Goal: Task Accomplishment & Management: Use online tool/utility

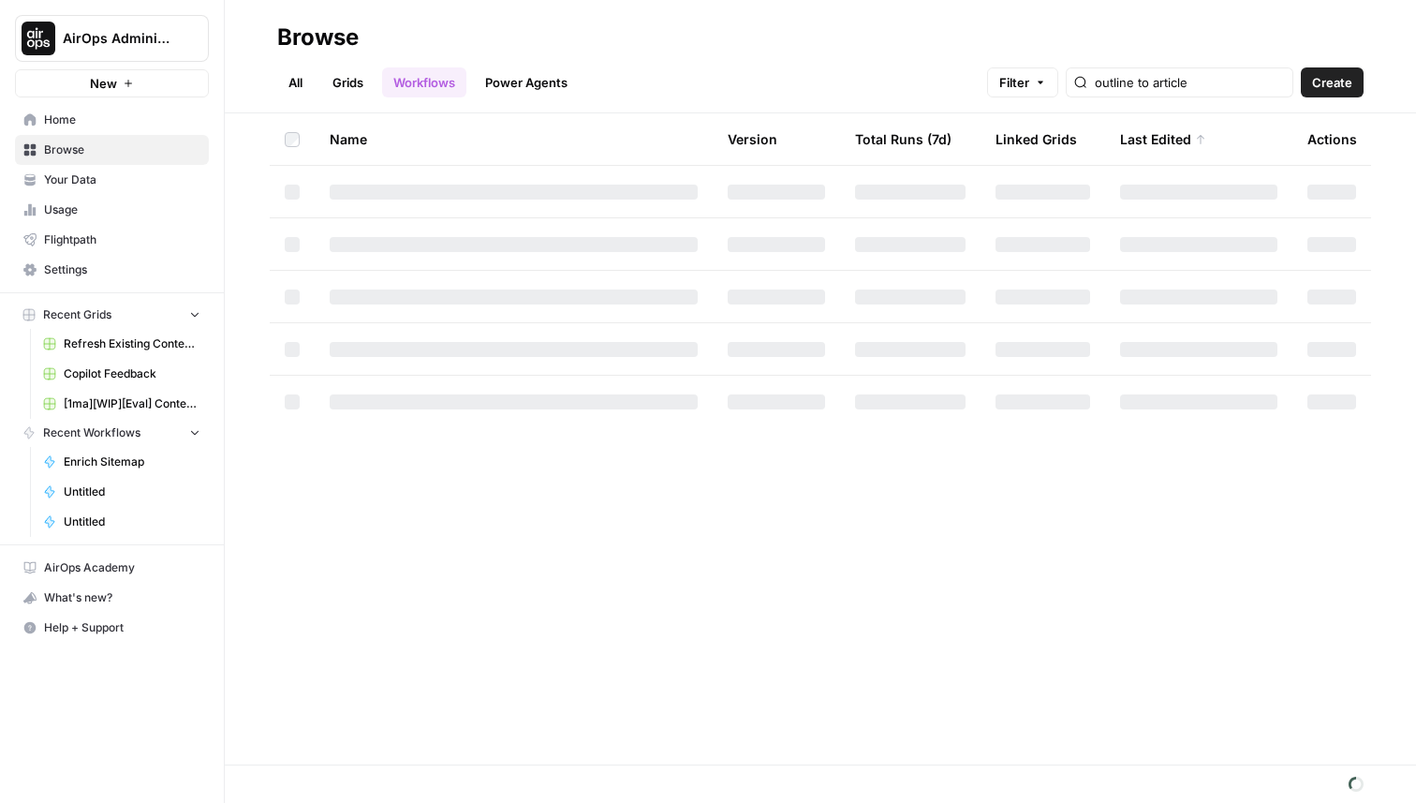
click at [106, 71] on button "New" at bounding box center [112, 83] width 194 height 28
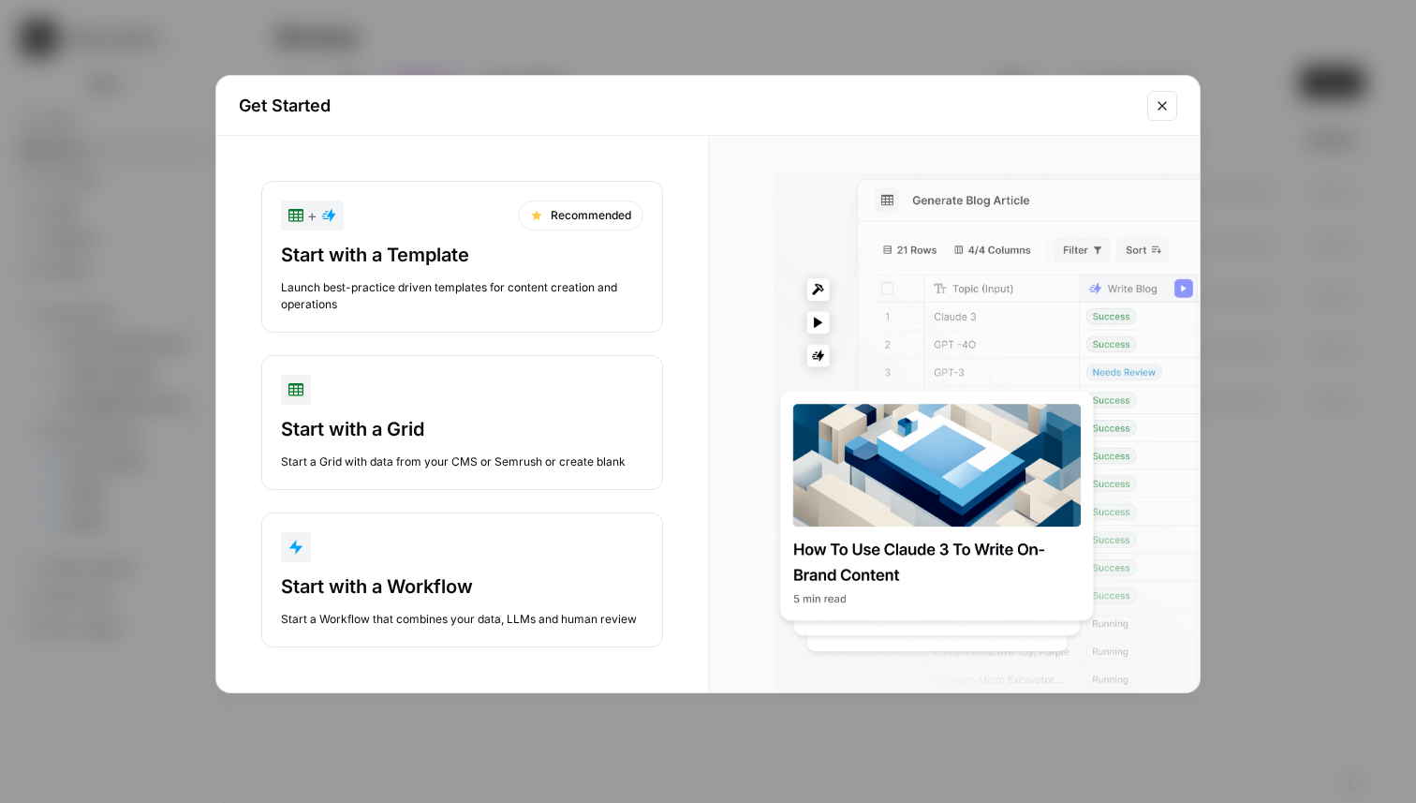
click at [337, 389] on div "button" at bounding box center [462, 390] width 362 height 30
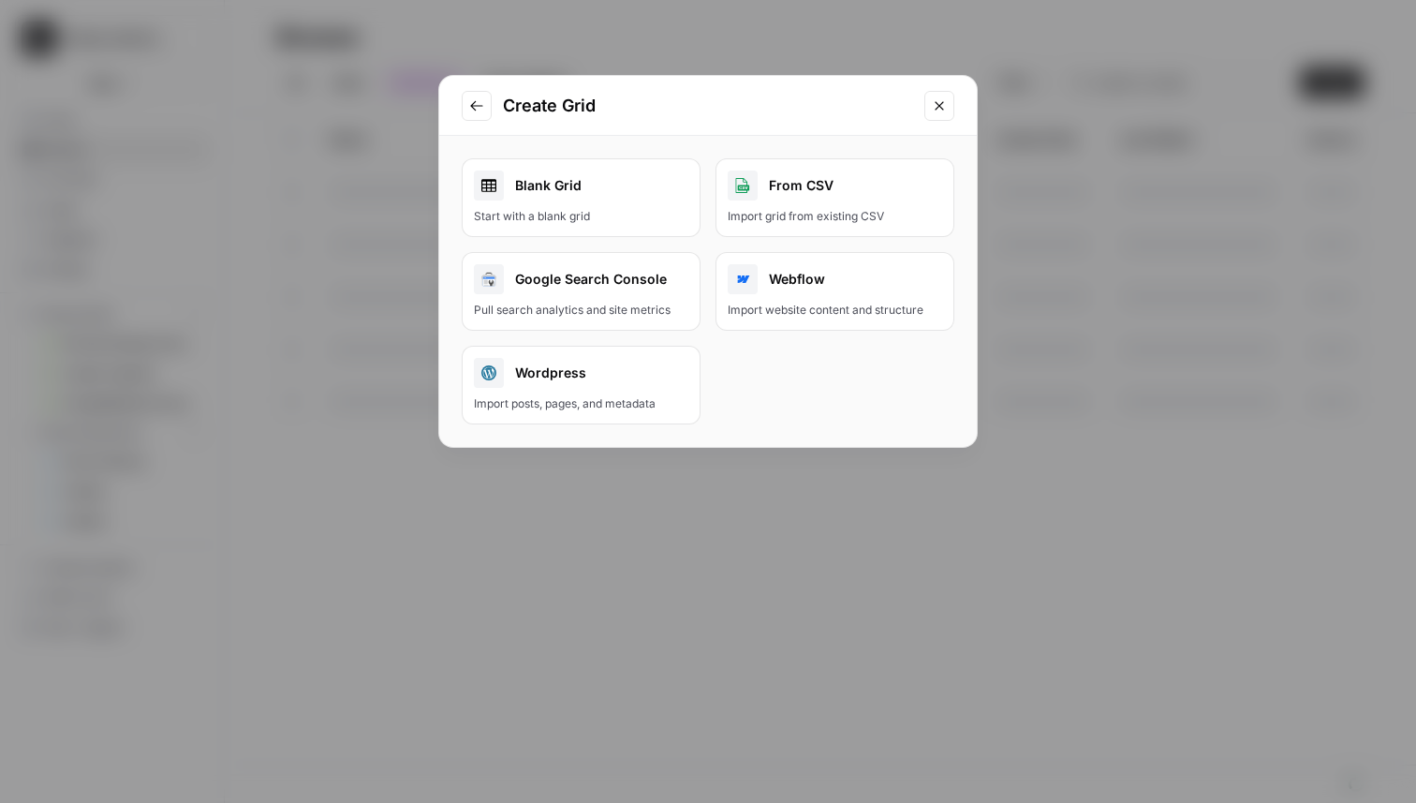
click at [616, 184] on div "Blank Grid" at bounding box center [581, 185] width 214 height 30
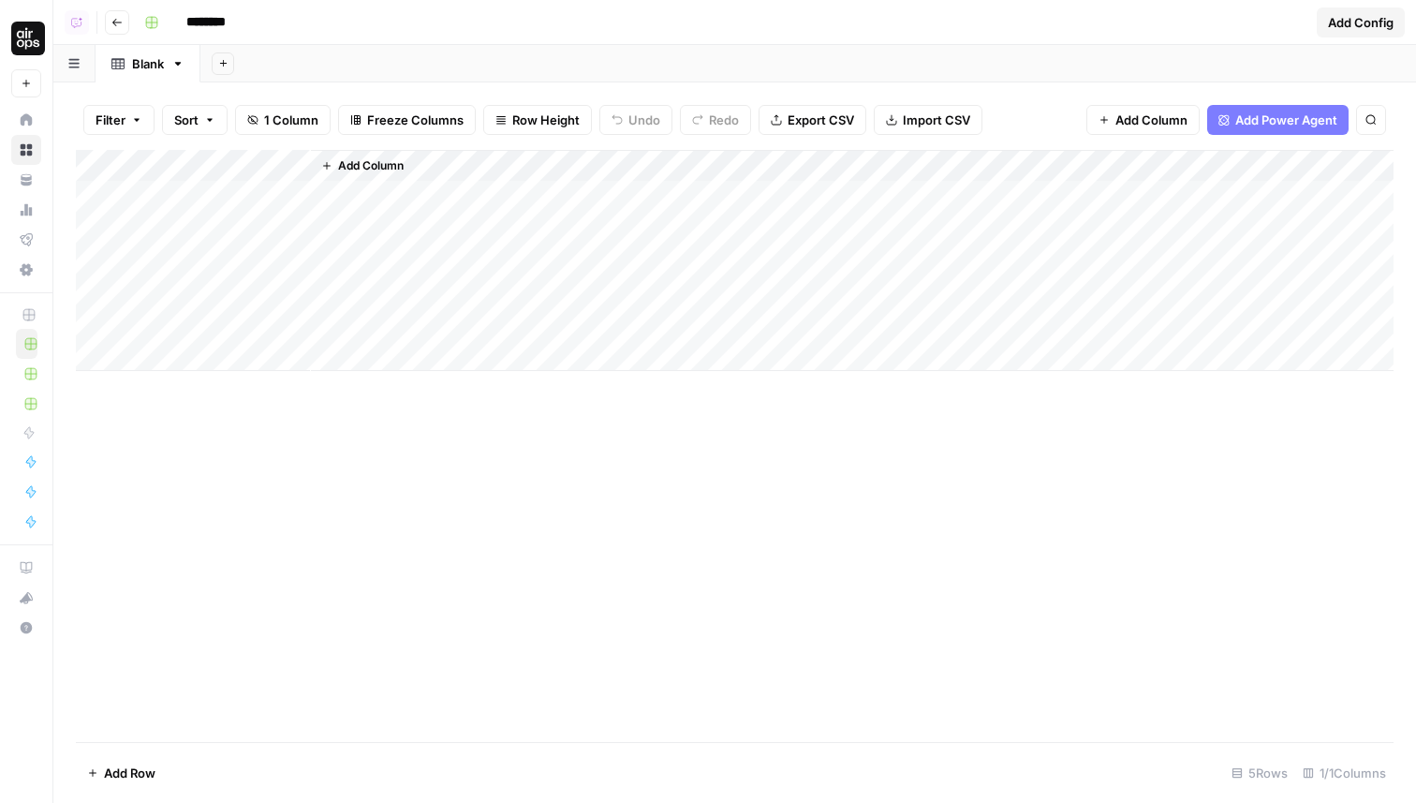
click at [241, 162] on div "Add Column" at bounding box center [735, 260] width 1318 height 221
click at [183, 207] on input "Title" at bounding box center [253, 210] width 190 height 19
type input "Article"
click at [189, 194] on div "Add Column" at bounding box center [735, 260] width 1318 height 221
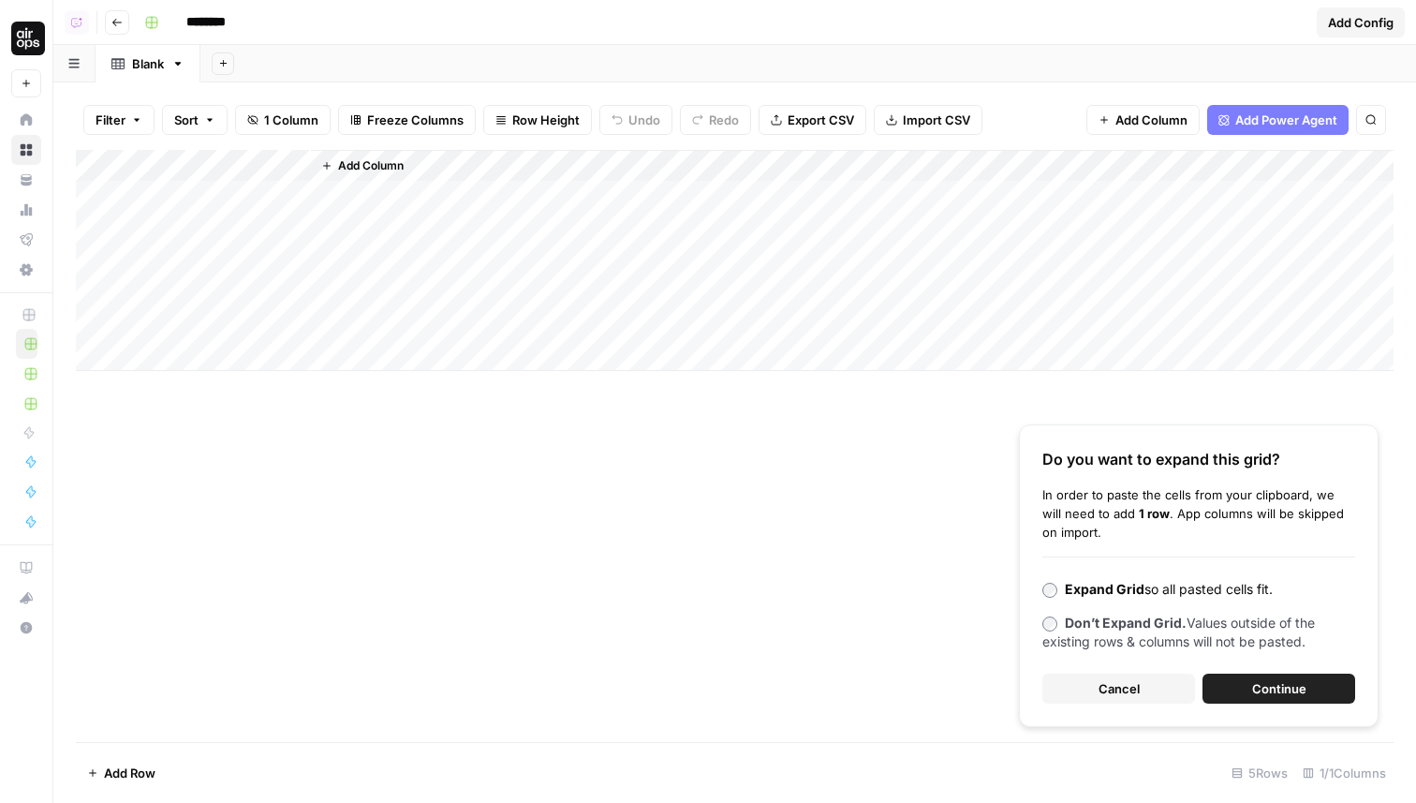
click at [1298, 689] on span "Continue" at bounding box center [1279, 688] width 54 height 19
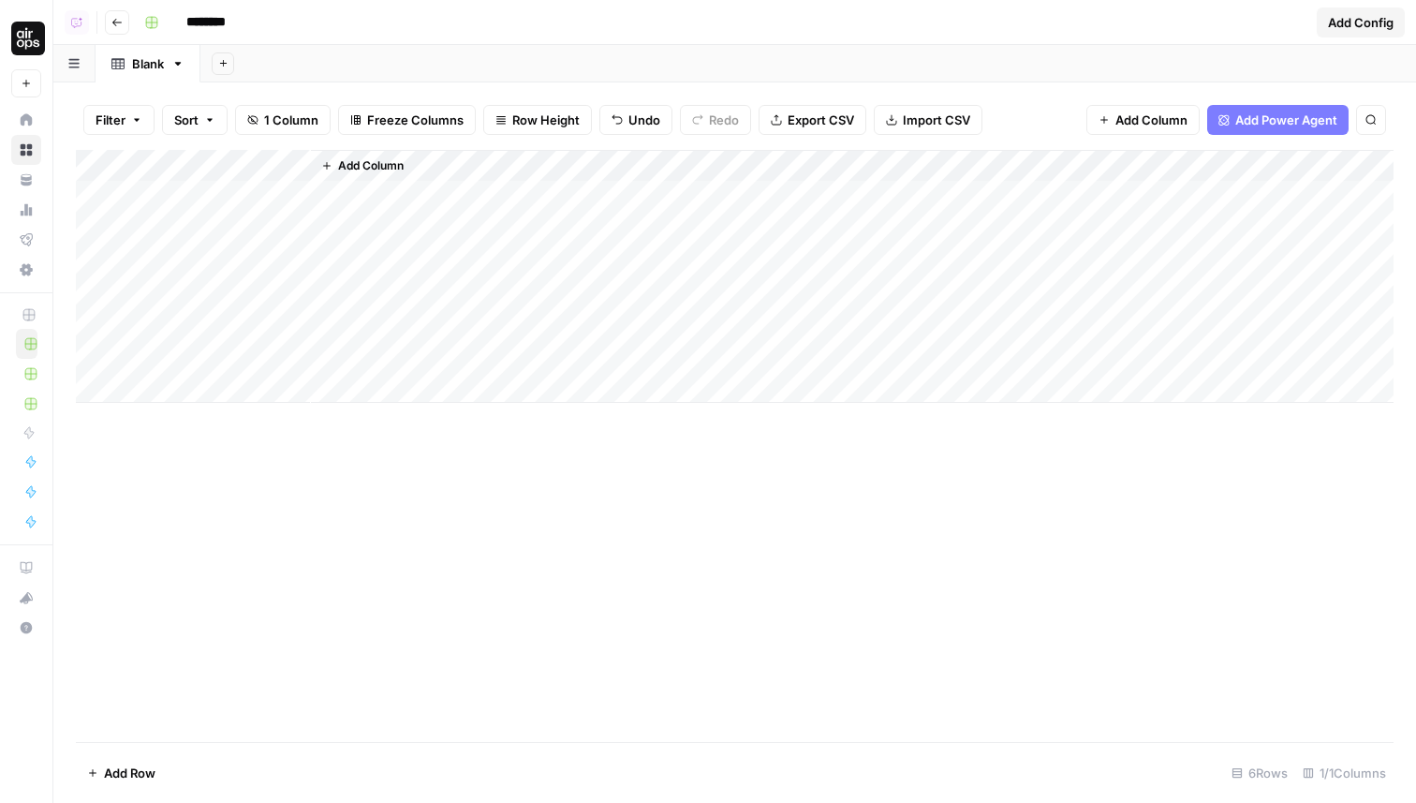
click at [345, 167] on span "Add Column" at bounding box center [371, 165] width 66 height 17
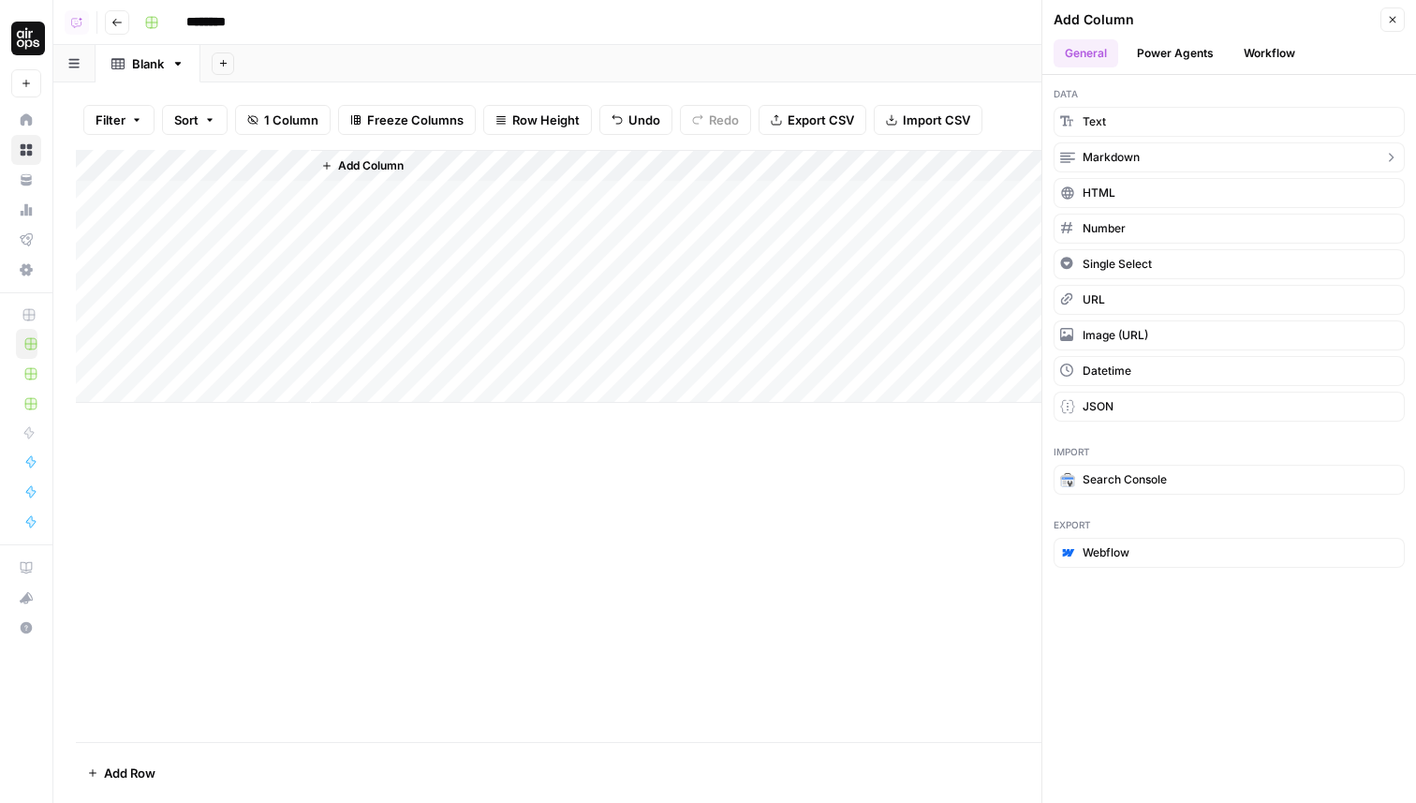
click at [1130, 125] on button "Text" at bounding box center [1229, 122] width 351 height 30
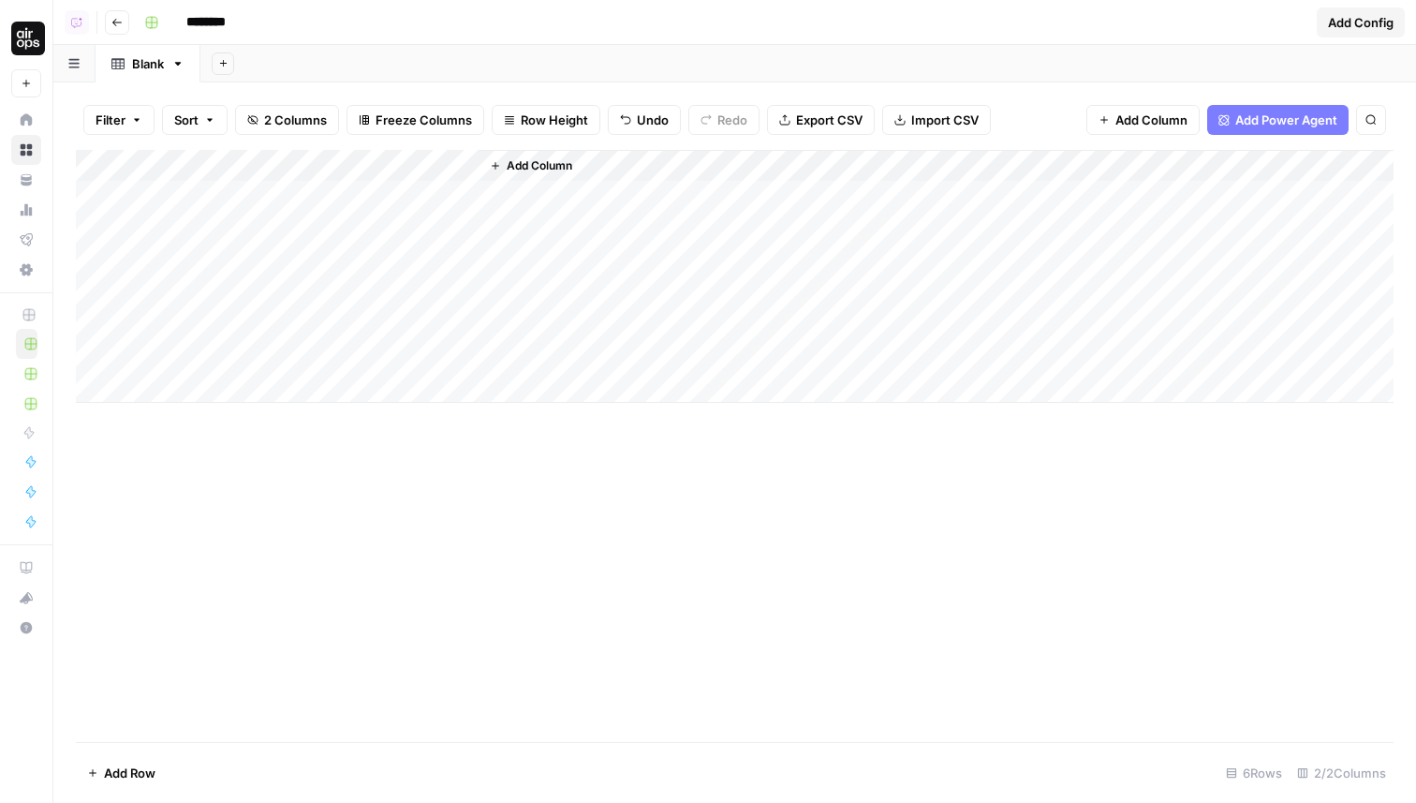
click at [240, 169] on div "Add Column" at bounding box center [735, 276] width 1318 height 253
click at [200, 210] on input "Article" at bounding box center [253, 210] width 190 height 19
type input "Page URL"
click at [293, 158] on div "Add Column" at bounding box center [735, 276] width 1318 height 253
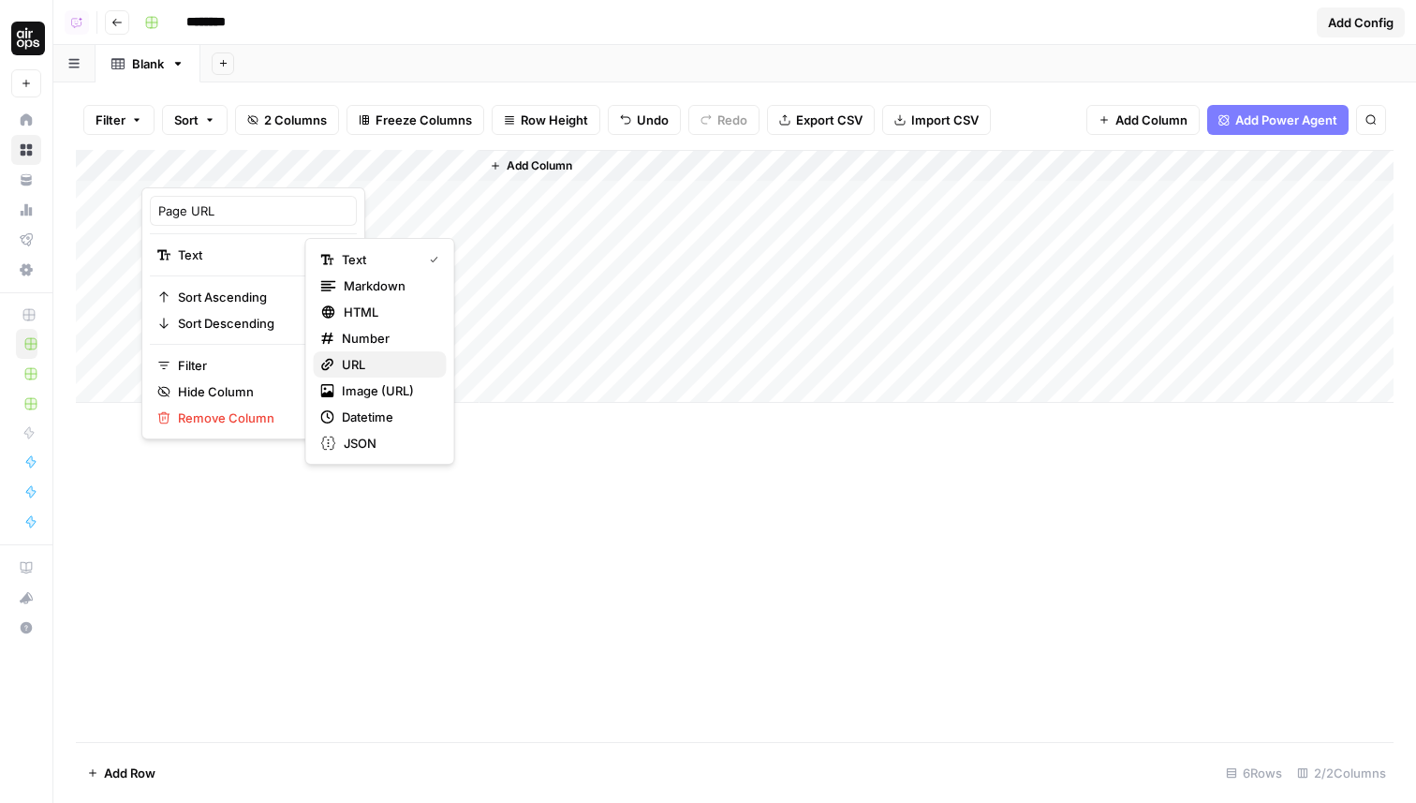
click at [408, 358] on span "URL" at bounding box center [387, 364] width 90 height 19
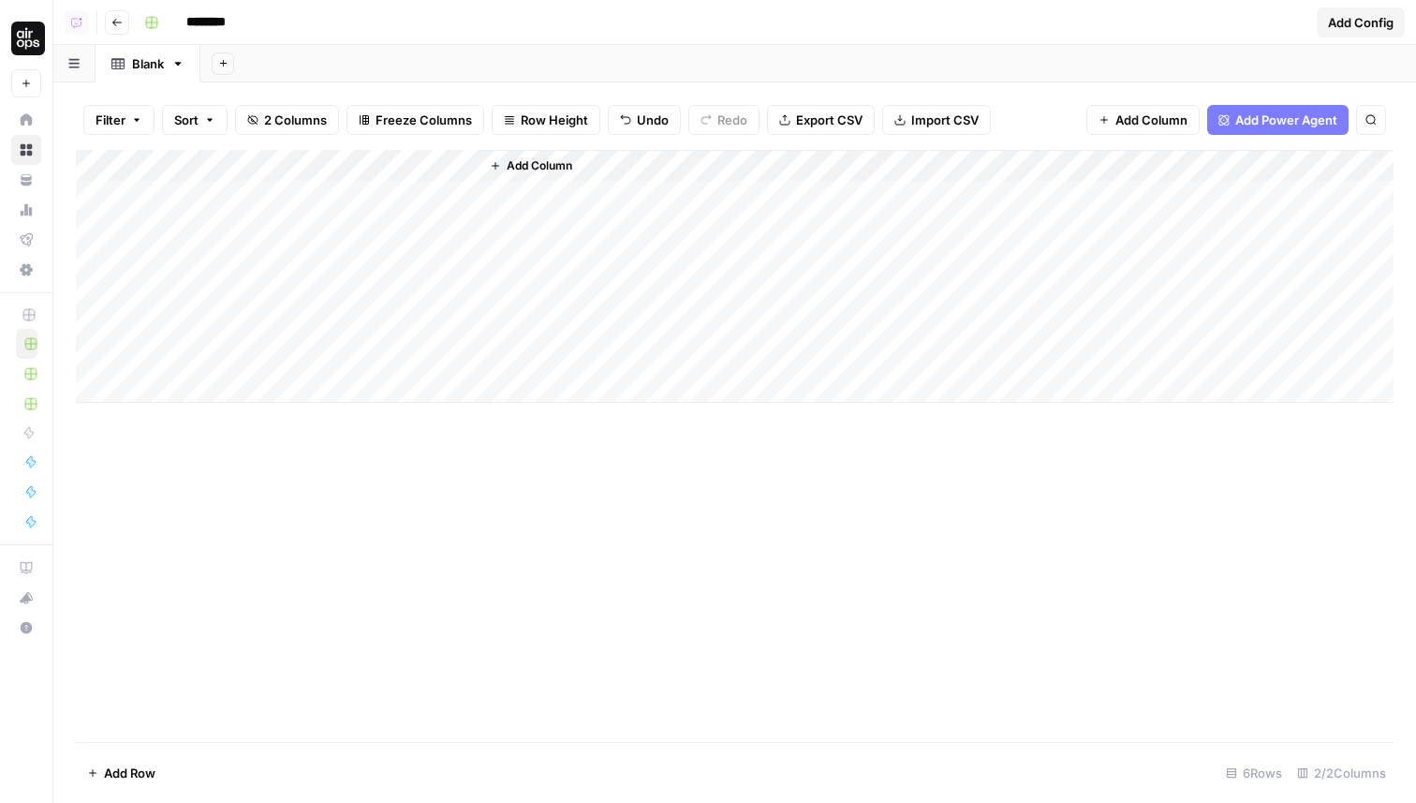
click at [457, 660] on div "Add Column" at bounding box center [735, 446] width 1318 height 592
click at [390, 164] on div "Add Column" at bounding box center [735, 276] width 1318 height 253
click at [368, 210] on input "New Column" at bounding box center [422, 210] width 190 height 19
type input "Questions"
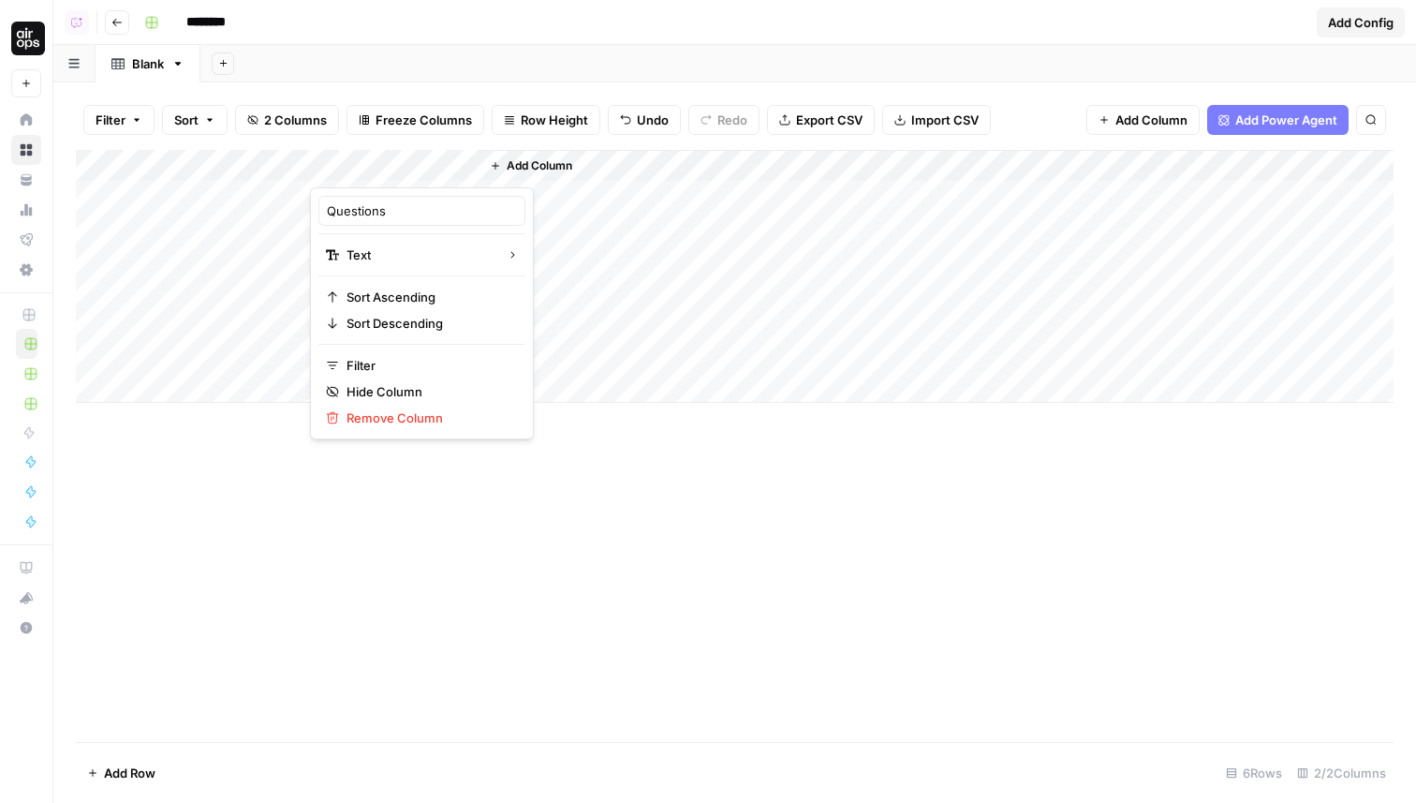
click at [385, 31] on div "********" at bounding box center [723, 22] width 1172 height 30
click at [373, 175] on div "Add Column" at bounding box center [735, 276] width 1318 height 253
click at [372, 211] on input "New Column" at bounding box center [422, 210] width 190 height 19
type input "Questions"
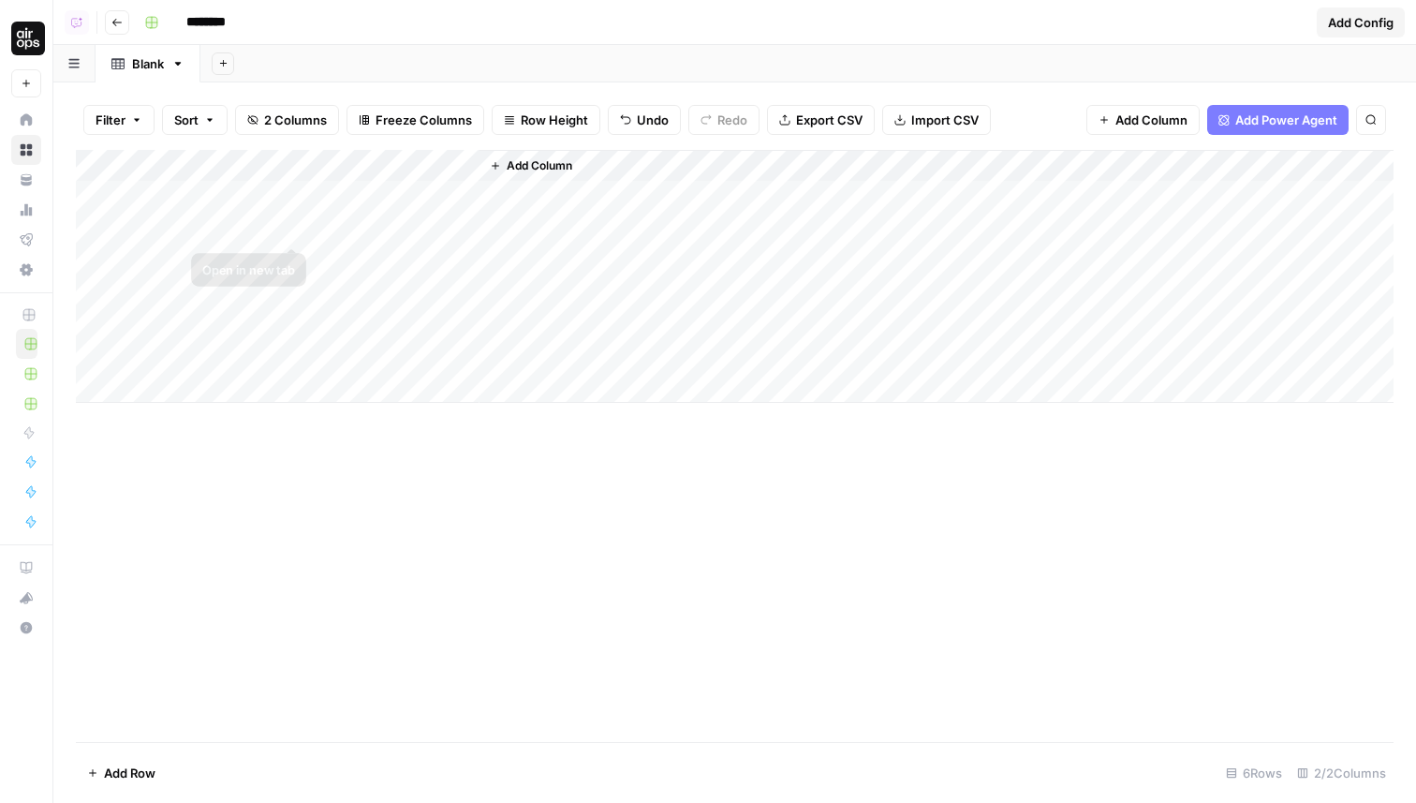
click at [343, 208] on div "Add Column" at bounding box center [735, 276] width 1318 height 253
click at [497, 481] on div "Add Column" at bounding box center [735, 446] width 1318 height 592
click at [539, 161] on span "Add Column" at bounding box center [540, 165] width 66 height 17
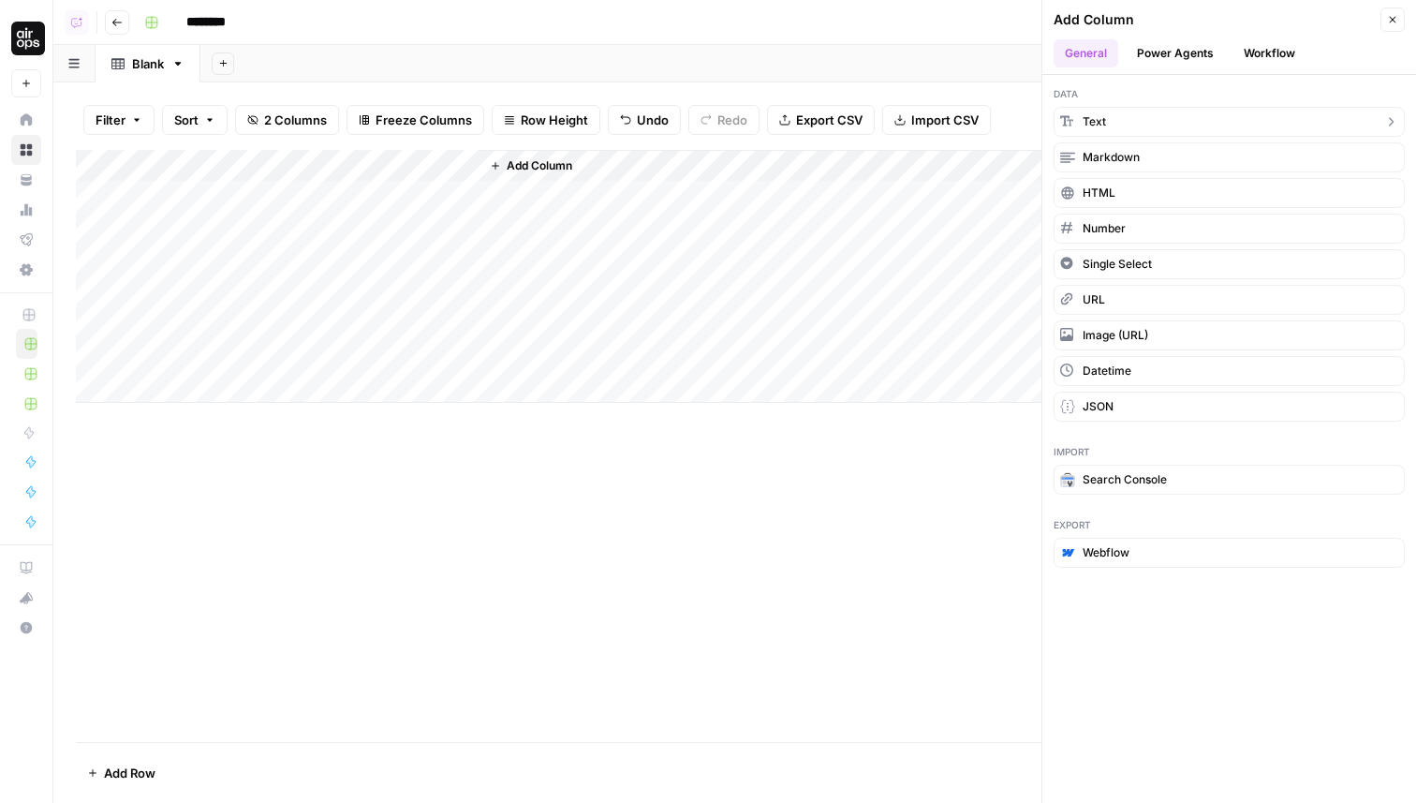
click at [1116, 123] on button "Text" at bounding box center [1229, 122] width 351 height 30
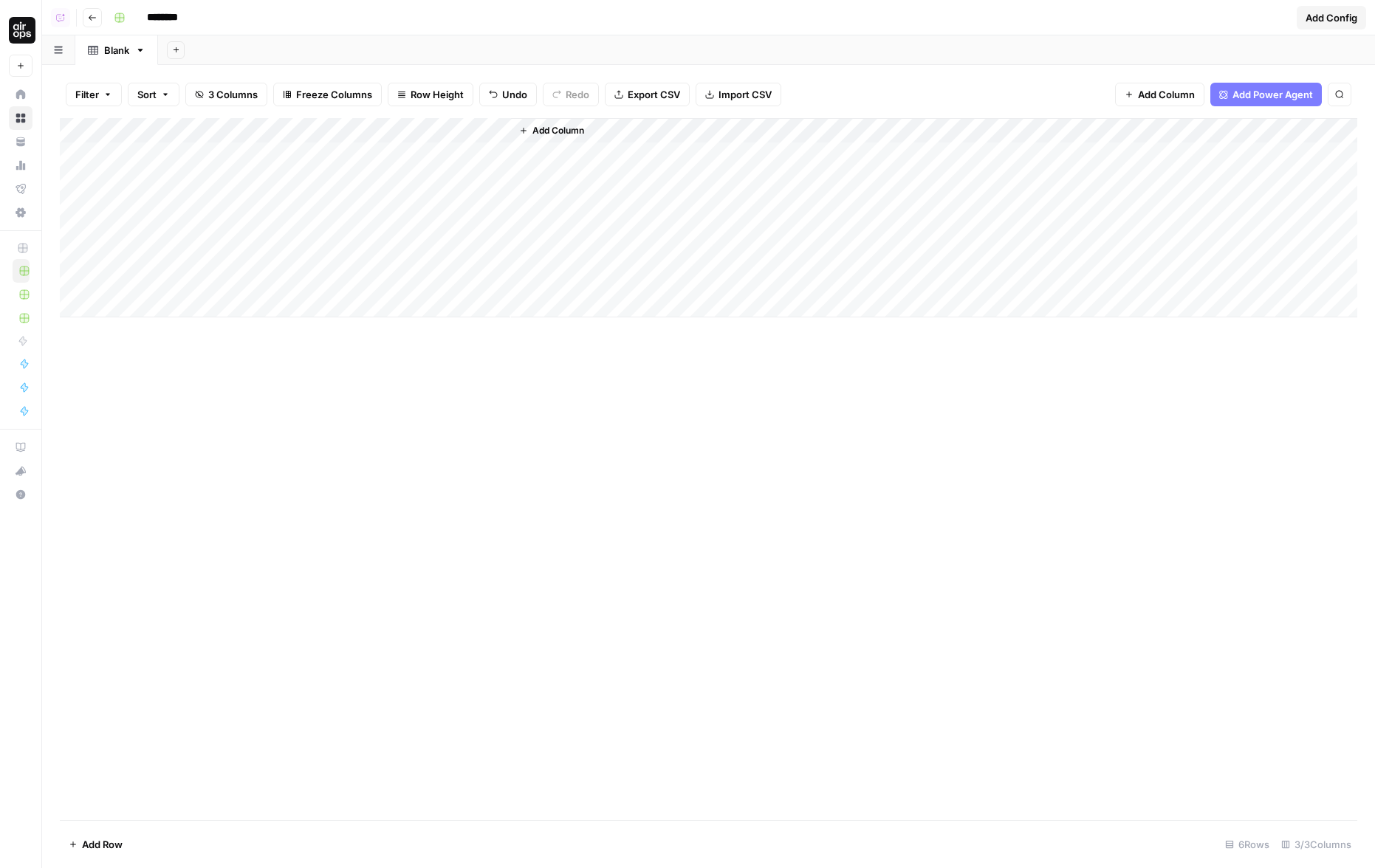
click at [271, 632] on div "Add Column" at bounding box center [708, 469] width 1297 height 702
click at [452, 249] on div "Add Column" at bounding box center [708, 218] width 1297 height 199
drag, startPoint x: 313, startPoint y: 157, endPoint x: 335, endPoint y: 284, distance: 128.9
click at [335, 284] on div "Add Column" at bounding box center [708, 218] width 1297 height 199
click at [309, 155] on div "Add Column" at bounding box center [708, 218] width 1297 height 199
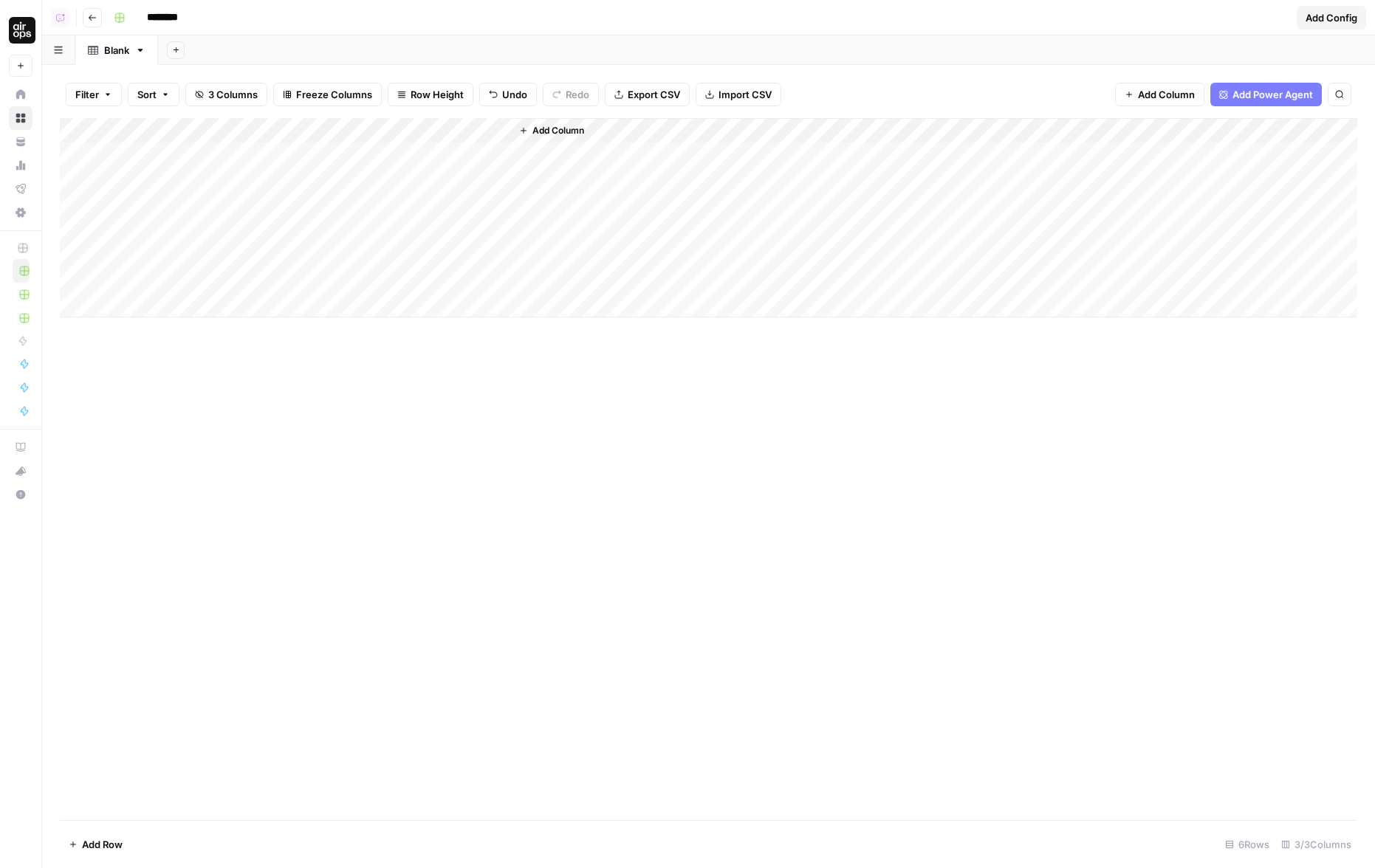
click at [309, 155] on div "Add Column" at bounding box center [708, 218] width 1297 height 199
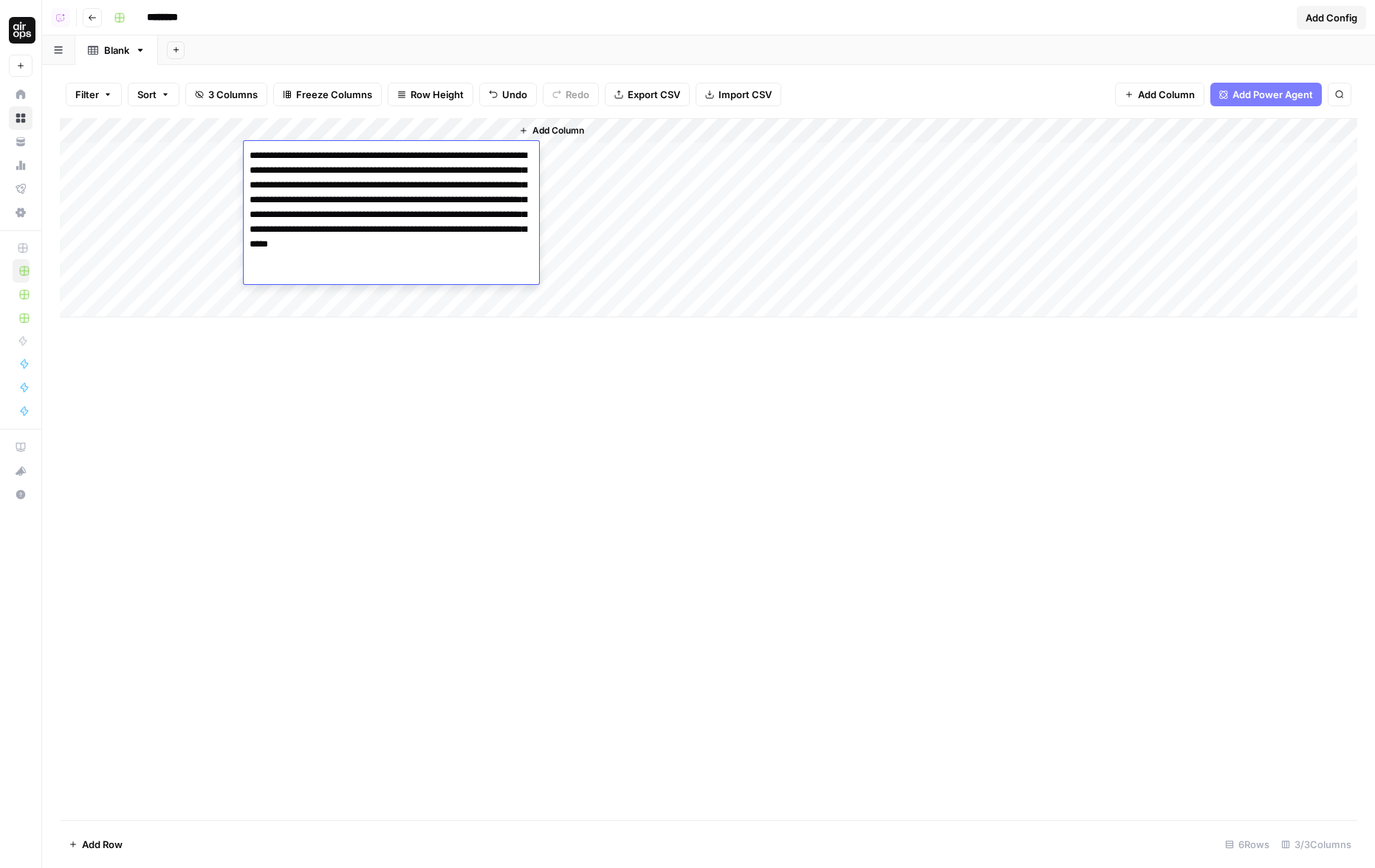
click at [255, 156] on textarea "**********" at bounding box center [391, 214] width 296 height 139
click at [308, 171] on textarea "**********" at bounding box center [391, 214] width 296 height 139
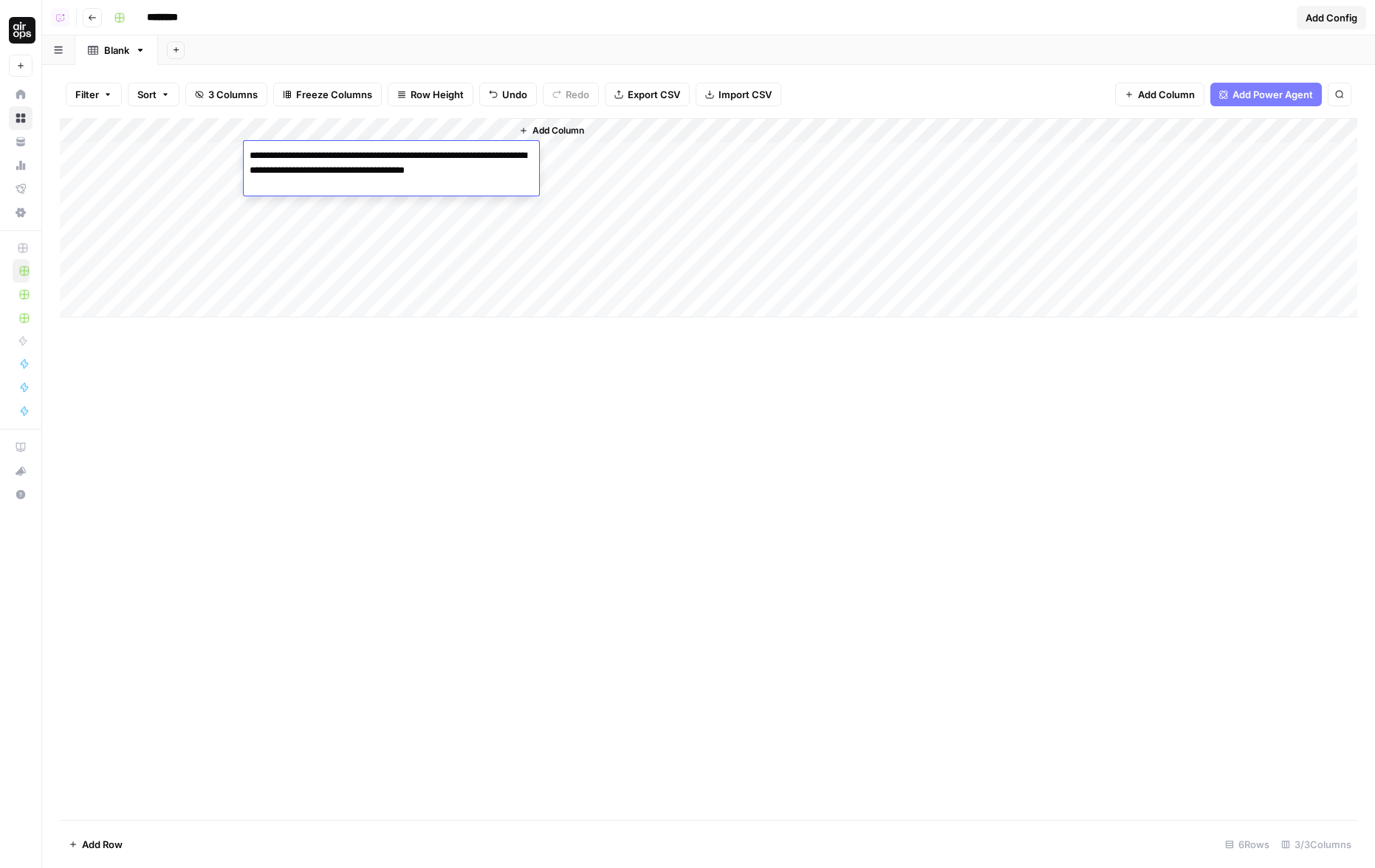
type textarea "**********"
click at [299, 176] on div "Add Column" at bounding box center [708, 218] width 1297 height 199
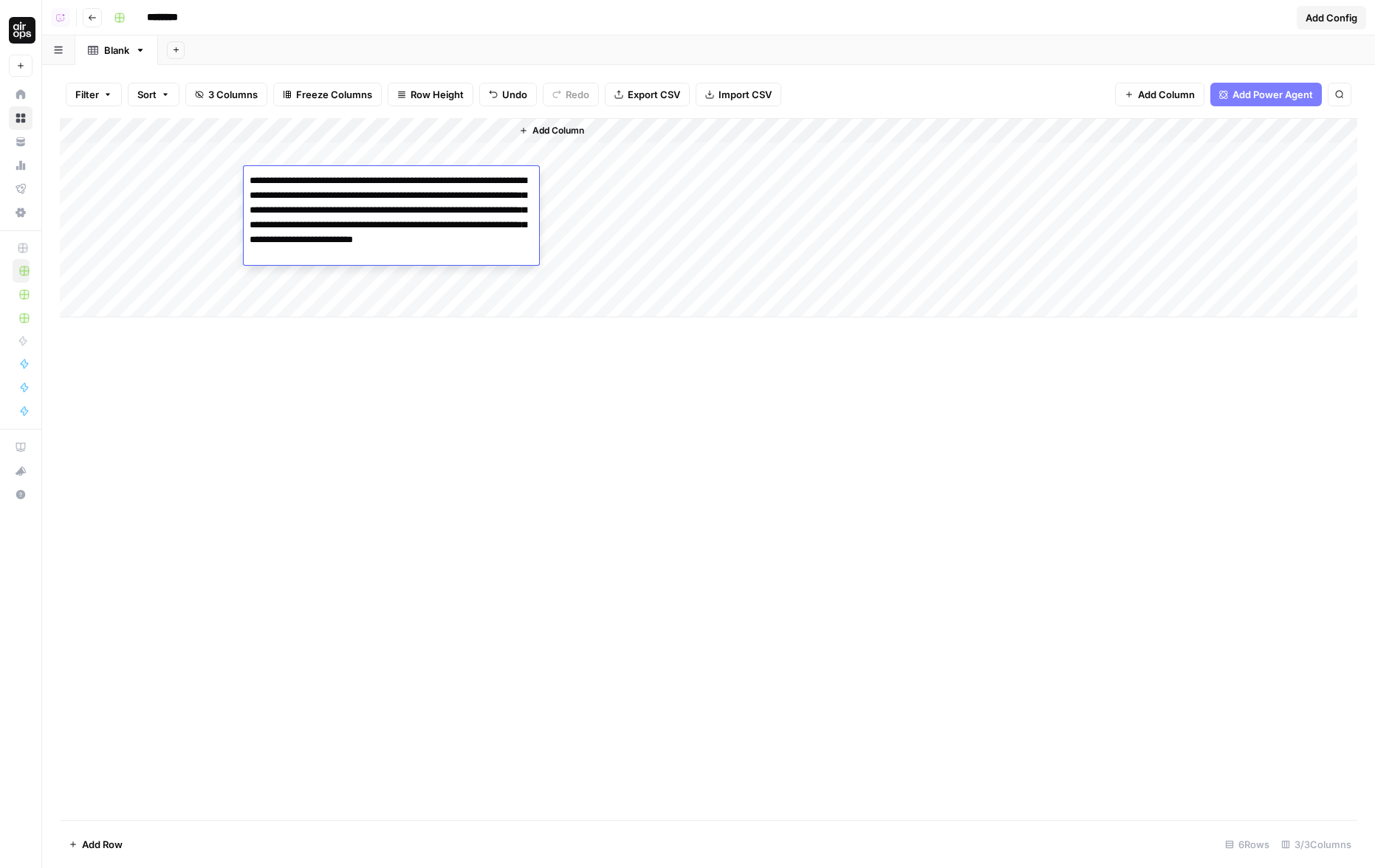
click at [299, 176] on textarea "**********" at bounding box center [391, 218] width 296 height 95
drag, startPoint x: 255, startPoint y: 180, endPoint x: 247, endPoint y: 180, distance: 8.0
click at [247, 180] on textarea "**********" at bounding box center [391, 218] width 296 height 95
drag, startPoint x: 283, startPoint y: 194, endPoint x: 463, endPoint y: 282, distance: 200.4
click at [463, 282] on body "AirOps Administrative New Home Browse Your Data Usage Flightpath Settings Recen…" at bounding box center [688, 434] width 1375 height 868
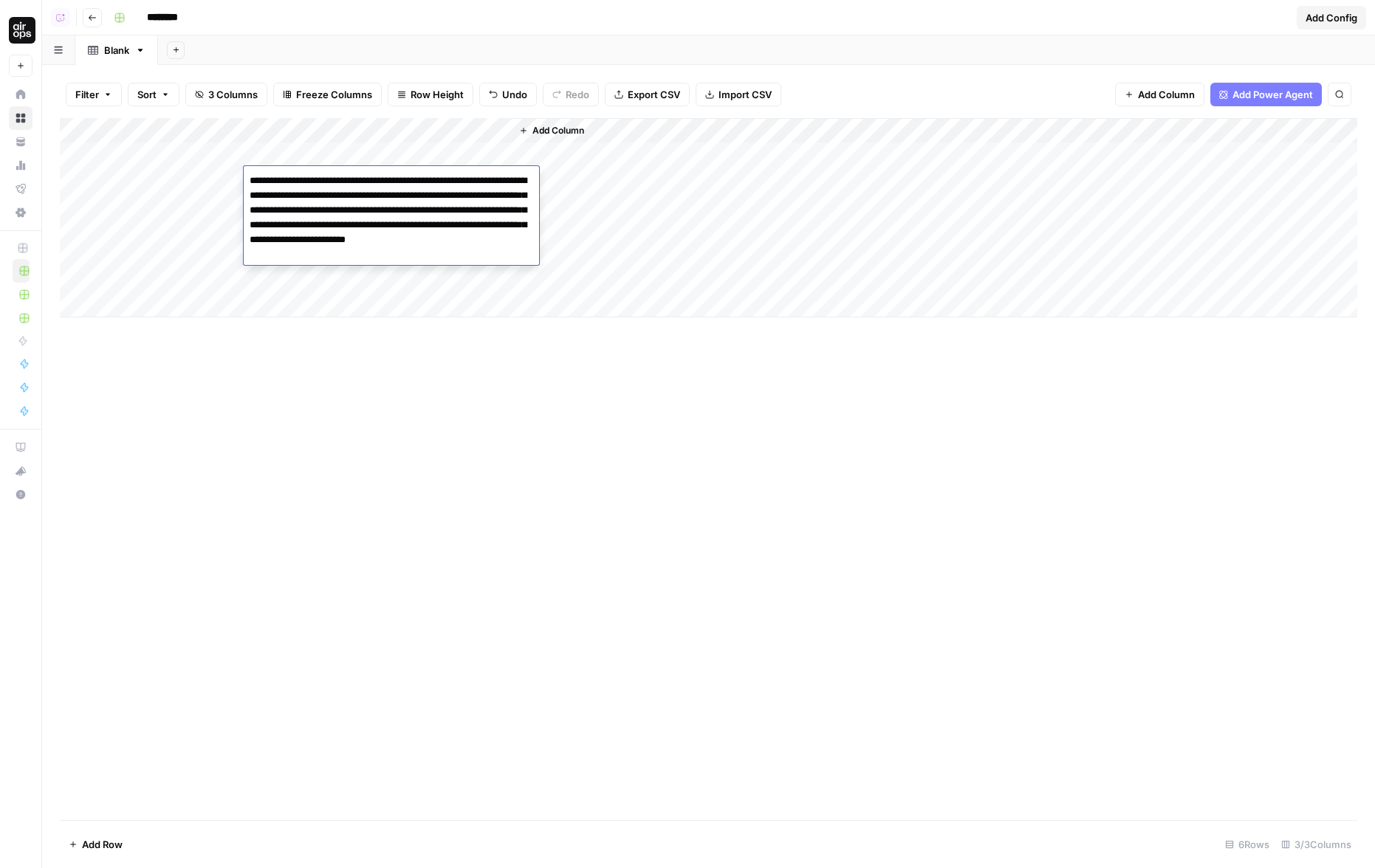
type textarea "**********"
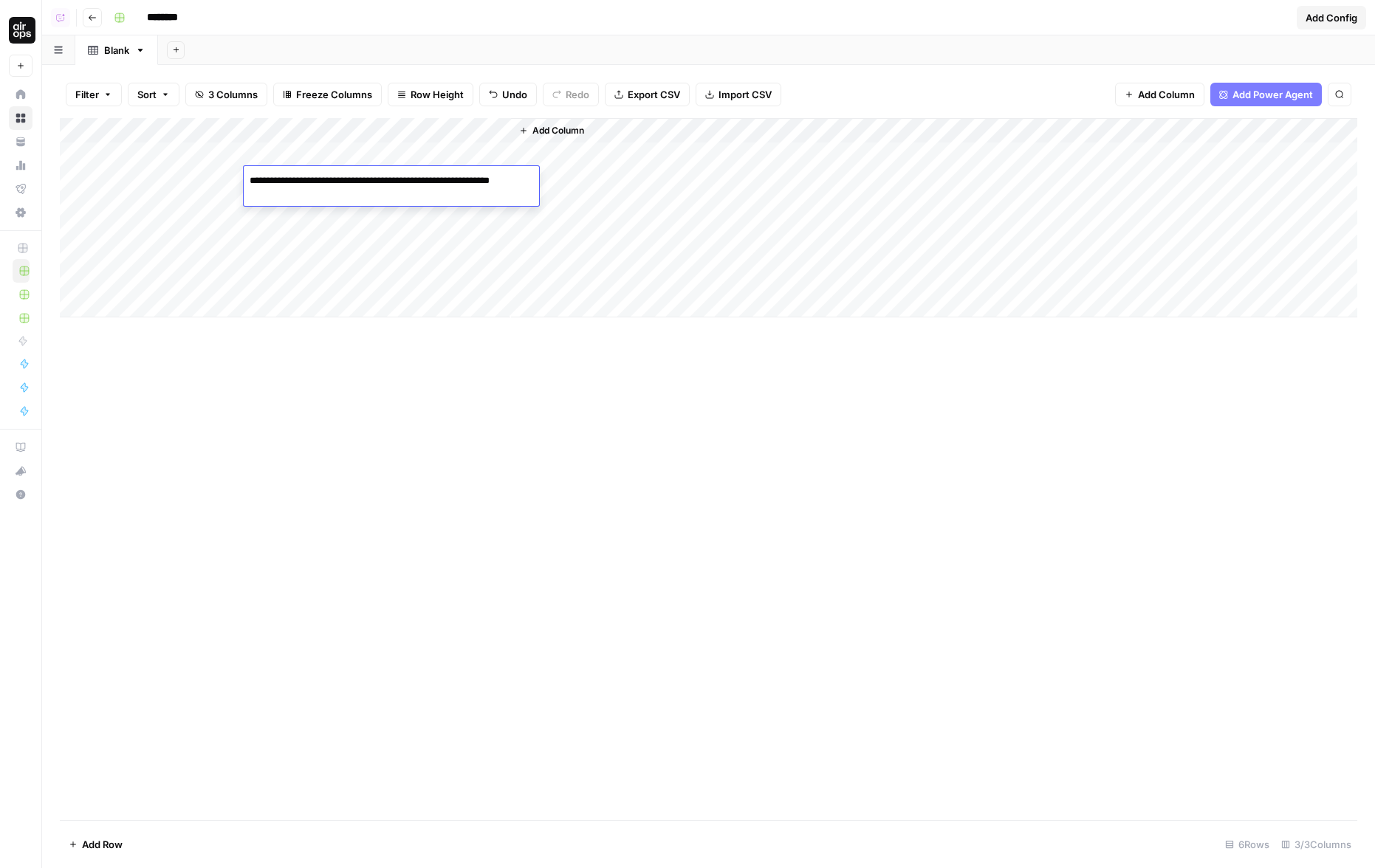
click at [322, 221] on div "Add Column" at bounding box center [708, 218] width 1297 height 199
click at [322, 209] on div "Add Column" at bounding box center [708, 218] width 1297 height 199
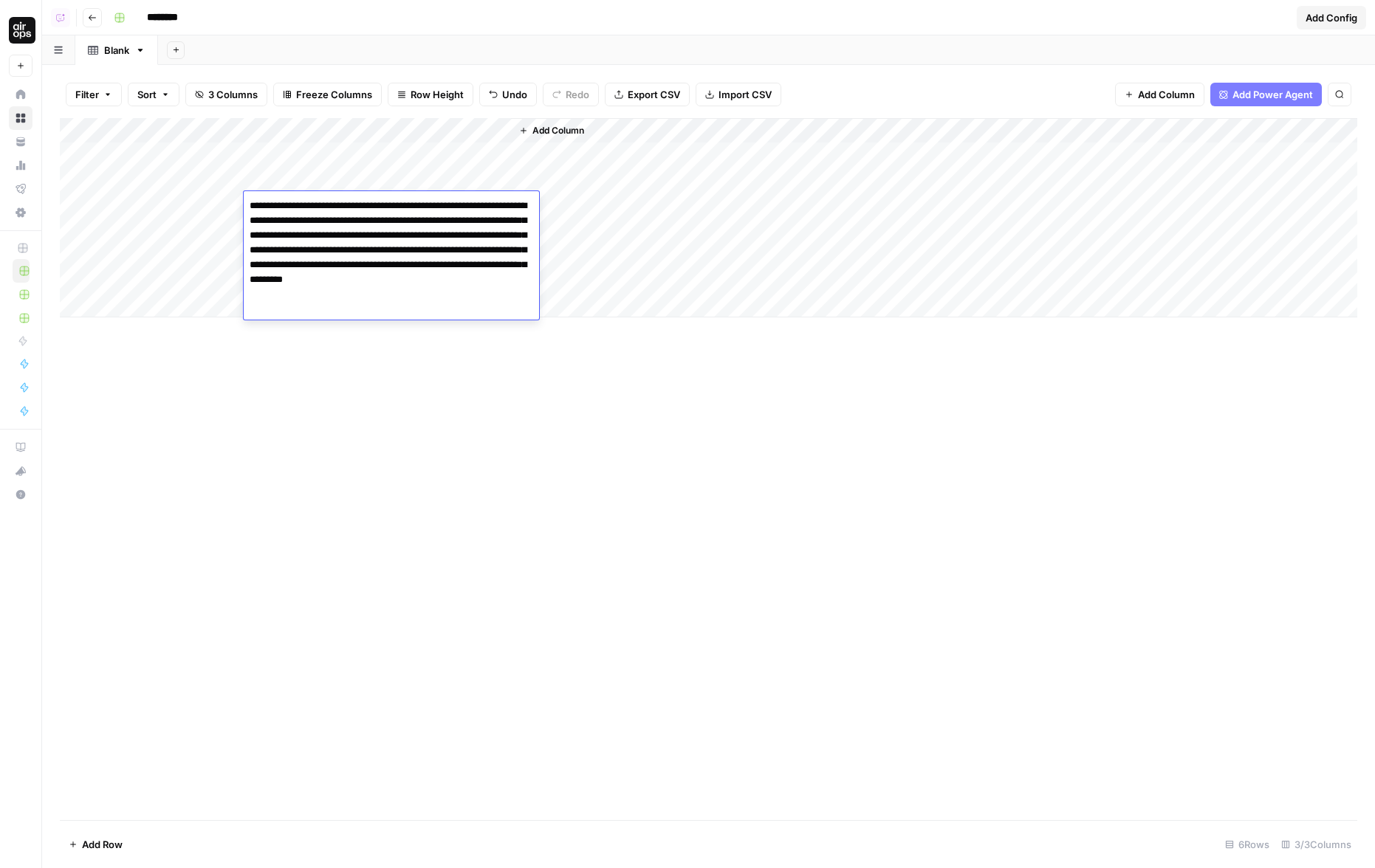
drag, startPoint x: 261, startPoint y: 206, endPoint x: 231, endPoint y: 206, distance: 30.0
click at [231, 206] on body "AirOps Administrative New Home Browse Your Data Usage Flightpath Settings Recen…" at bounding box center [688, 434] width 1375 height 868
click at [340, 221] on textarea "**********" at bounding box center [391, 250] width 296 height 110
click at [415, 237] on textarea "**********" at bounding box center [391, 250] width 296 height 110
drag, startPoint x: 472, startPoint y: 250, endPoint x: 486, endPoint y: 327, distance: 78.3
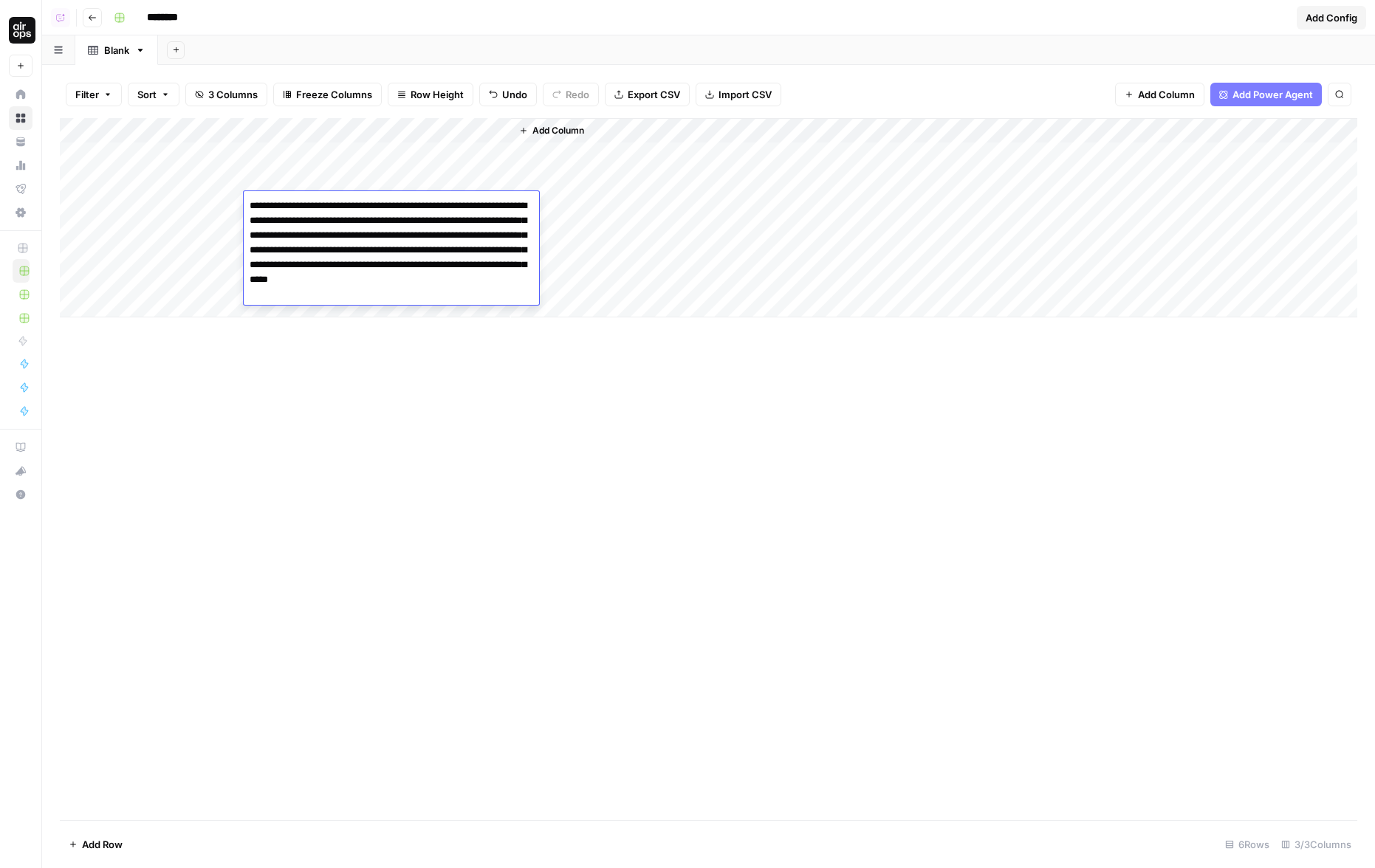
click at [486, 327] on body "AirOps Administrative New Home Browse Your Data Usage Flightpath Settings Recen…" at bounding box center [688, 434] width 1375 height 868
type textarea "**********"
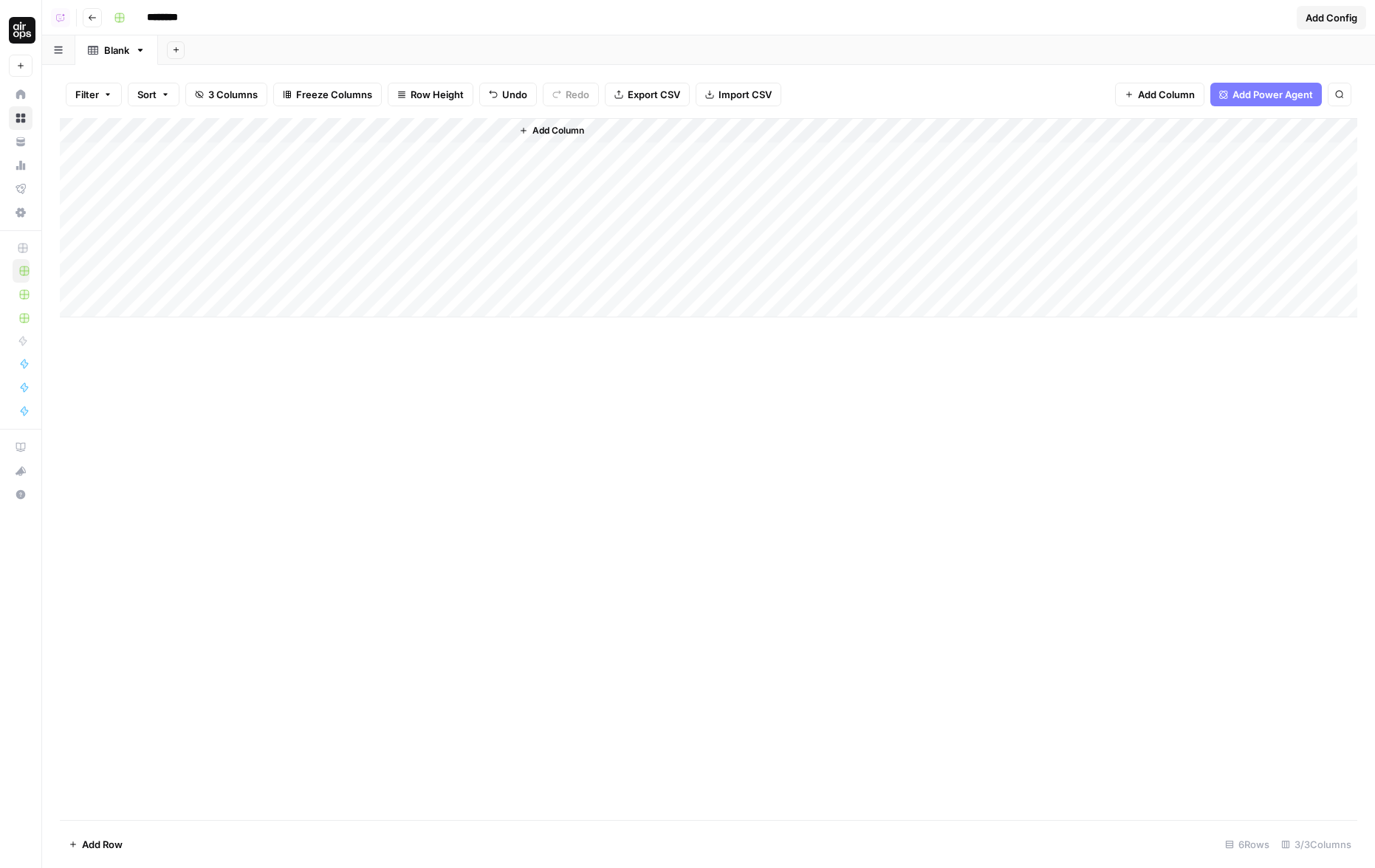
click at [319, 238] on div "Add Column" at bounding box center [708, 218] width 1297 height 199
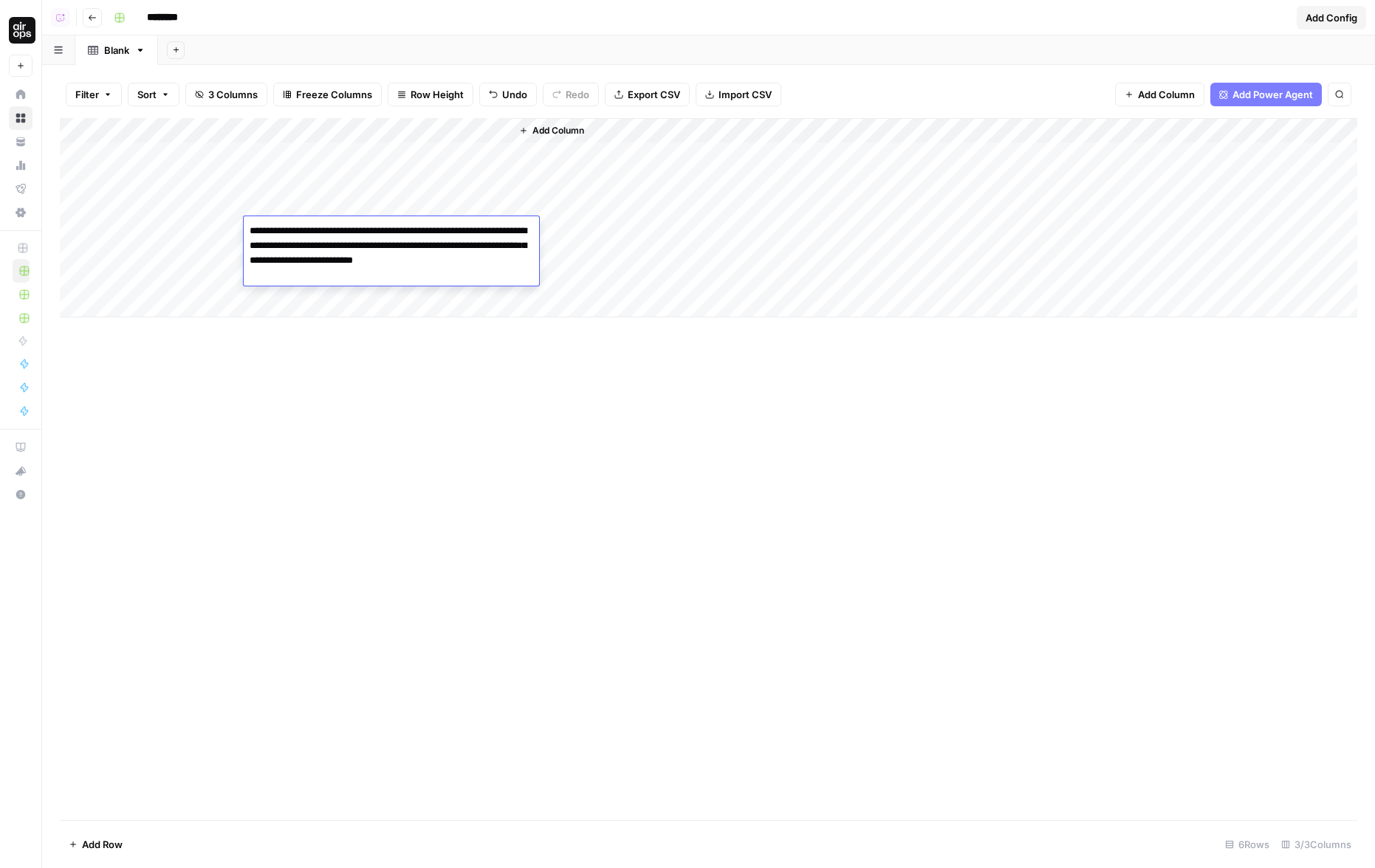
click at [319, 238] on textarea "**********" at bounding box center [391, 253] width 296 height 65
drag, startPoint x: 258, startPoint y: 231, endPoint x: 231, endPoint y: 231, distance: 27.0
click at [232, 231] on body "**********" at bounding box center [688, 434] width 1375 height 868
drag, startPoint x: 278, startPoint y: 244, endPoint x: 389, endPoint y: 290, distance: 120.2
click at [389, 290] on body "**********" at bounding box center [688, 434] width 1375 height 868
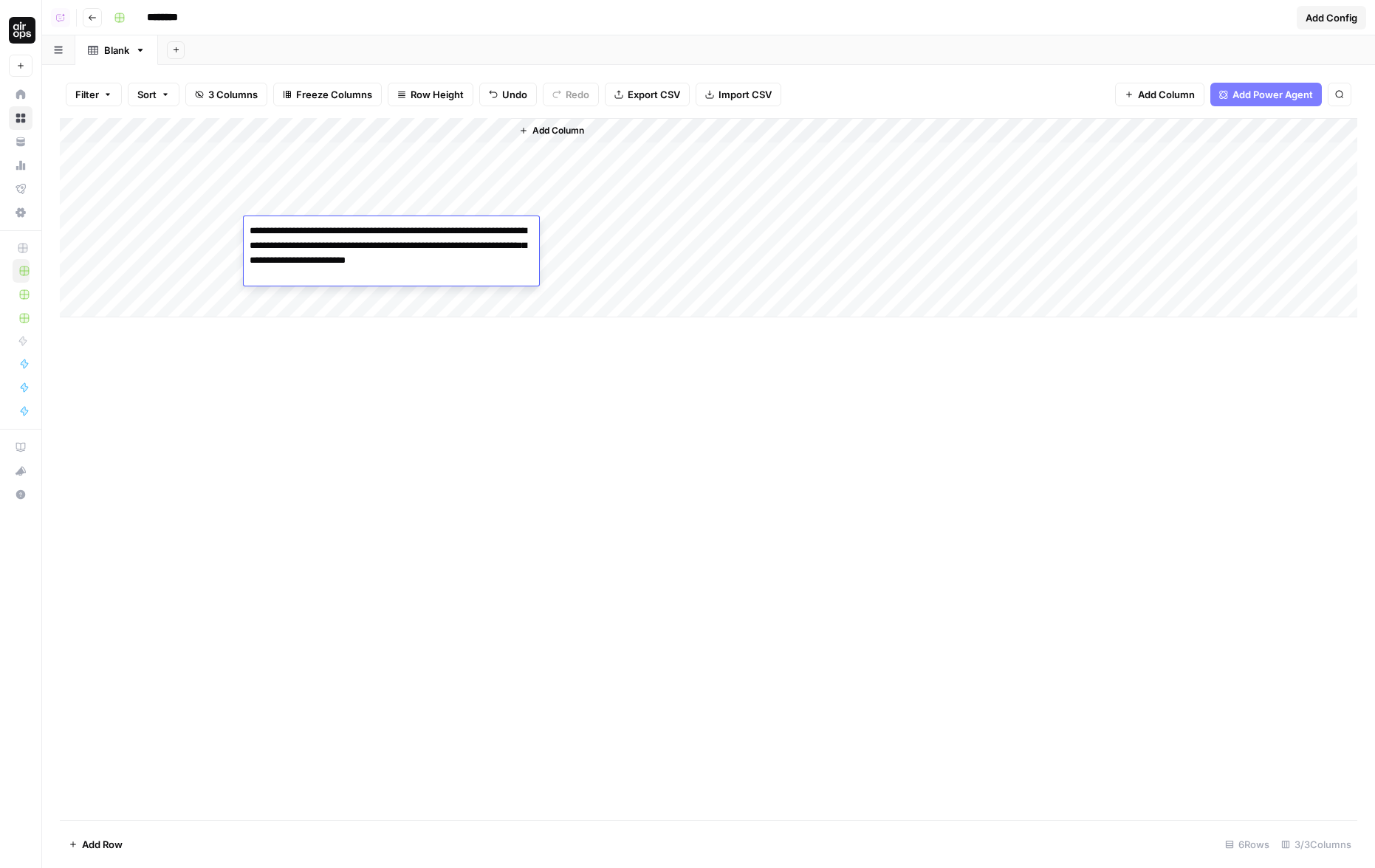
type textarea "**********"
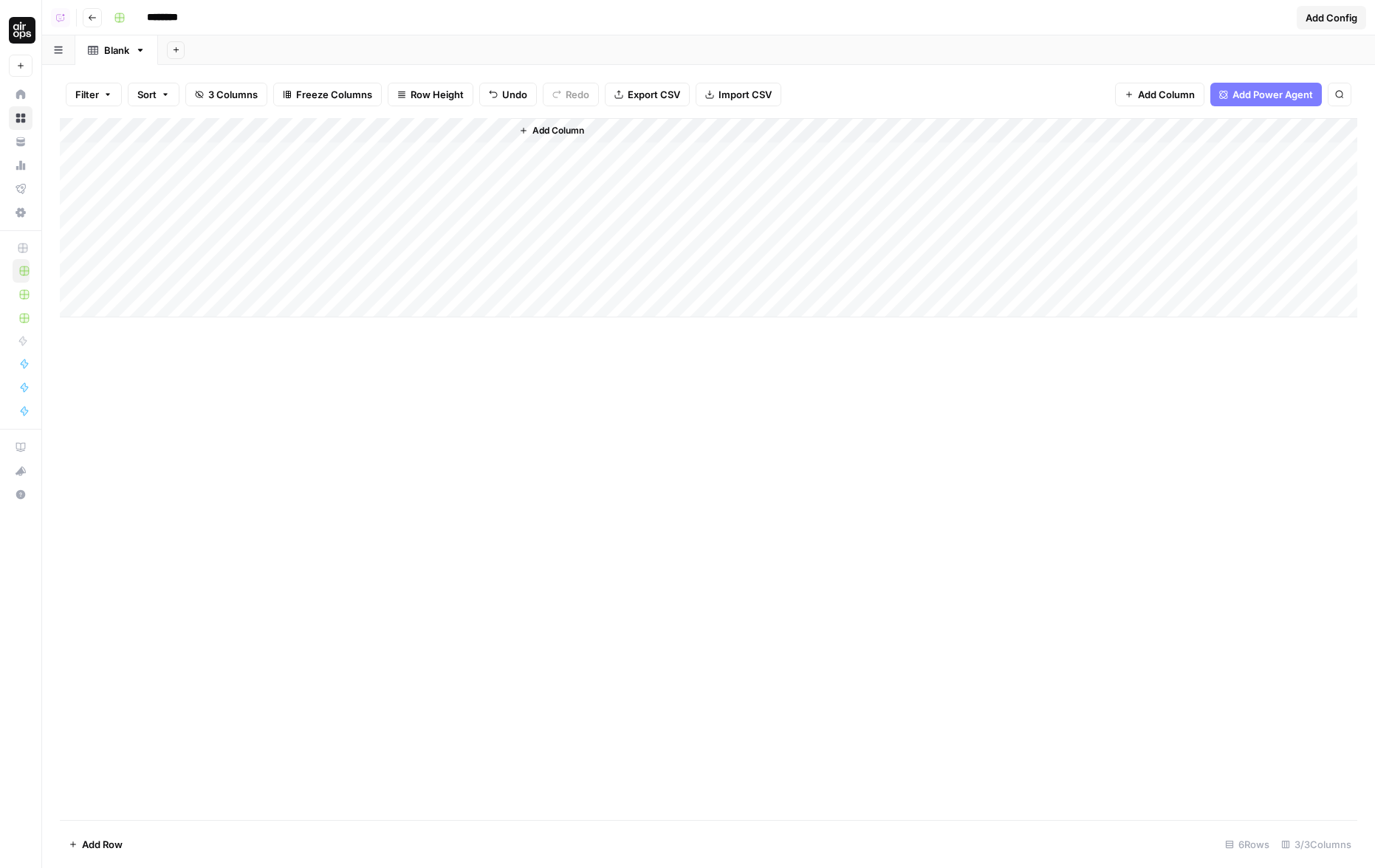
click at [334, 258] on div "Add Column" at bounding box center [708, 218] width 1297 height 199
click at [334, 258] on textarea "**********" at bounding box center [389, 256] width 290 height 20
click at [250, 254] on textarea "**********" at bounding box center [388, 256] width 289 height 20
type textarea "**********"
click at [297, 274] on div "Add Column" at bounding box center [708, 218] width 1297 height 199
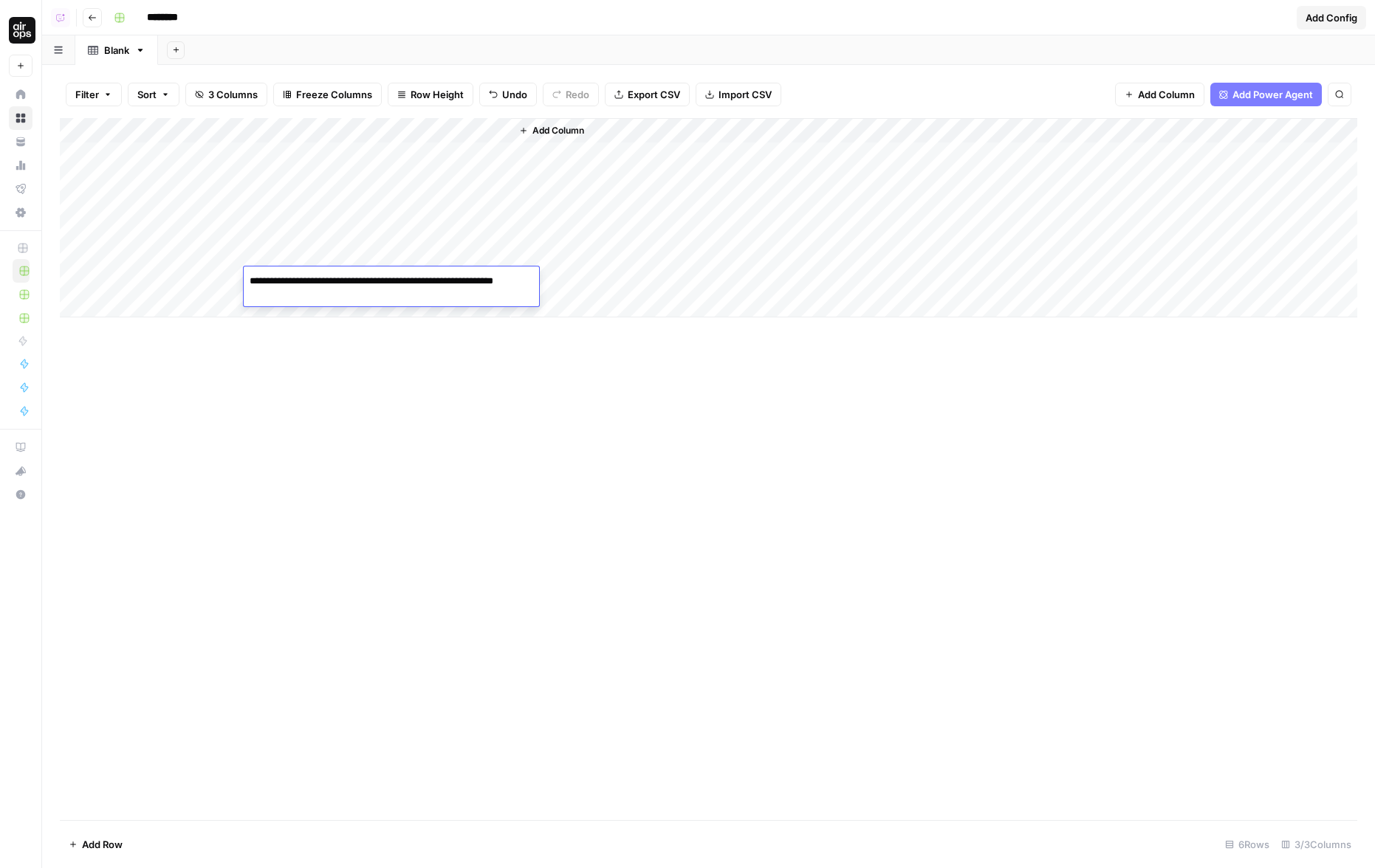
click at [297, 274] on textarea "**********" at bounding box center [391, 289] width 296 height 35
click at [259, 283] on textarea "**********" at bounding box center [391, 289] width 296 height 35
type textarea "**********"
click at [499, 131] on div "Add Column" at bounding box center [708, 218] width 1297 height 199
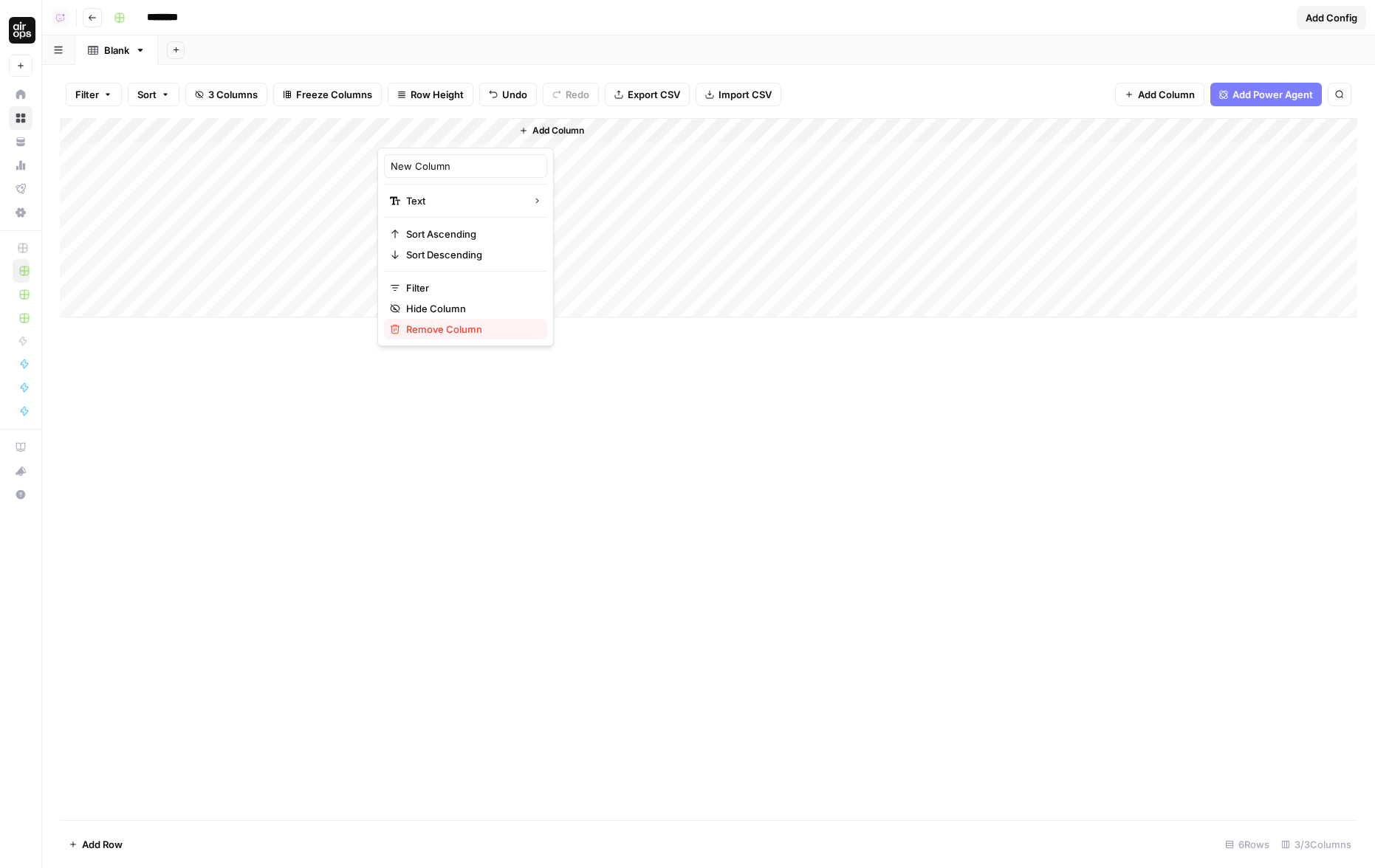
click at [451, 330] on span "Remove Column" at bounding box center [471, 329] width 129 height 15
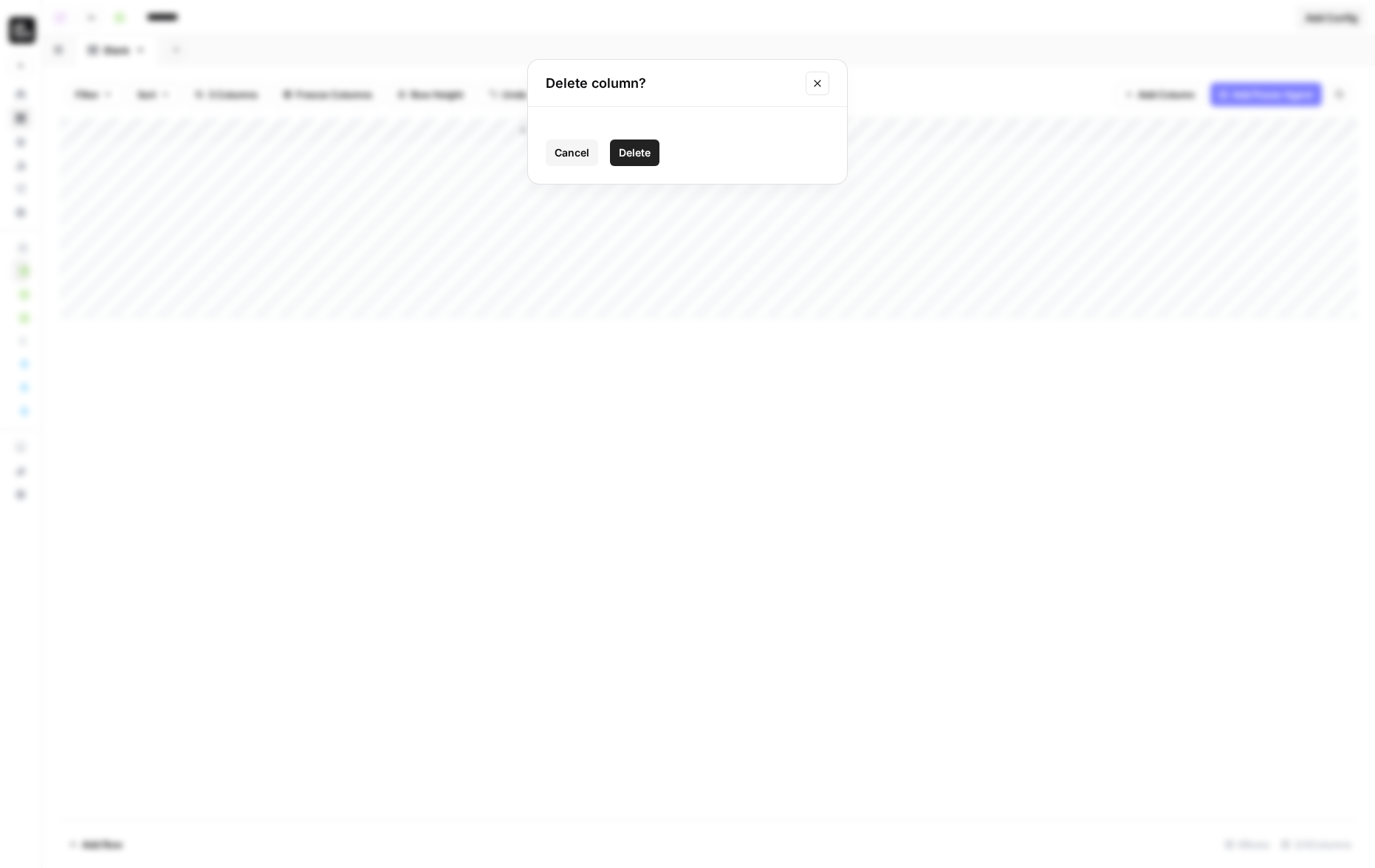
click at [634, 165] on button "Delete" at bounding box center [635, 153] width 50 height 27
click at [1116, 103] on button "Add Power Agent" at bounding box center [1265, 95] width 111 height 24
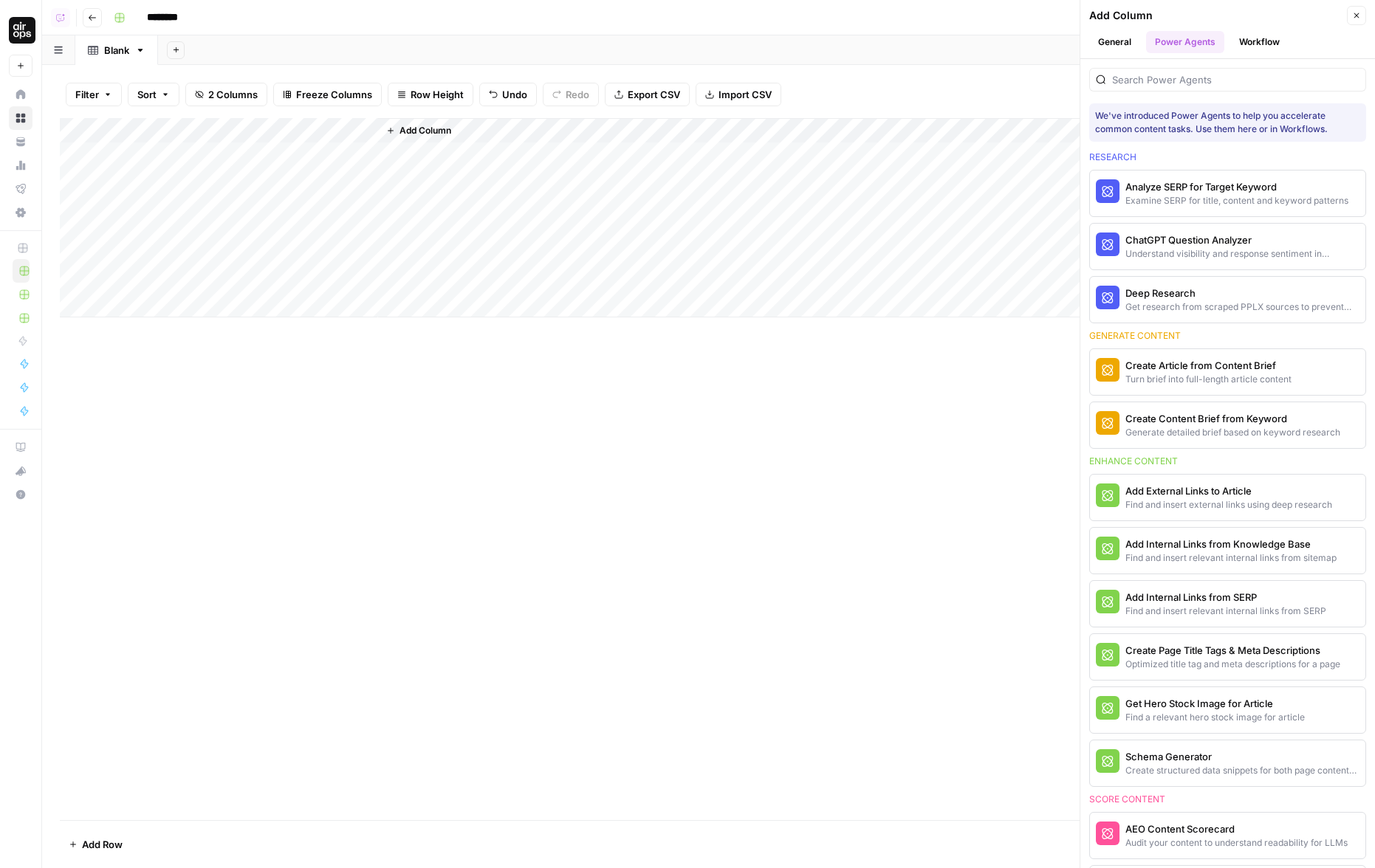
click at [1116, 88] on div at bounding box center [1227, 80] width 277 height 24
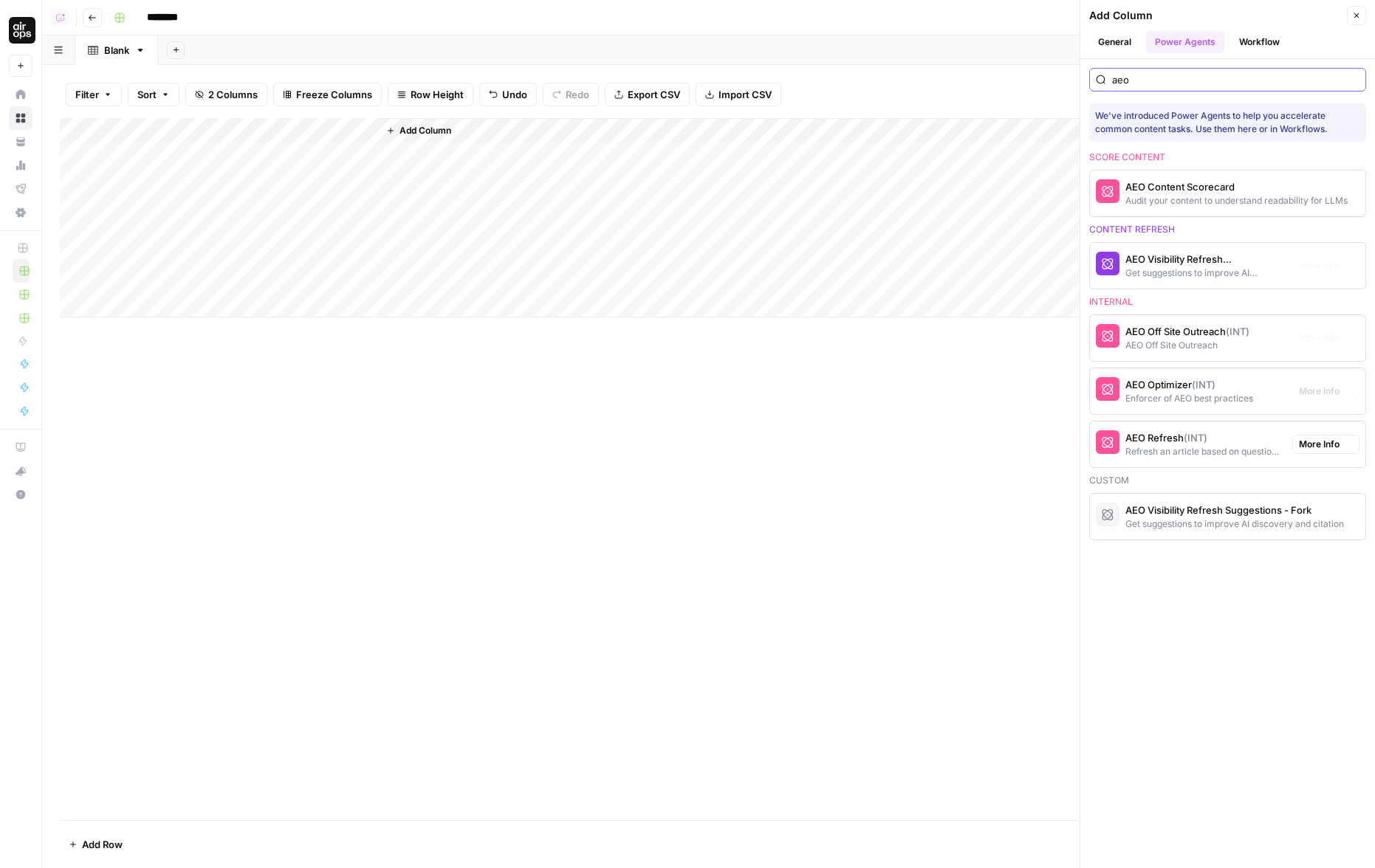
type input "aeo"
click at [1116, 449] on div "Refresh an article based on question gaps" at bounding box center [1202, 452] width 155 height 13
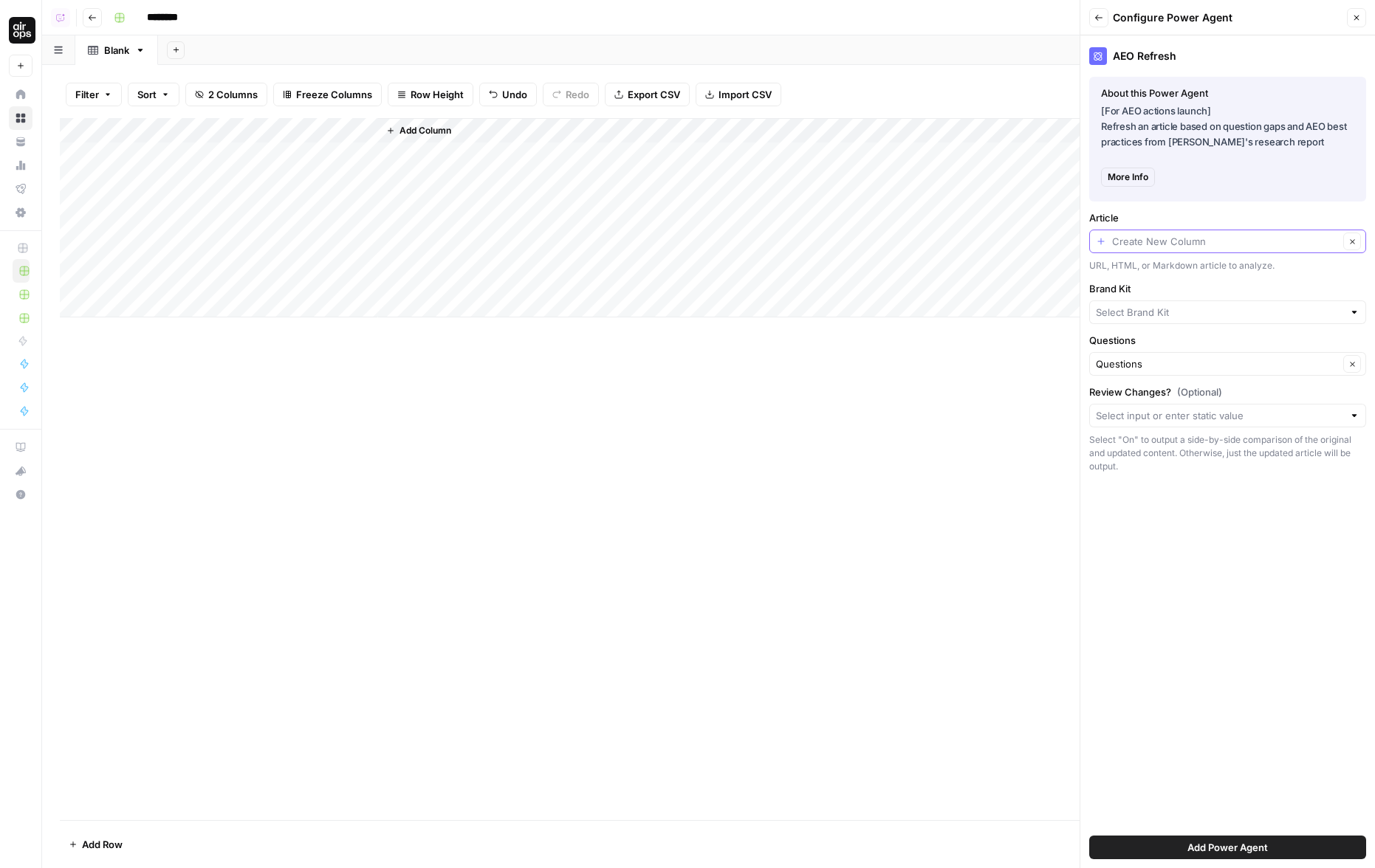
click at [1116, 237] on input "Article" at bounding box center [1224, 241] width 226 height 15
click at [1116, 322] on span "Page URL" at bounding box center [1224, 322] width 246 height 15
type input "Page URL"
click at [1116, 319] on input "Brand Kit" at bounding box center [1220, 312] width 248 height 15
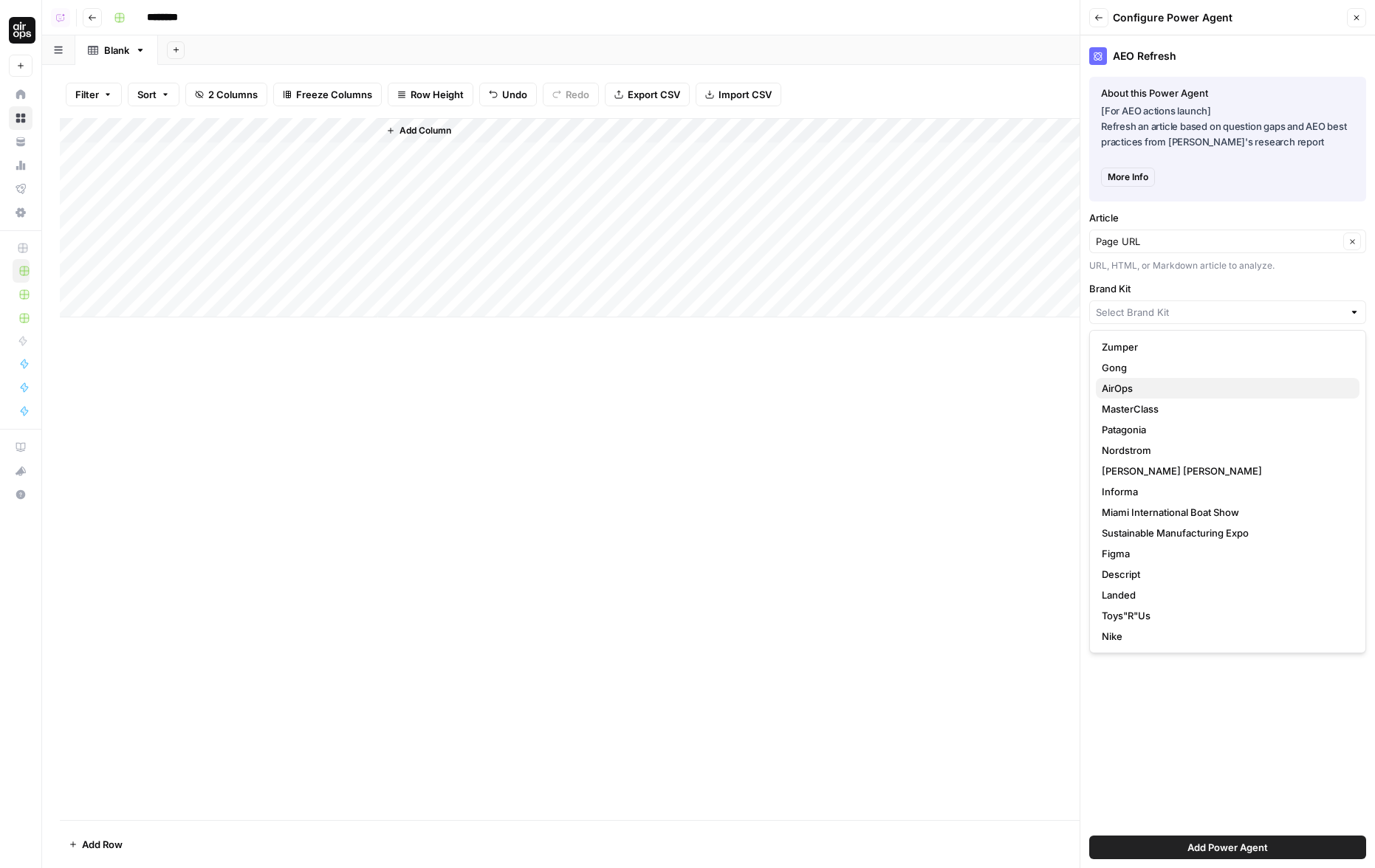
click at [1116, 381] on span "AirOps" at bounding box center [1224, 388] width 246 height 15
type input "AirOps"
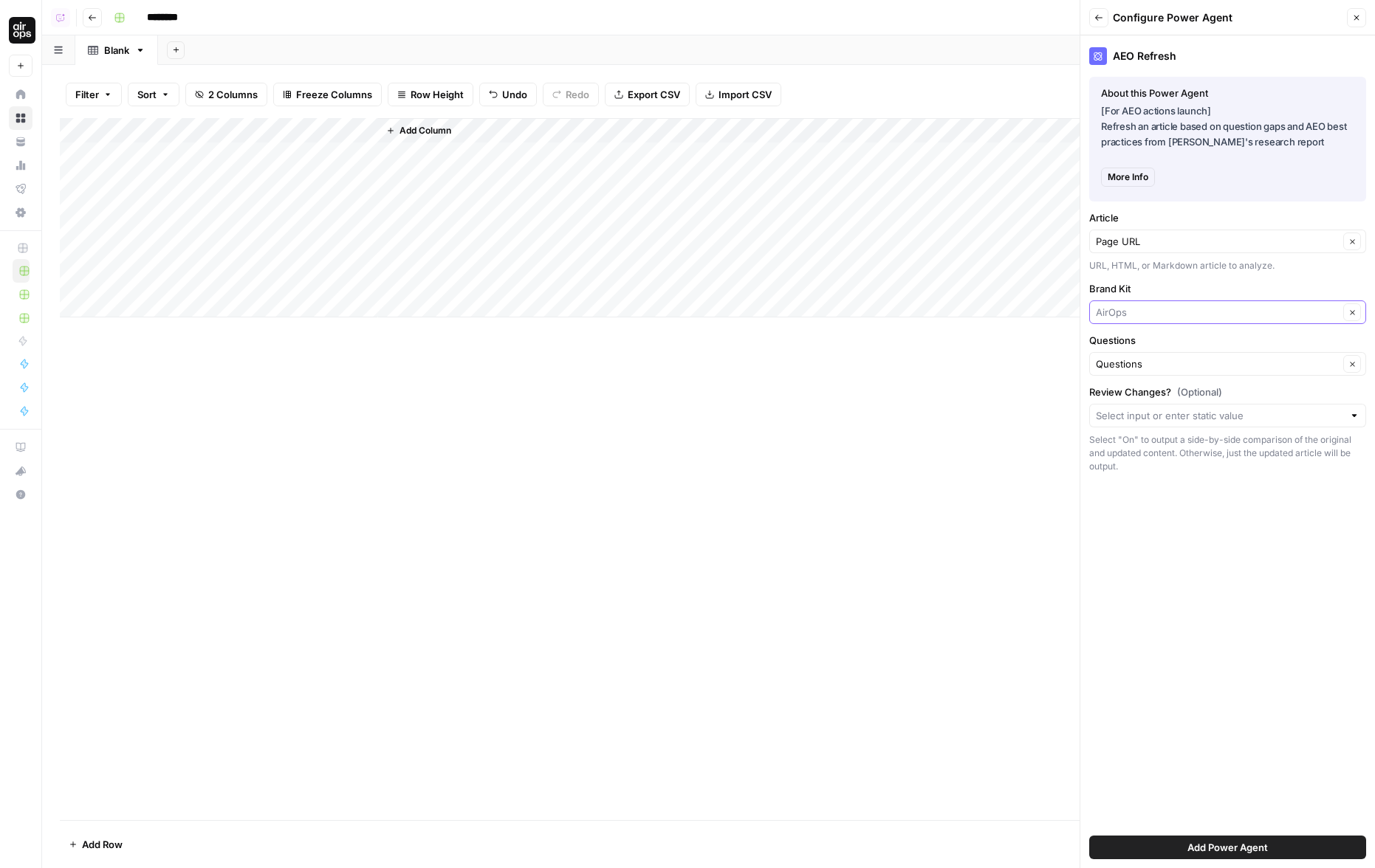
click at [1116, 307] on input "Brand Kit" at bounding box center [1217, 312] width 243 height 15
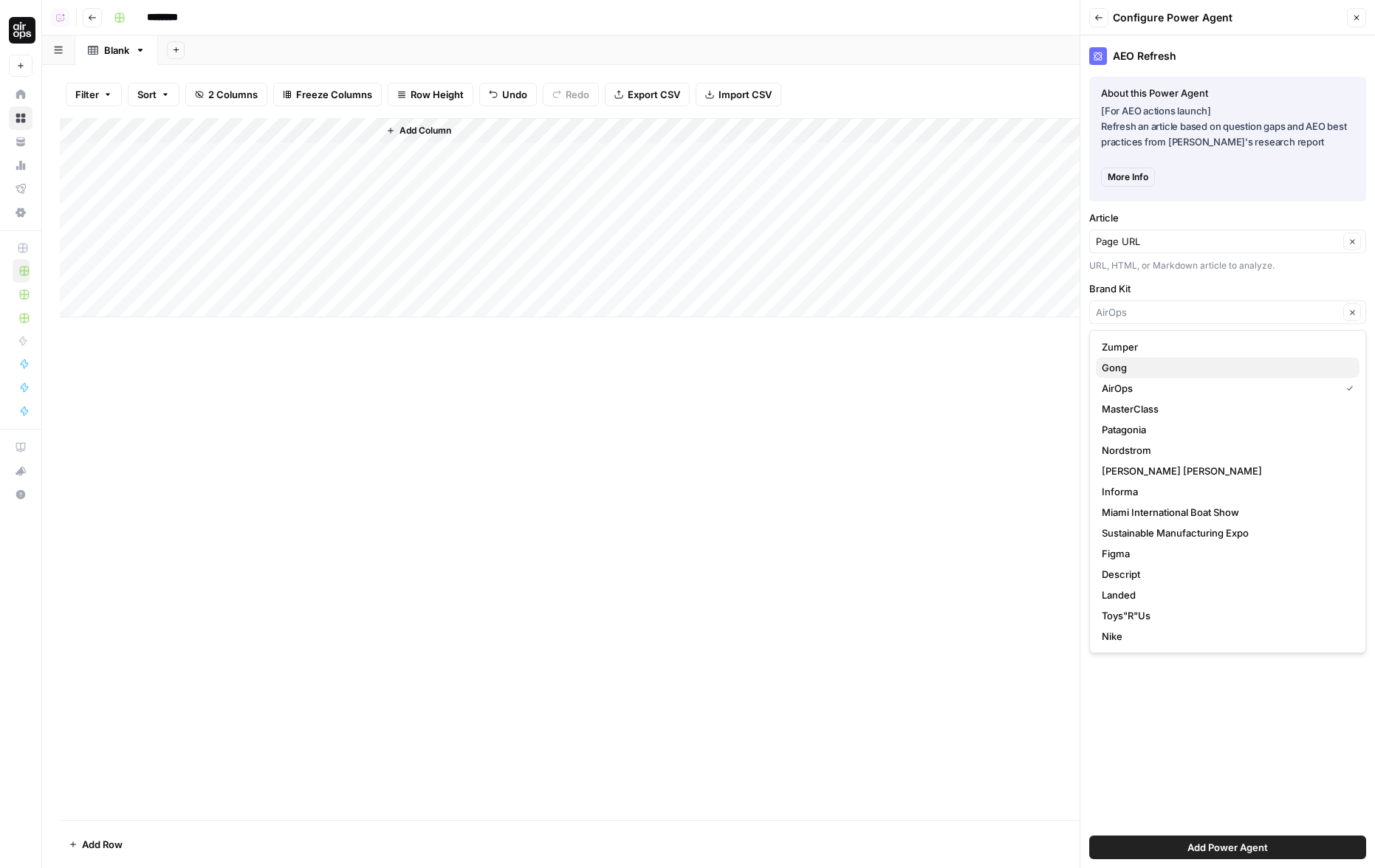
click at [1116, 374] on span "Gong" at bounding box center [1224, 367] width 246 height 15
type input "Gong"
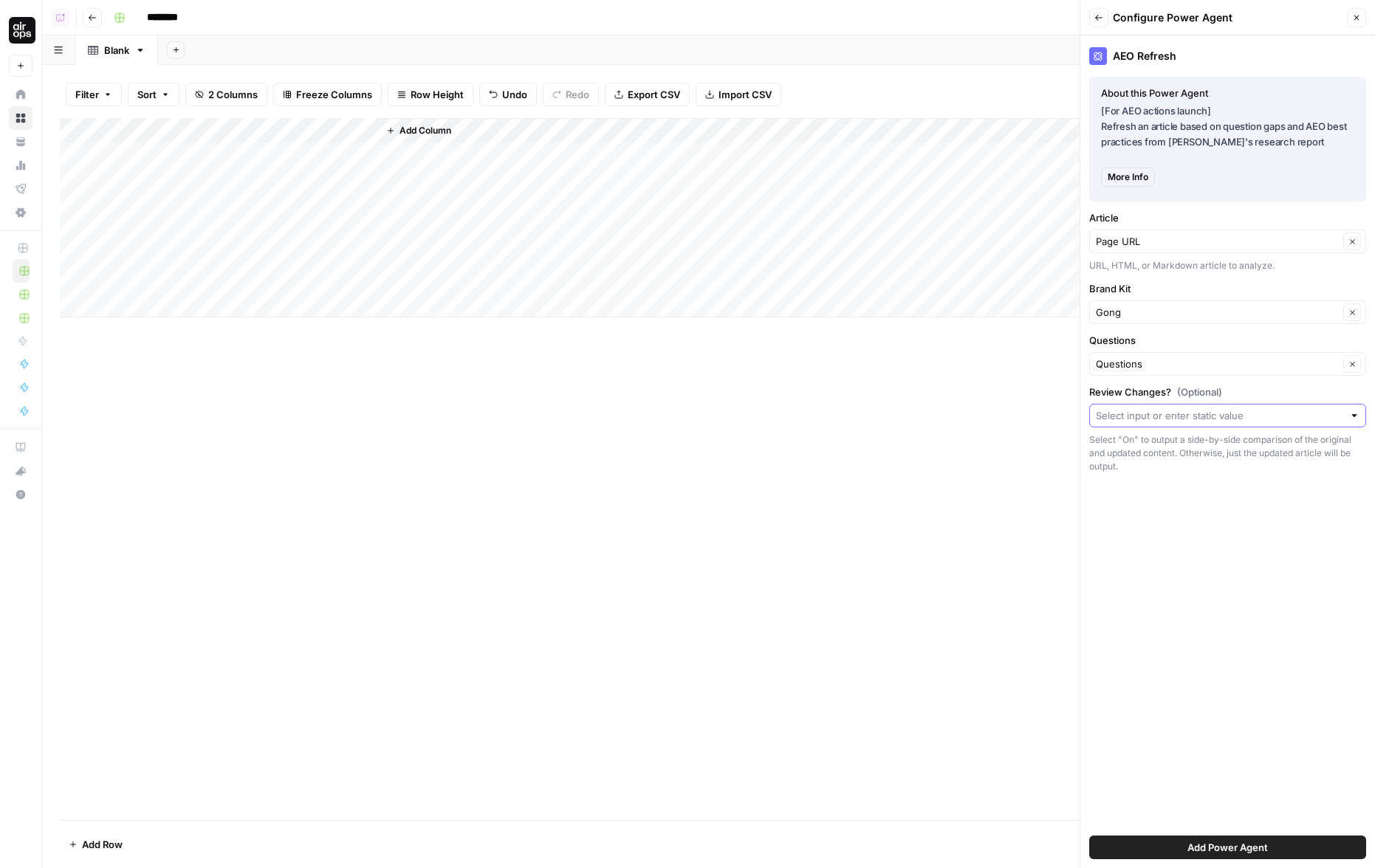
click at [1116, 412] on input "Review Changes? (Optional)" at bounding box center [1220, 415] width 248 height 15
click at [1116, 393] on label "Review Changes? (Optional)" at bounding box center [1227, 392] width 277 height 15
click at [1116, 408] on input "Review Changes? (Optional)" at bounding box center [1220, 415] width 248 height 15
click at [1116, 393] on label "Review Changes? (Optional)" at bounding box center [1227, 392] width 277 height 15
click at [1116, 408] on input "Review Changes? (Optional)" at bounding box center [1220, 415] width 248 height 15
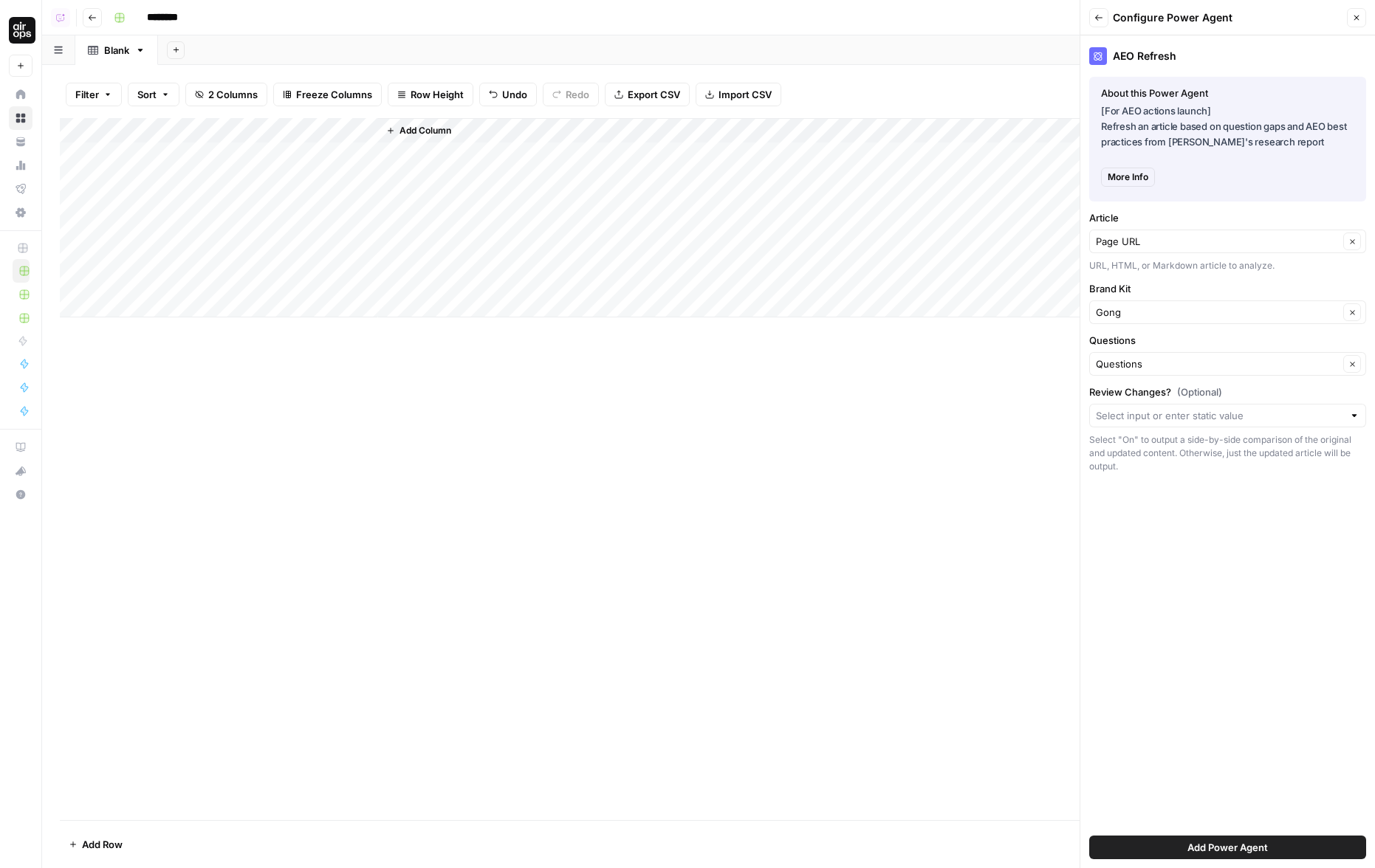
click at [1116, 632] on div "AEO Refresh About this Power Agent [For AEO actions launch] Refresh an article …" at bounding box center [1228, 452] width 295 height 833
click at [1116, 412] on input "Review Changes? (Optional)" at bounding box center [1220, 415] width 248 height 15
click at [1116, 389] on label "Review Changes? (Optional)" at bounding box center [1227, 392] width 277 height 15
click at [1116, 408] on input "Review Changes? (Optional)" at bounding box center [1220, 415] width 248 height 15
click at [1116, 632] on div "AEO Refresh About this Power Agent [For AEO actions launch] Refresh an article …" at bounding box center [1228, 452] width 295 height 833
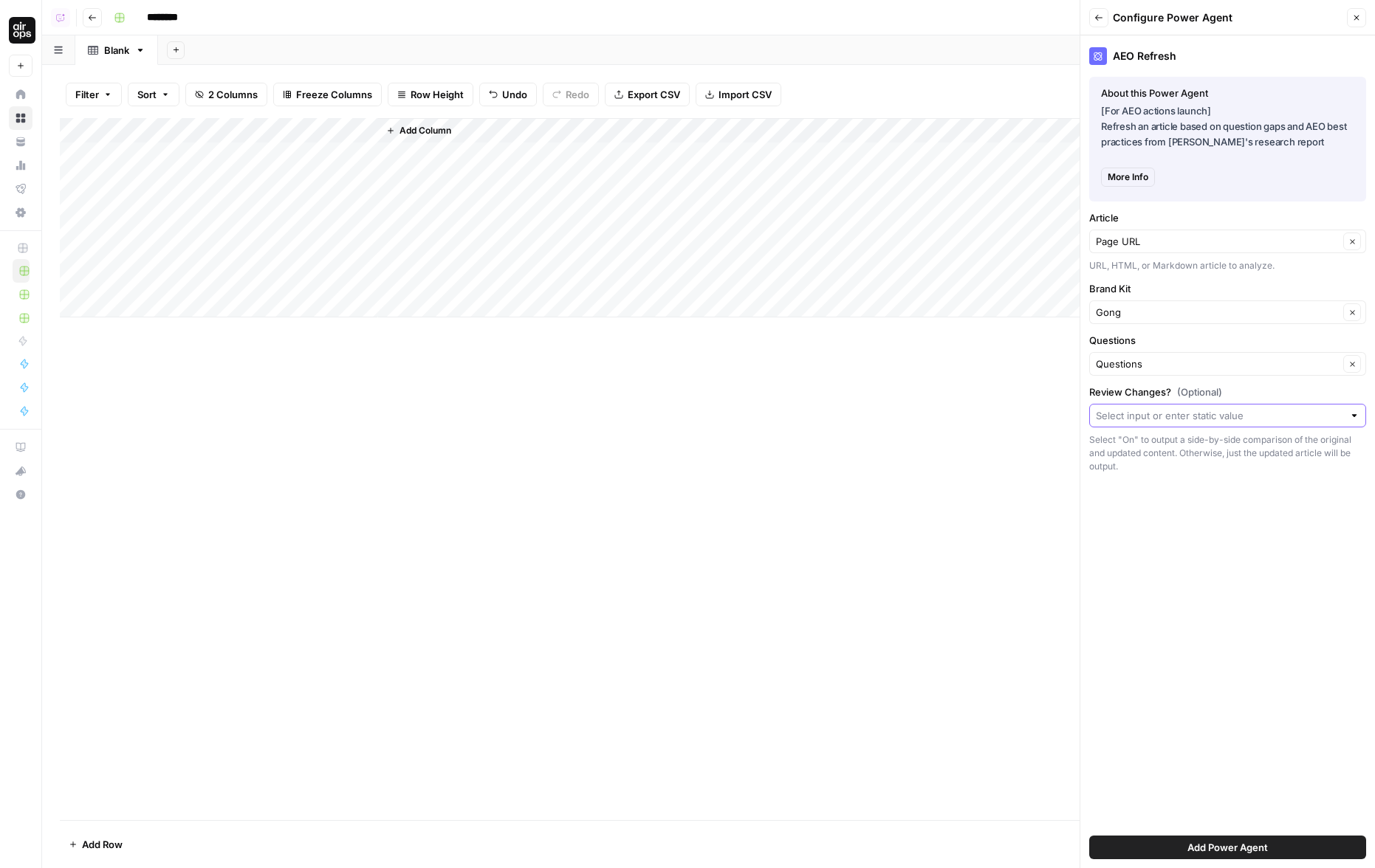
click at [1116, 412] on input "Review Changes? (Optional)" at bounding box center [1220, 415] width 248 height 15
click at [1116, 498] on span "On" at bounding box center [1224, 497] width 246 height 15
type input "On"
click at [1116, 632] on button "Add Power Agent" at bounding box center [1227, 848] width 277 height 24
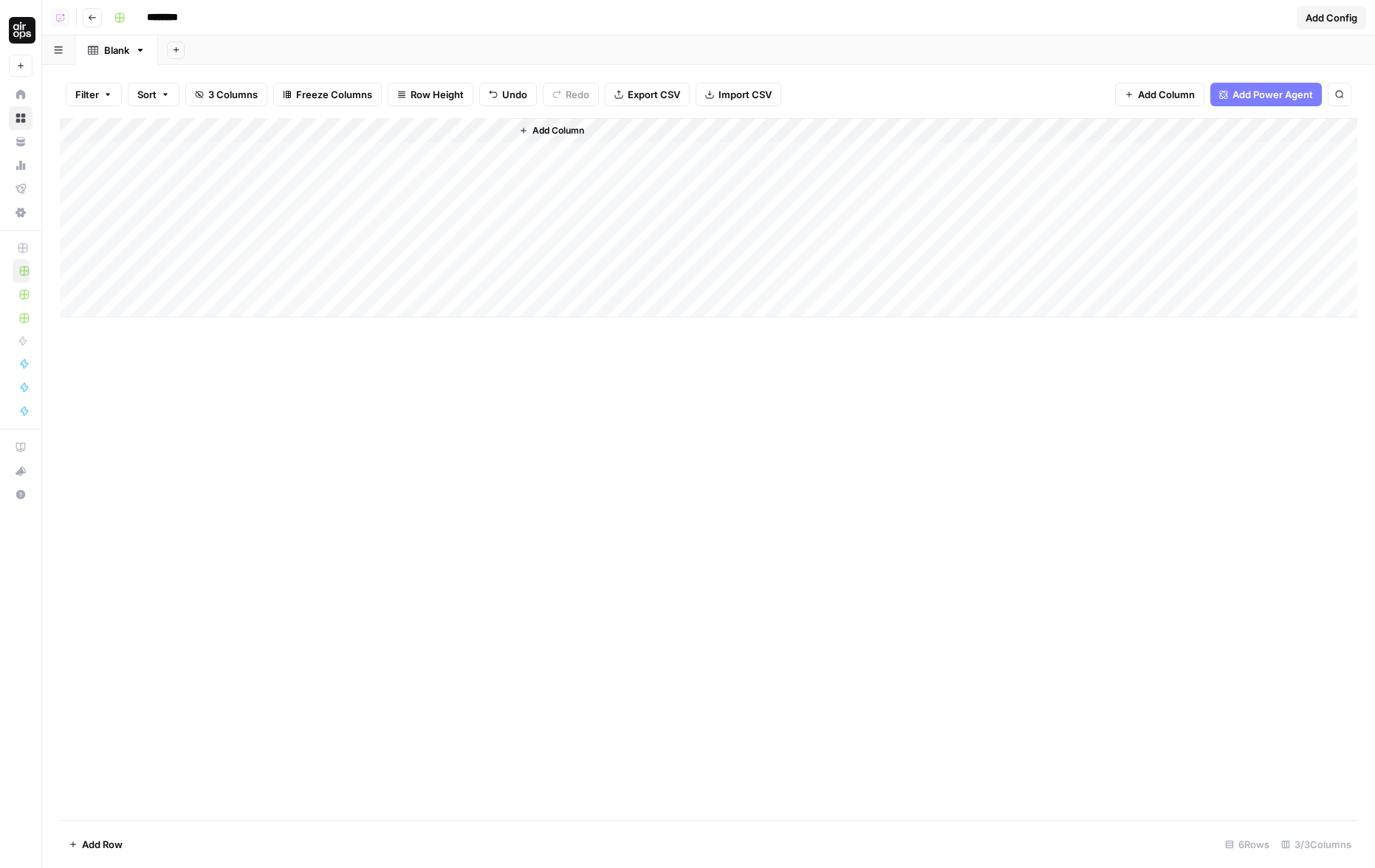
click at [438, 154] on div "Add Column" at bounding box center [708, 218] width 1297 height 199
click at [1116, 91] on span "Add Power Agent" at bounding box center [1273, 95] width 80 height 15
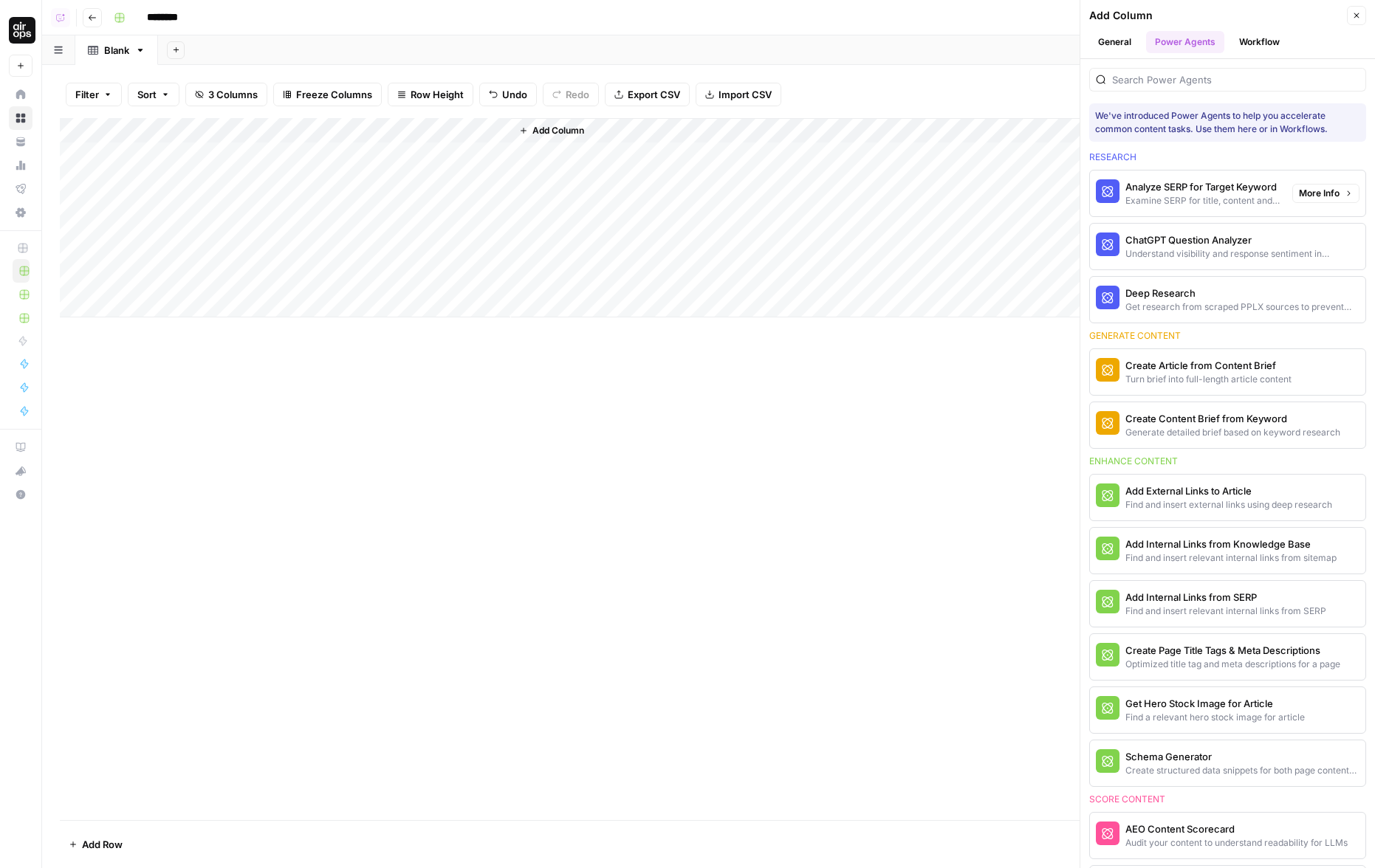
click at [1116, 192] on div "Analyze SERP for Target Keyword" at bounding box center [1202, 187] width 155 height 15
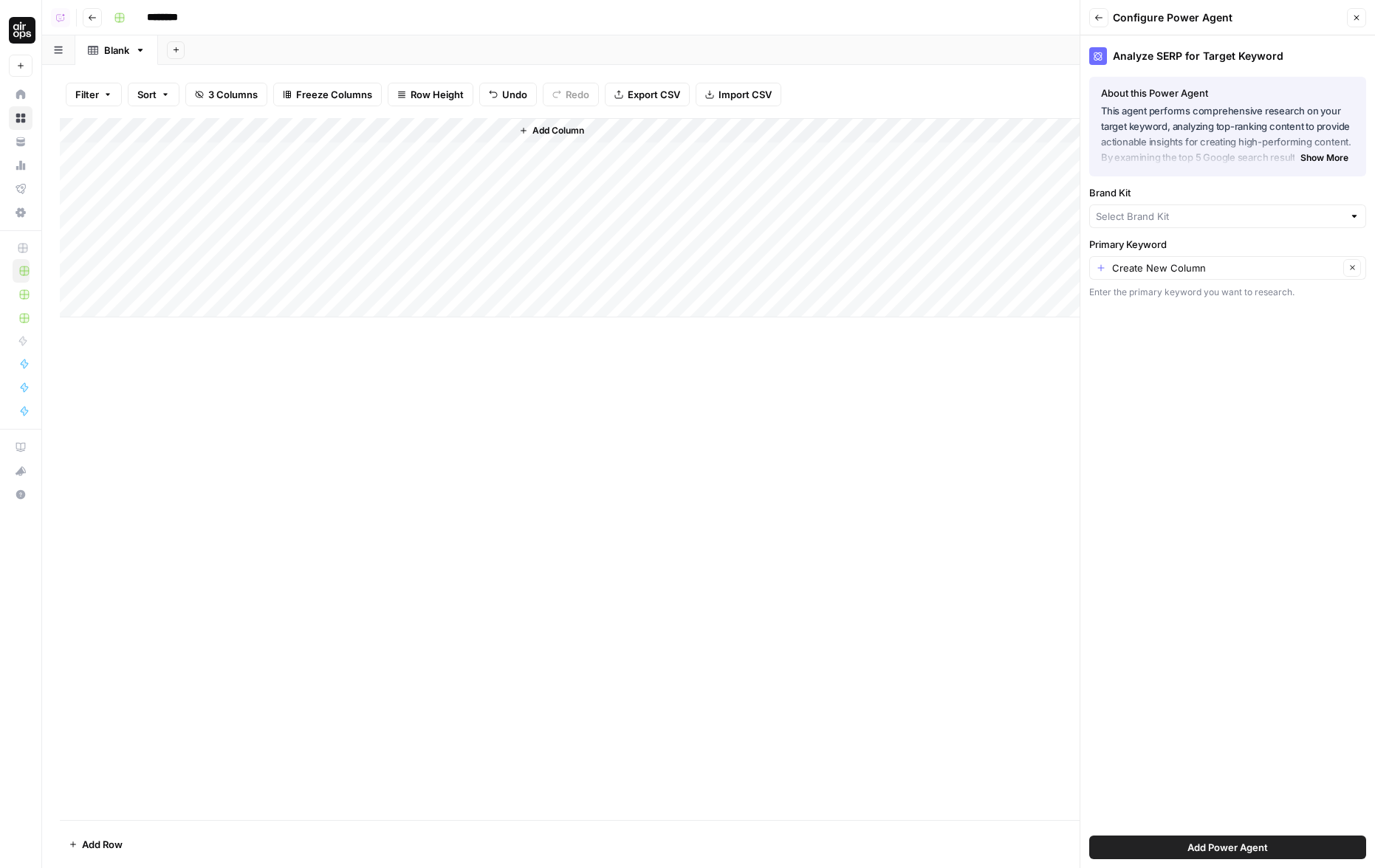
type input "Gong"
click at [1116, 632] on span "Add Power Agent" at bounding box center [1228, 848] width 80 height 15
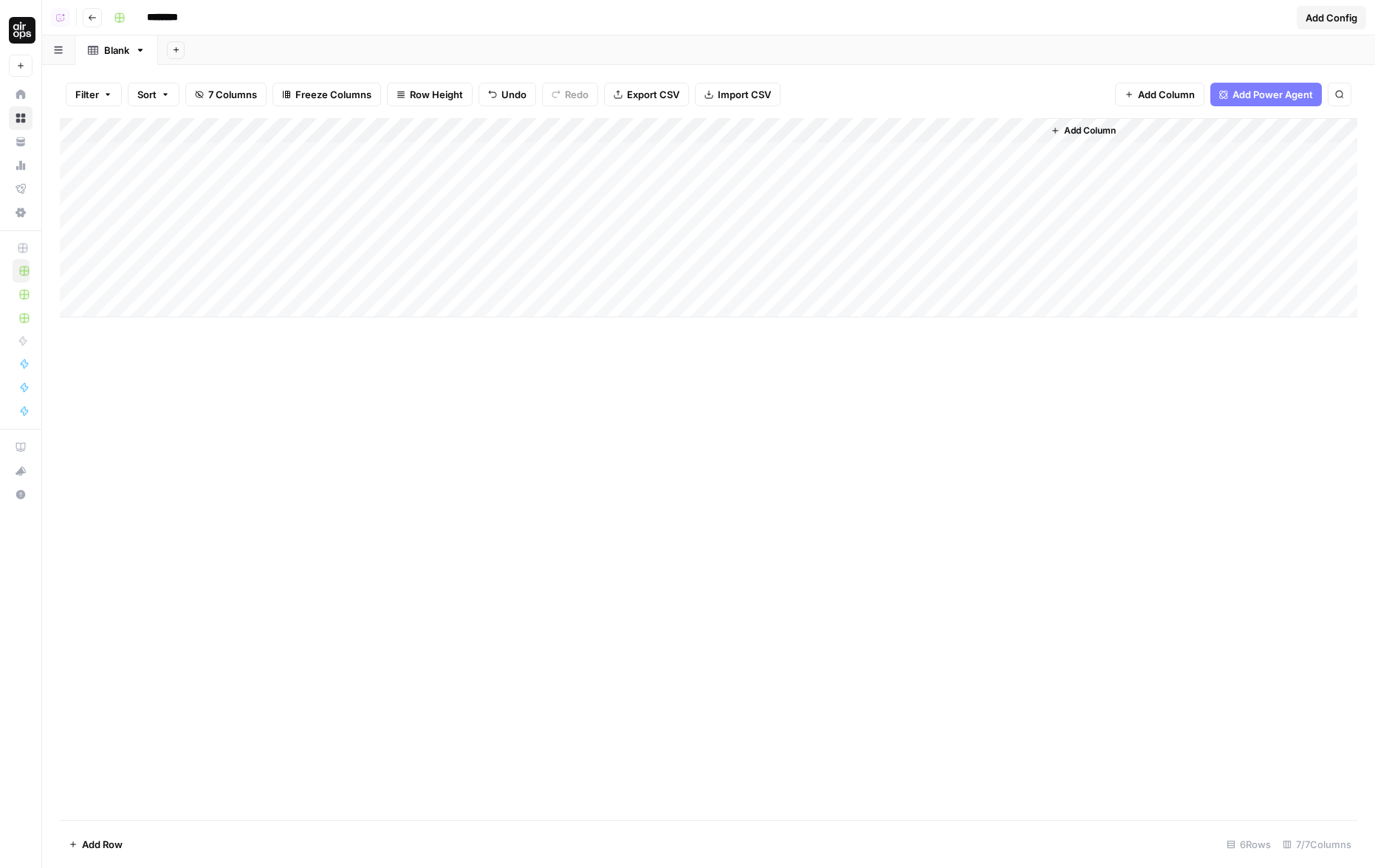
click at [745, 129] on div "Add Column" at bounding box center [708, 218] width 1297 height 199
click at [694, 374] on span "Remove Column" at bounding box center [736, 371] width 129 height 15
click at [638, 158] on span "Delete" at bounding box center [635, 166] width 32 height 15
click at [627, 128] on div "Add Column" at bounding box center [708, 218] width 1297 height 199
click at [581, 331] on span "Remove Column" at bounding box center [604, 329] width 129 height 15
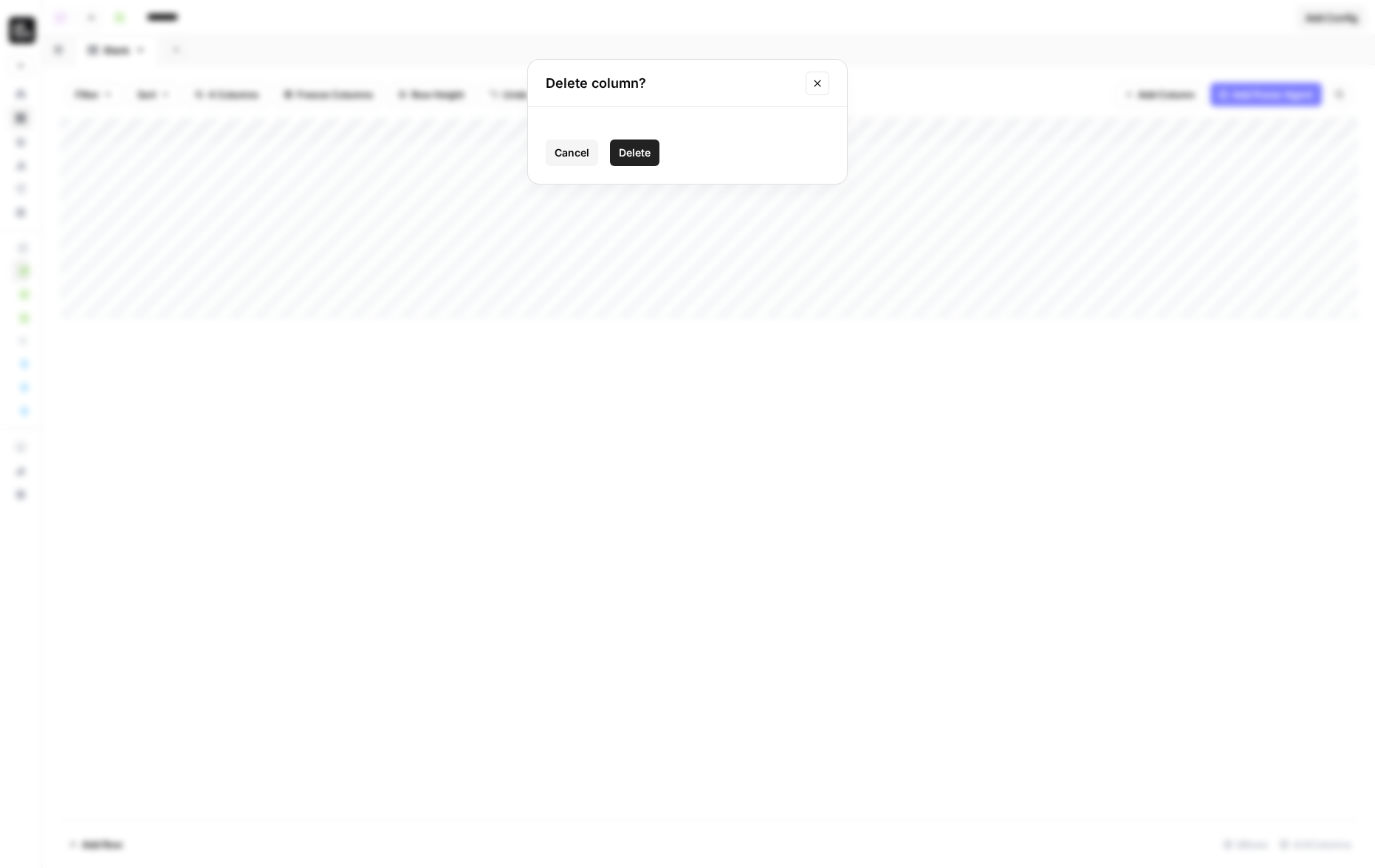
click at [634, 152] on span "Delete" at bounding box center [635, 152] width 32 height 15
click at [1116, 17] on span "Add Config" at bounding box center [1332, 17] width 52 height 15
click at [906, 375] on div "Add Column" at bounding box center [708, 469] width 1297 height 702
click at [441, 180] on div "Add Column" at bounding box center [708, 218] width 1297 height 199
click at [1116, 102] on button "Add Power Agent" at bounding box center [1265, 95] width 111 height 24
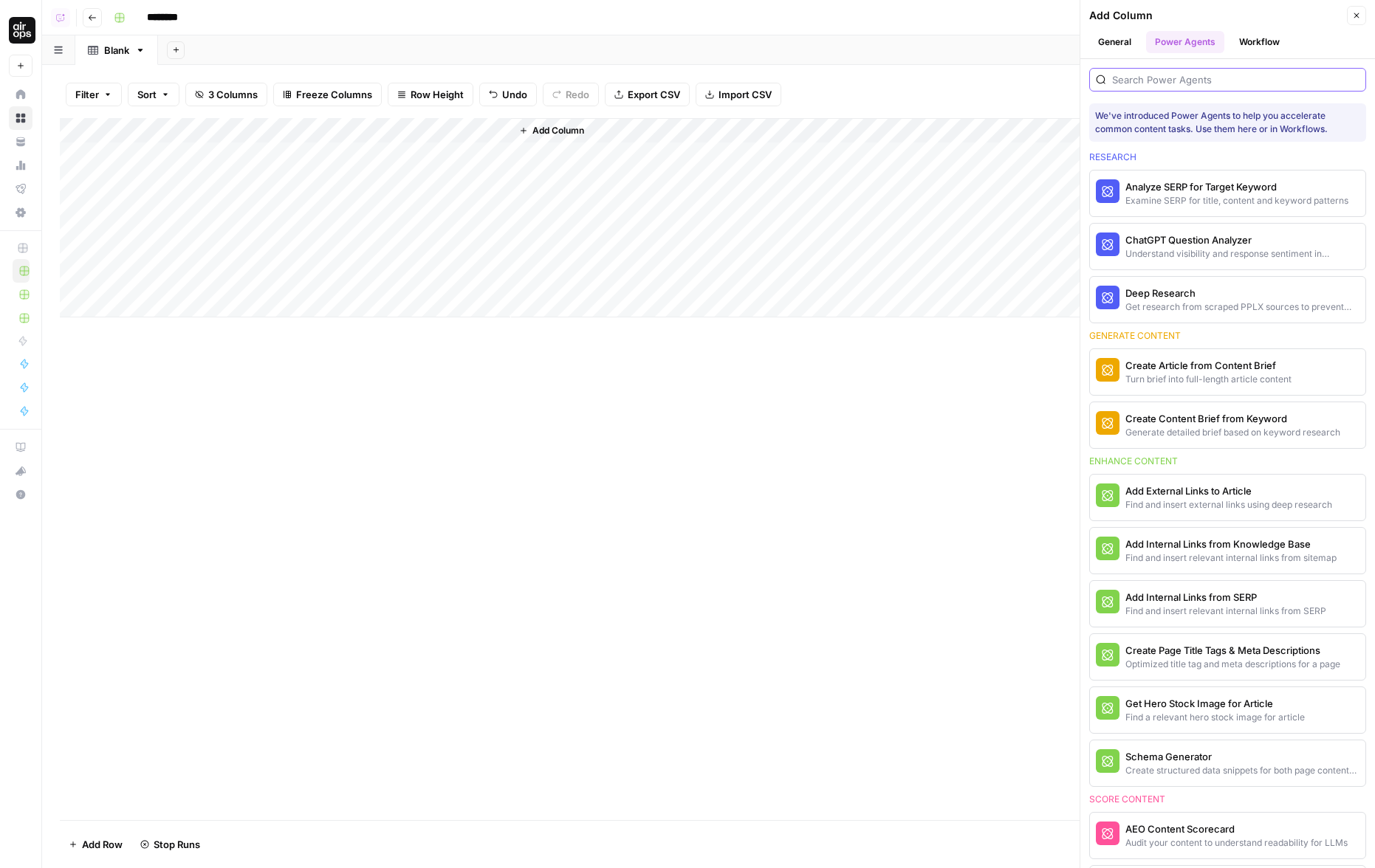
click at [1116, 81] on input "search" at bounding box center [1235, 80] width 248 height 15
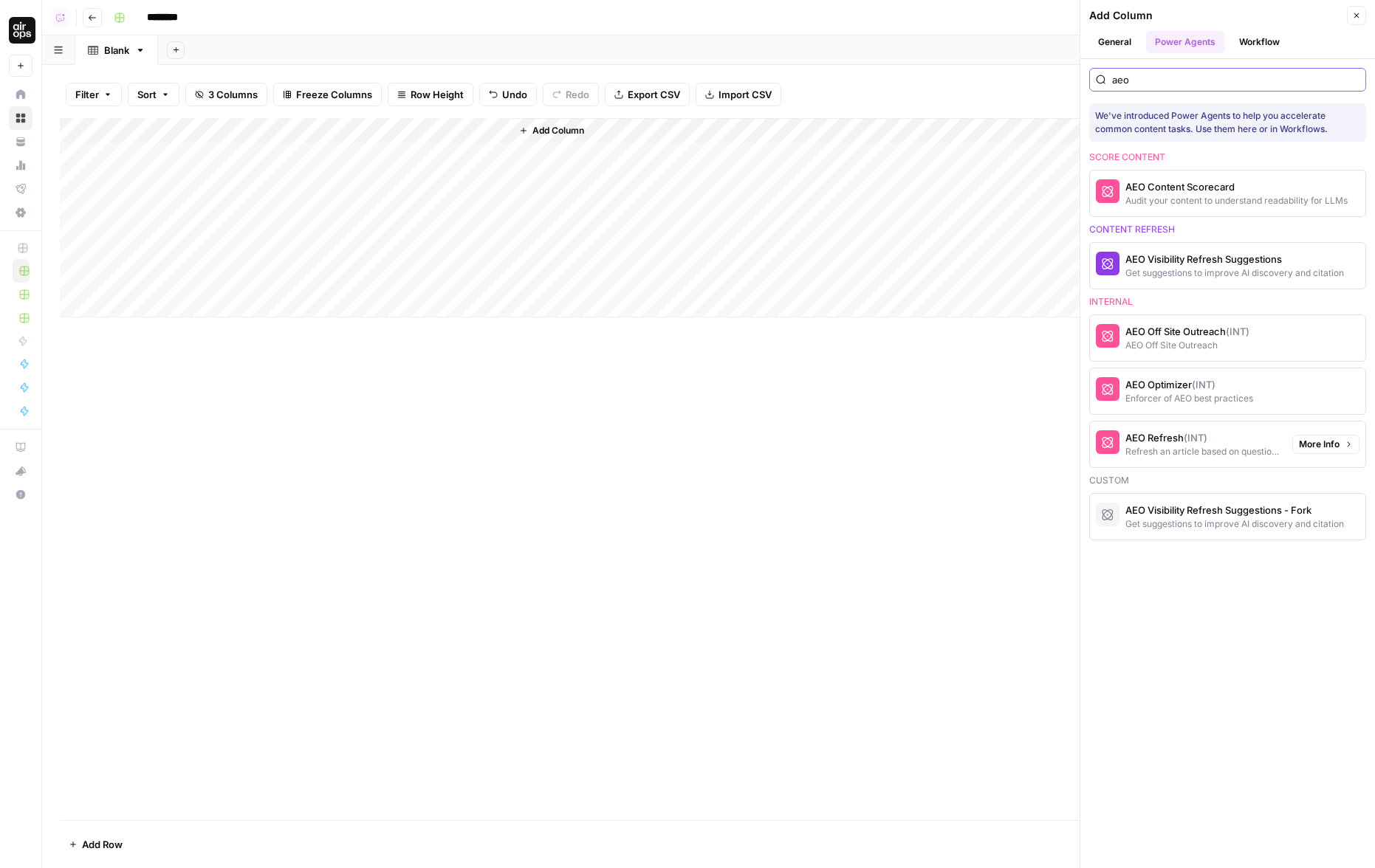
type input "aeo"
click at [1116, 440] on span "More Info" at bounding box center [1319, 444] width 41 height 13
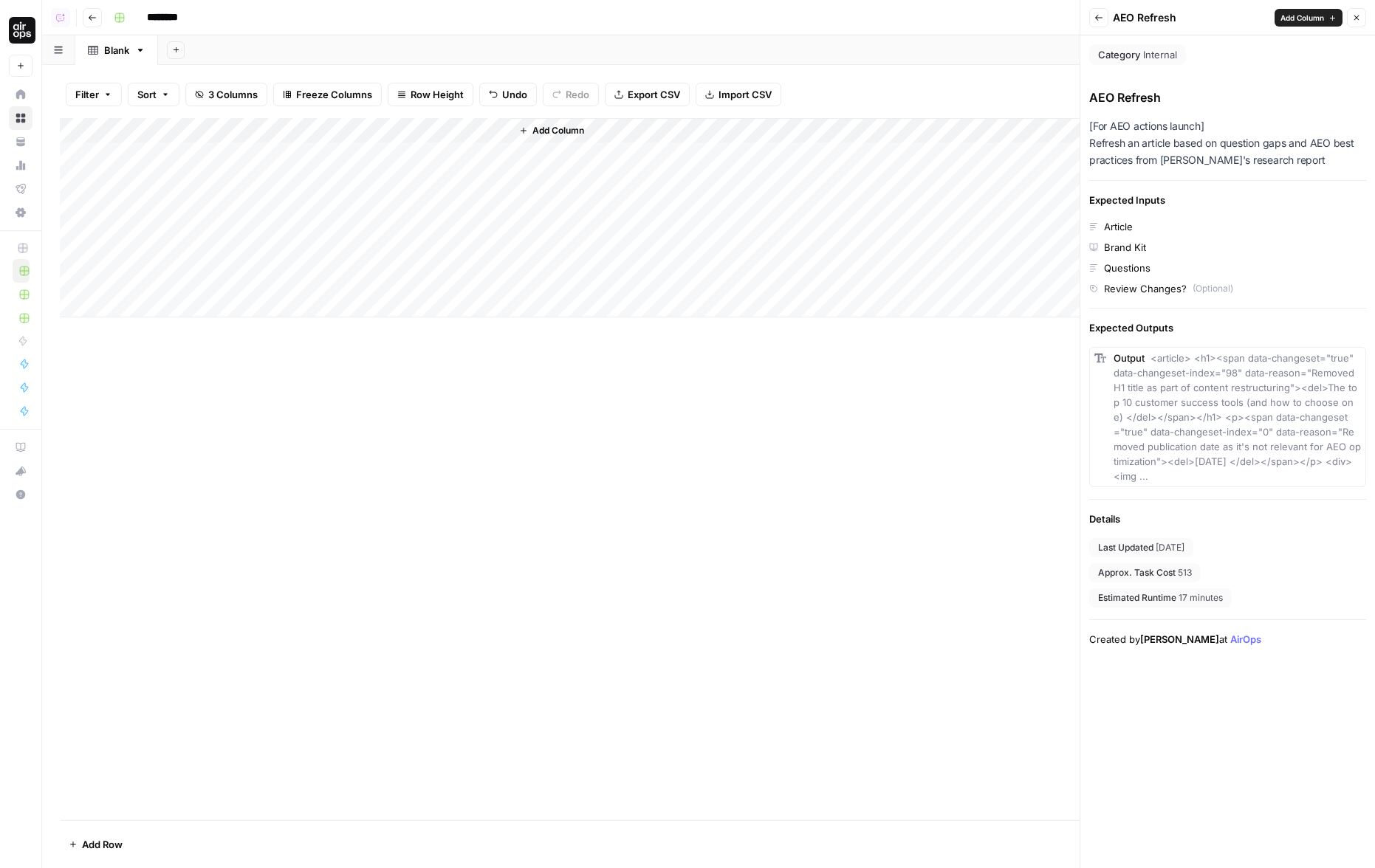
click at [1116, 406] on span "<article> <h1><span data-changeset="true" data-changeset-index="98" data-reason…" at bounding box center [1237, 417] width 248 height 130
click at [1116, 592] on div "Estimated Runtime 17 minutes" at bounding box center [1160, 598] width 143 height 19
click at [1116, 591] on span "17 minutes" at bounding box center [1201, 598] width 44 height 13
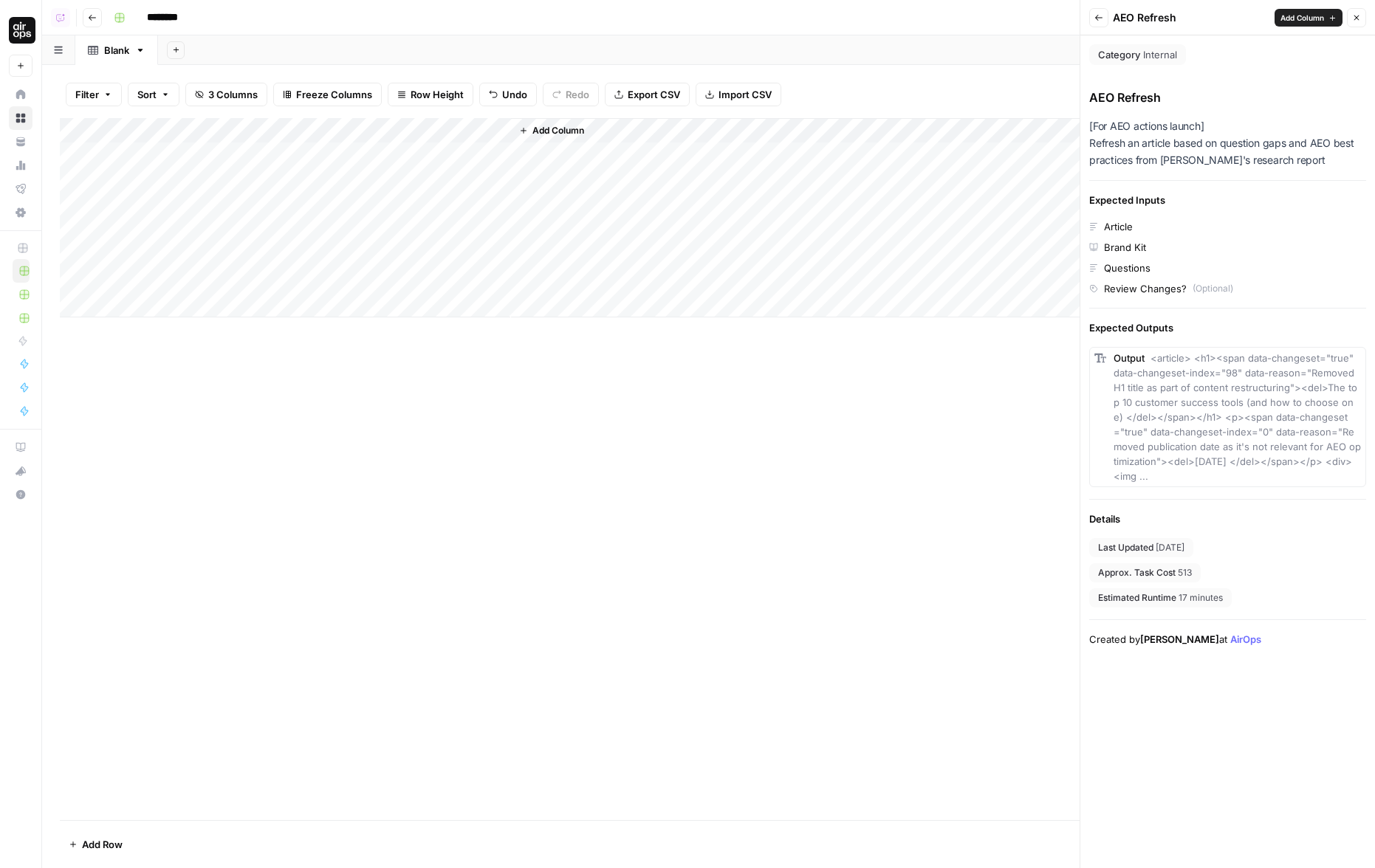
click at [1116, 584] on div "Last Updated [DATE] Approx. Task Cost 513 Estimated Runtime 17 minutes" at bounding box center [1227, 573] width 277 height 69
click at [442, 206] on div "Add Column" at bounding box center [708, 218] width 1297 height 199
click at [442, 226] on div "Add Column" at bounding box center [708, 218] width 1297 height 199
drag, startPoint x: 1180, startPoint y: 557, endPoint x: 1238, endPoint y: 557, distance: 58.0
click at [1116, 557] on div "Last Updated [DATE] Approx. Task Cost 513 Estimated Runtime 17 minutes" at bounding box center [1227, 573] width 277 height 69
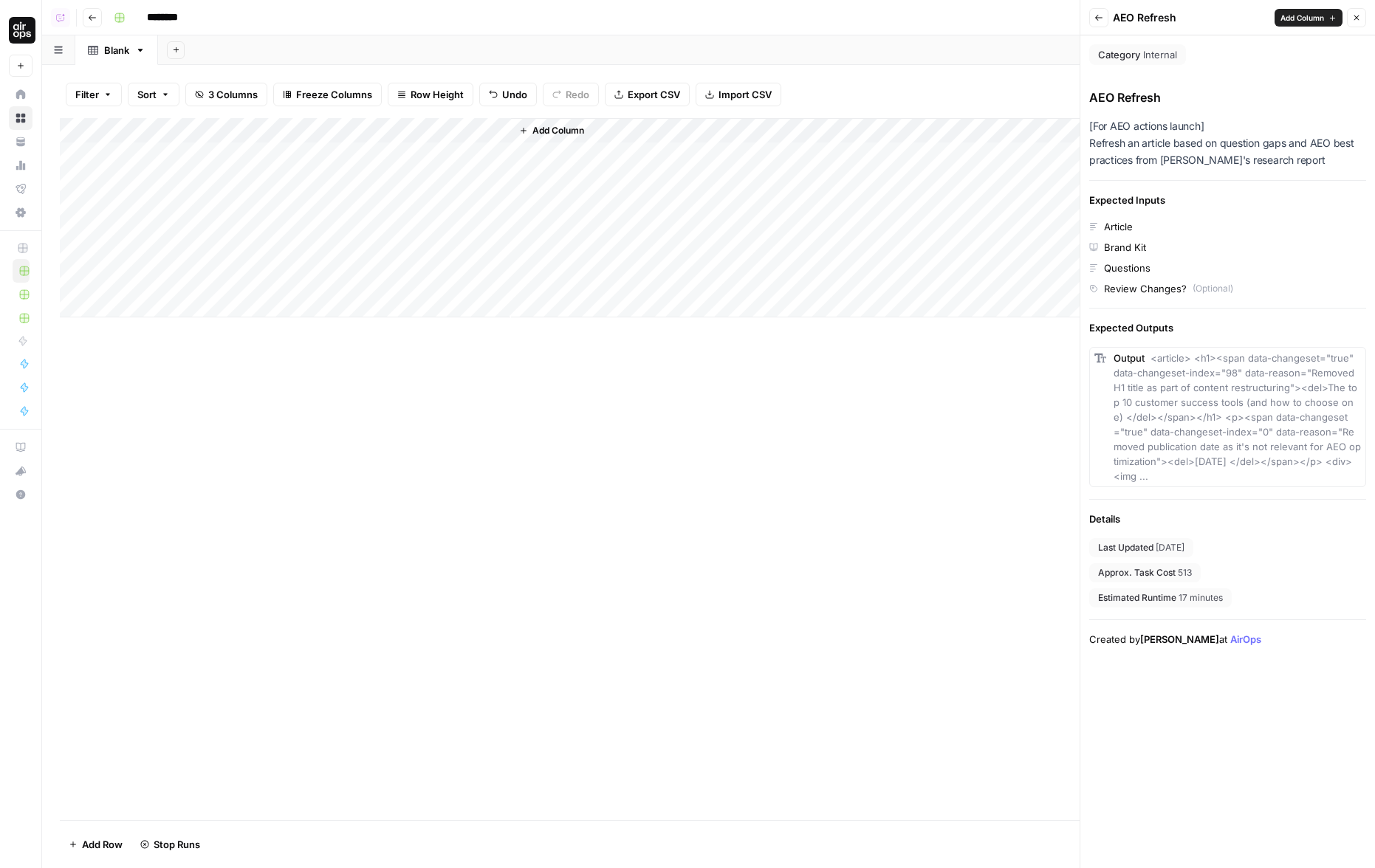
click at [1116, 557] on div "Last Updated [DATE] Approx. Task Cost 513 Estimated Runtime 17 minutes" at bounding box center [1227, 573] width 277 height 69
click at [1098, 17] on icon "button" at bounding box center [1098, 17] width 9 height 9
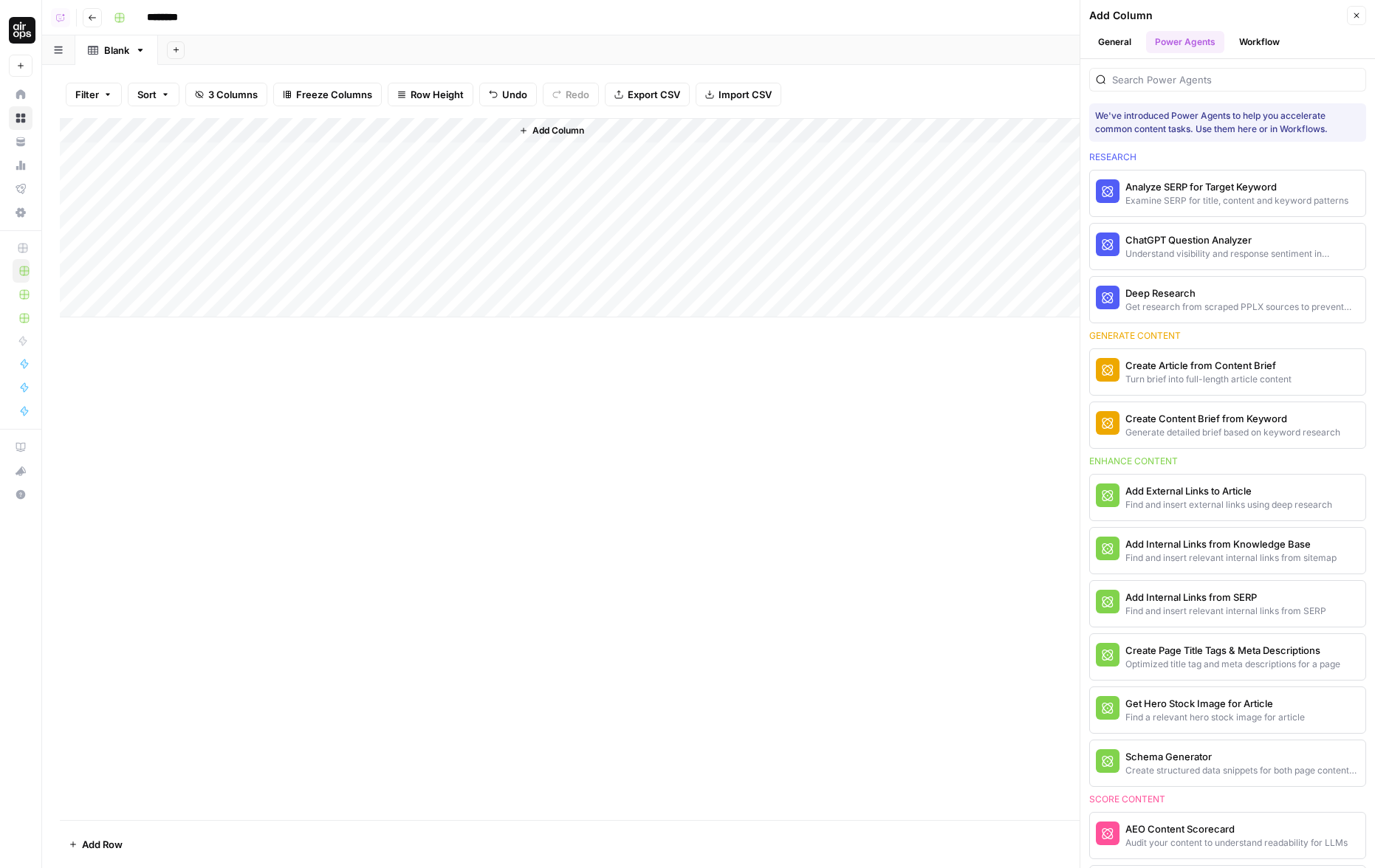
click at [774, 517] on div "Add Column" at bounding box center [708, 469] width 1297 height 702
click at [1116, 15] on button "Close" at bounding box center [1356, 15] width 19 height 19
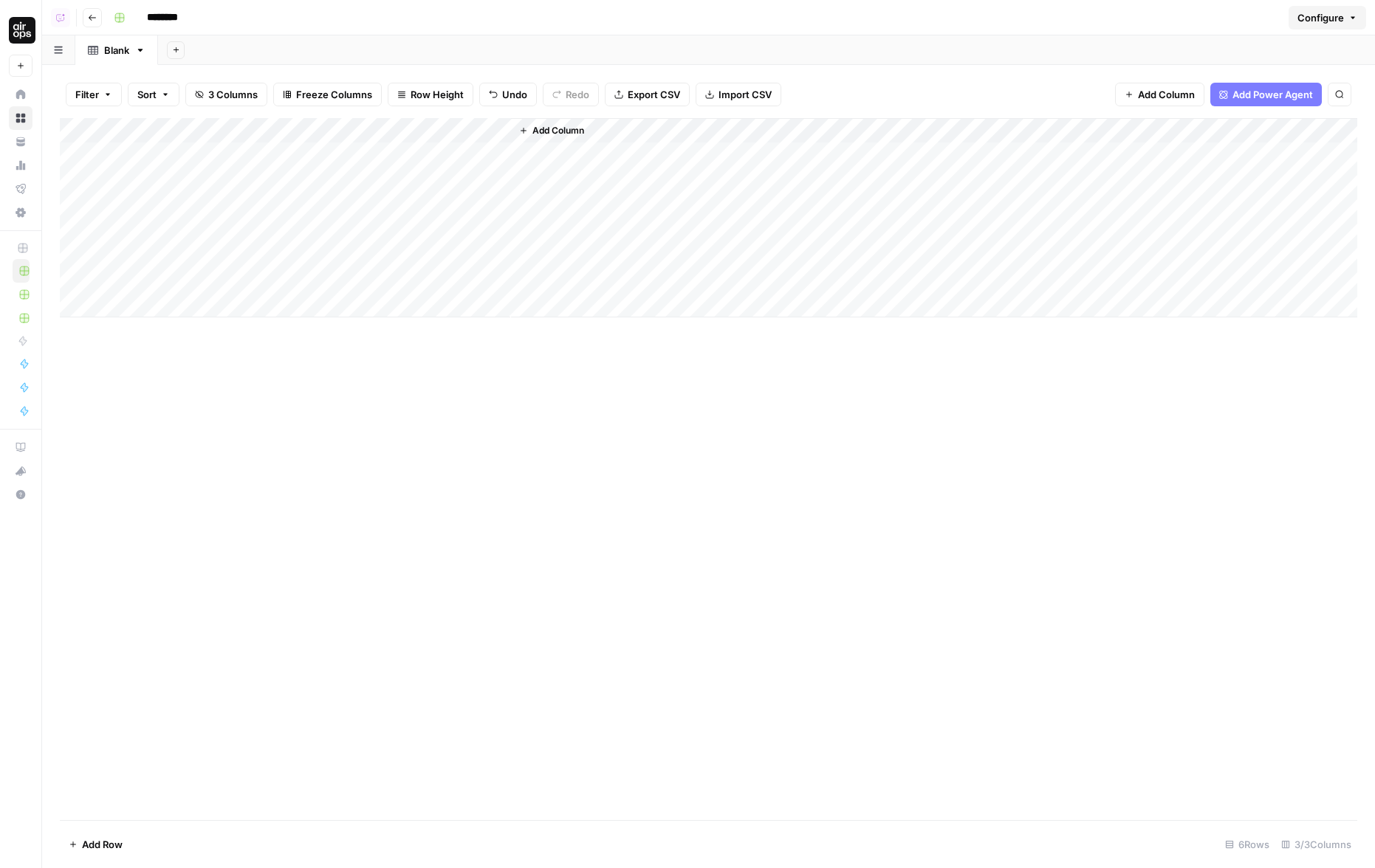
click at [474, 152] on div "Add Column" at bounding box center [708, 218] width 1297 height 199
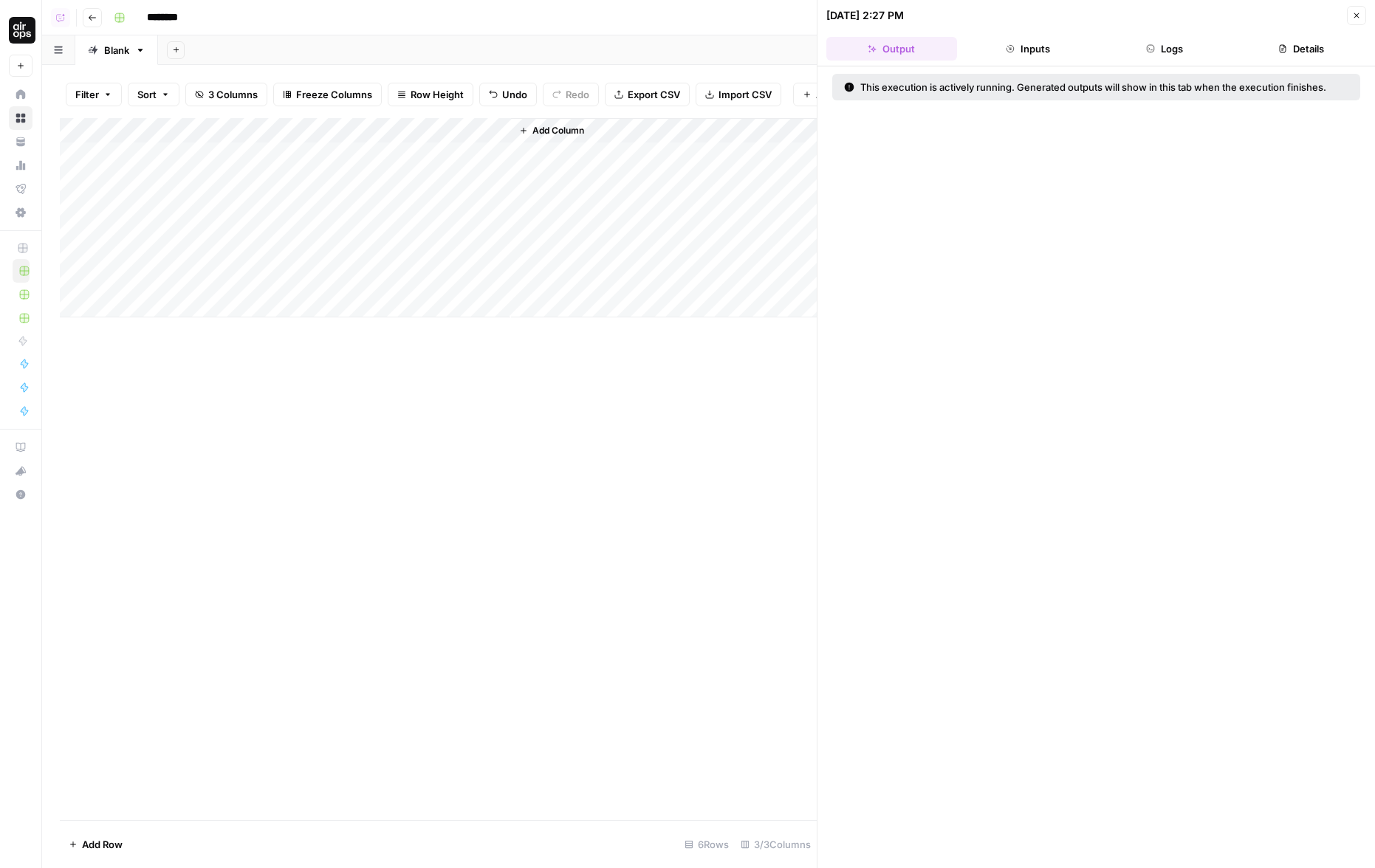
click at [1116, 57] on button "Logs" at bounding box center [1164, 49] width 131 height 24
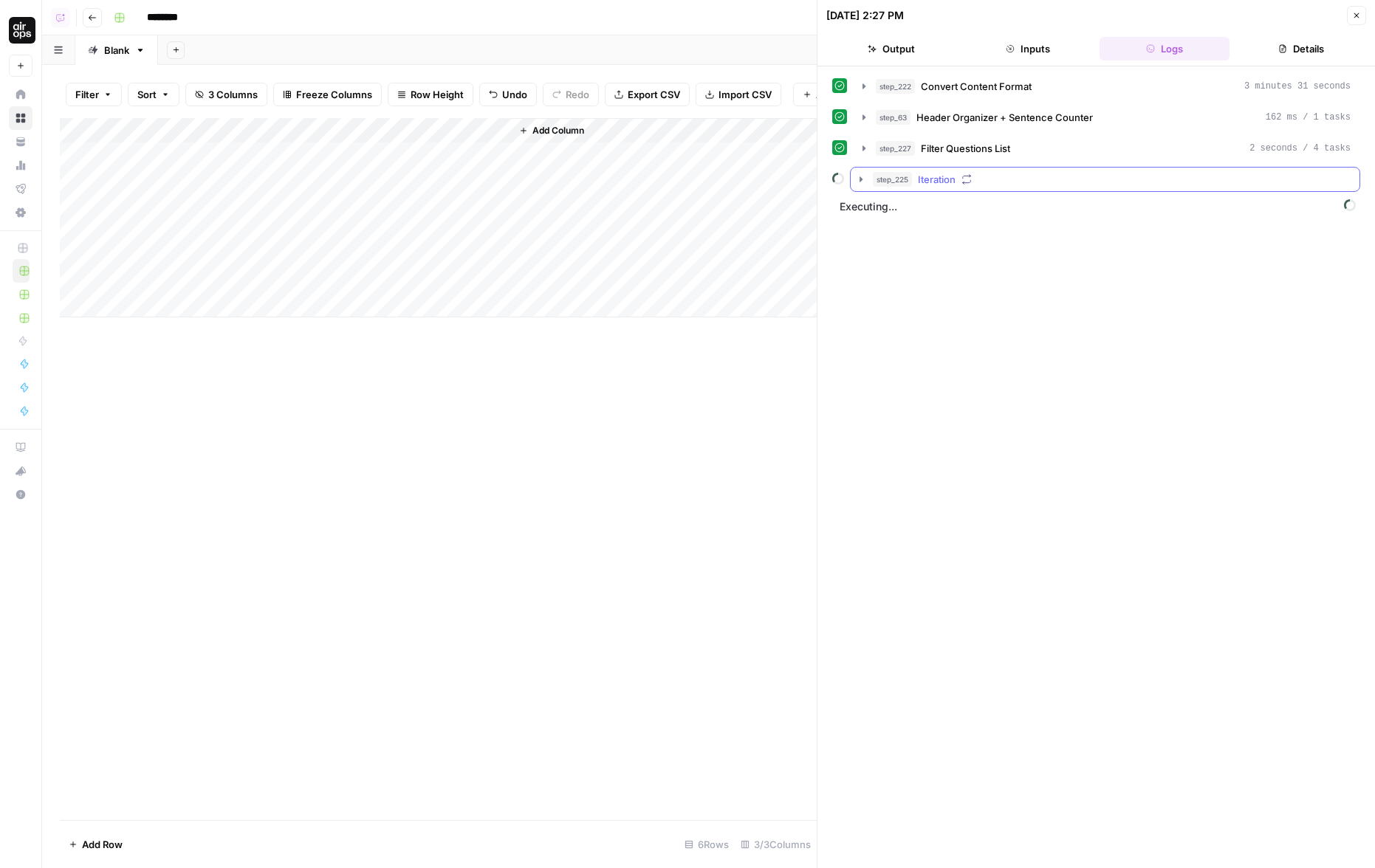
click at [864, 173] on icon "button" at bounding box center [860, 179] width 12 height 12
click at [893, 207] on icon "button" at bounding box center [894, 210] width 12 height 12
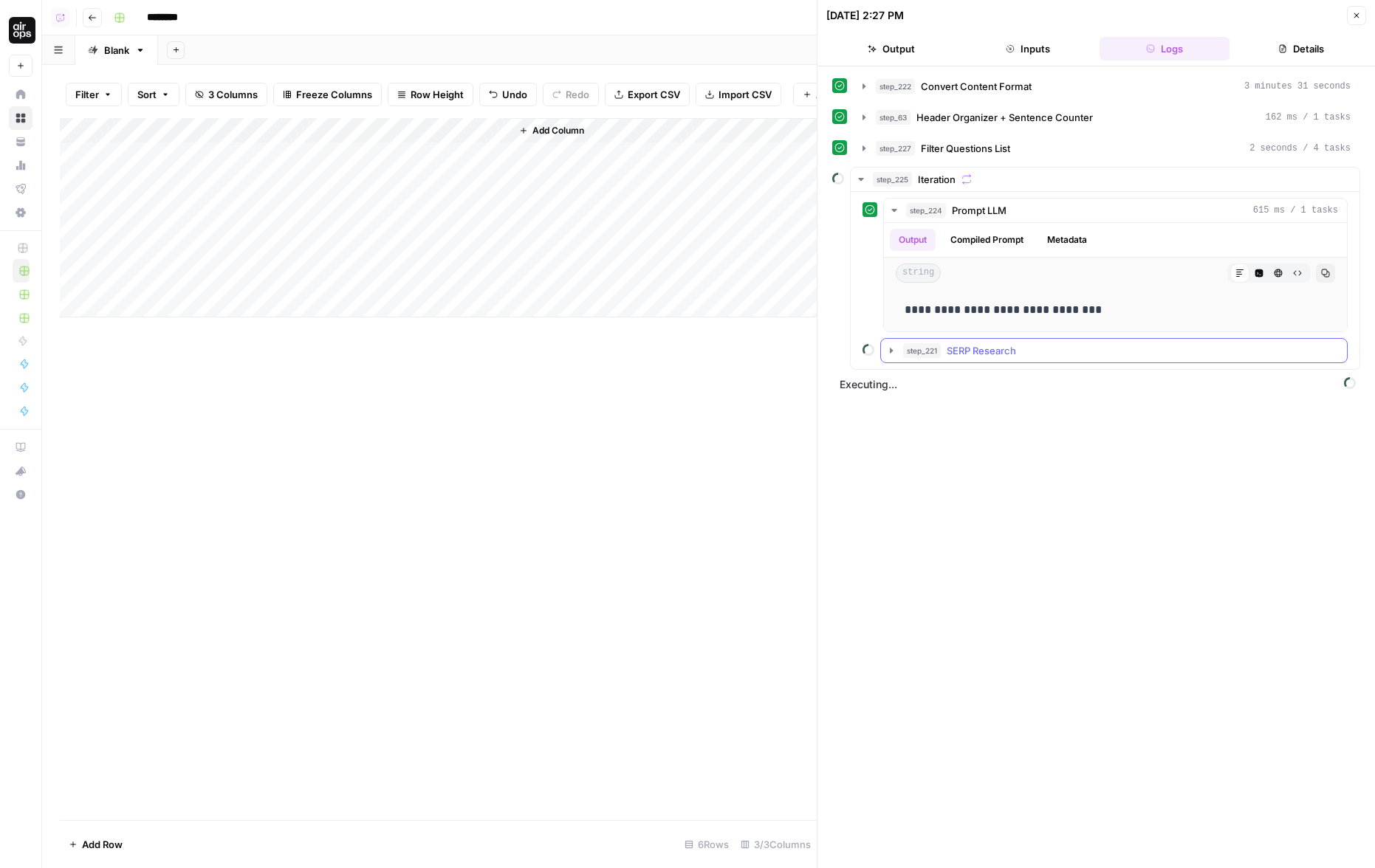
click at [892, 352] on icon "button" at bounding box center [891, 350] width 12 height 12
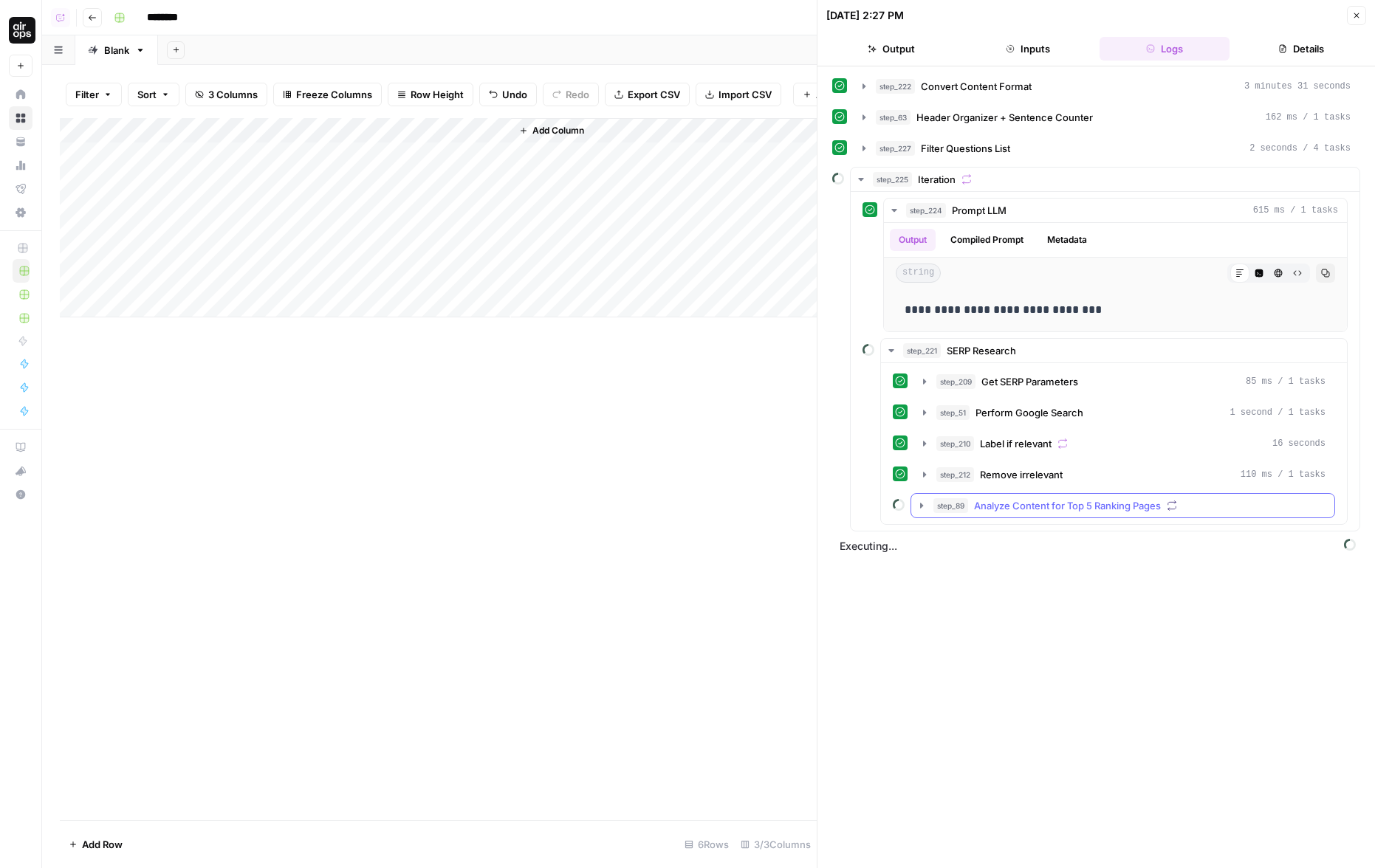
click at [920, 501] on icon "button" at bounding box center [921, 505] width 12 height 12
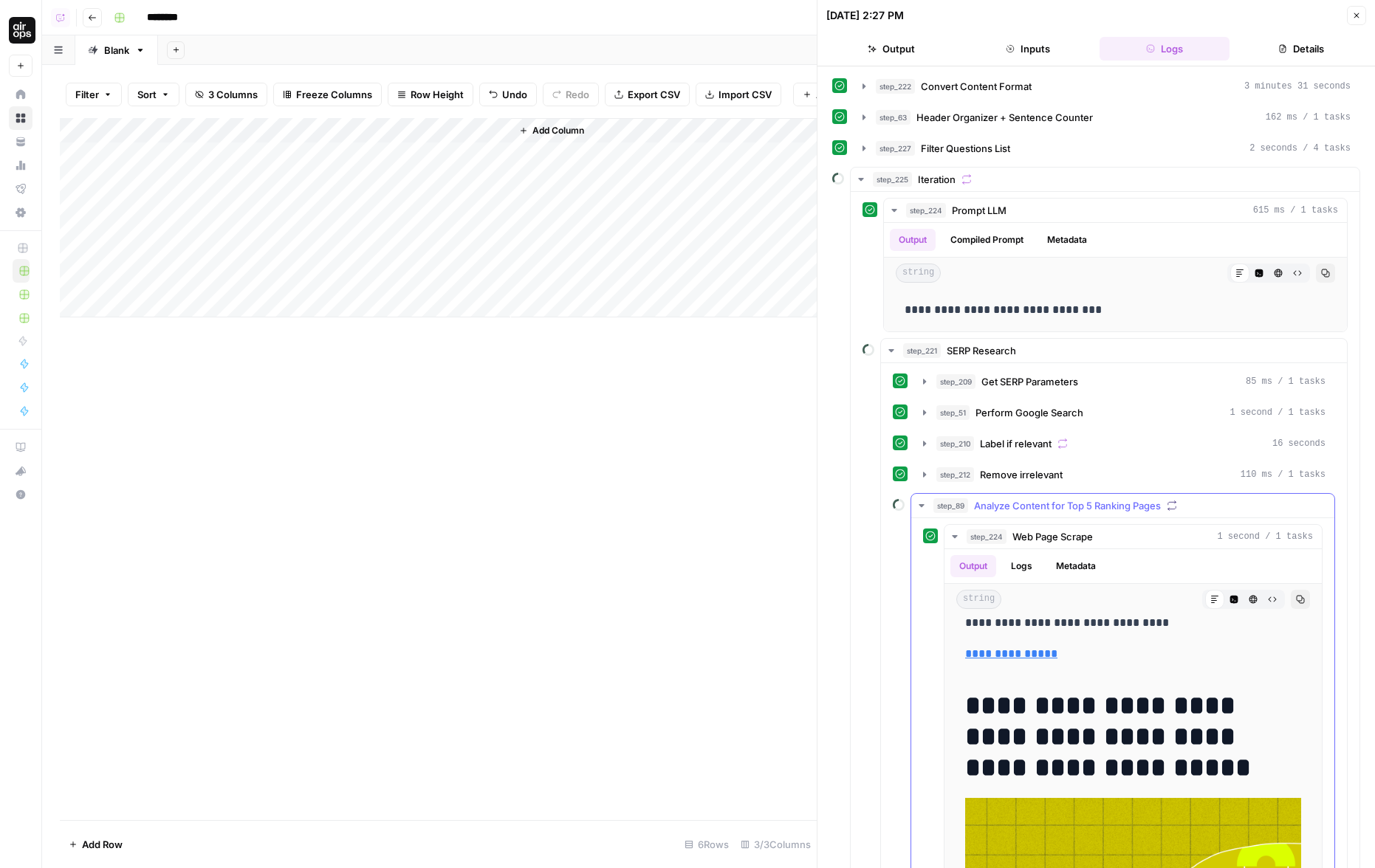
click at [924, 500] on icon "button" at bounding box center [921, 505] width 12 height 12
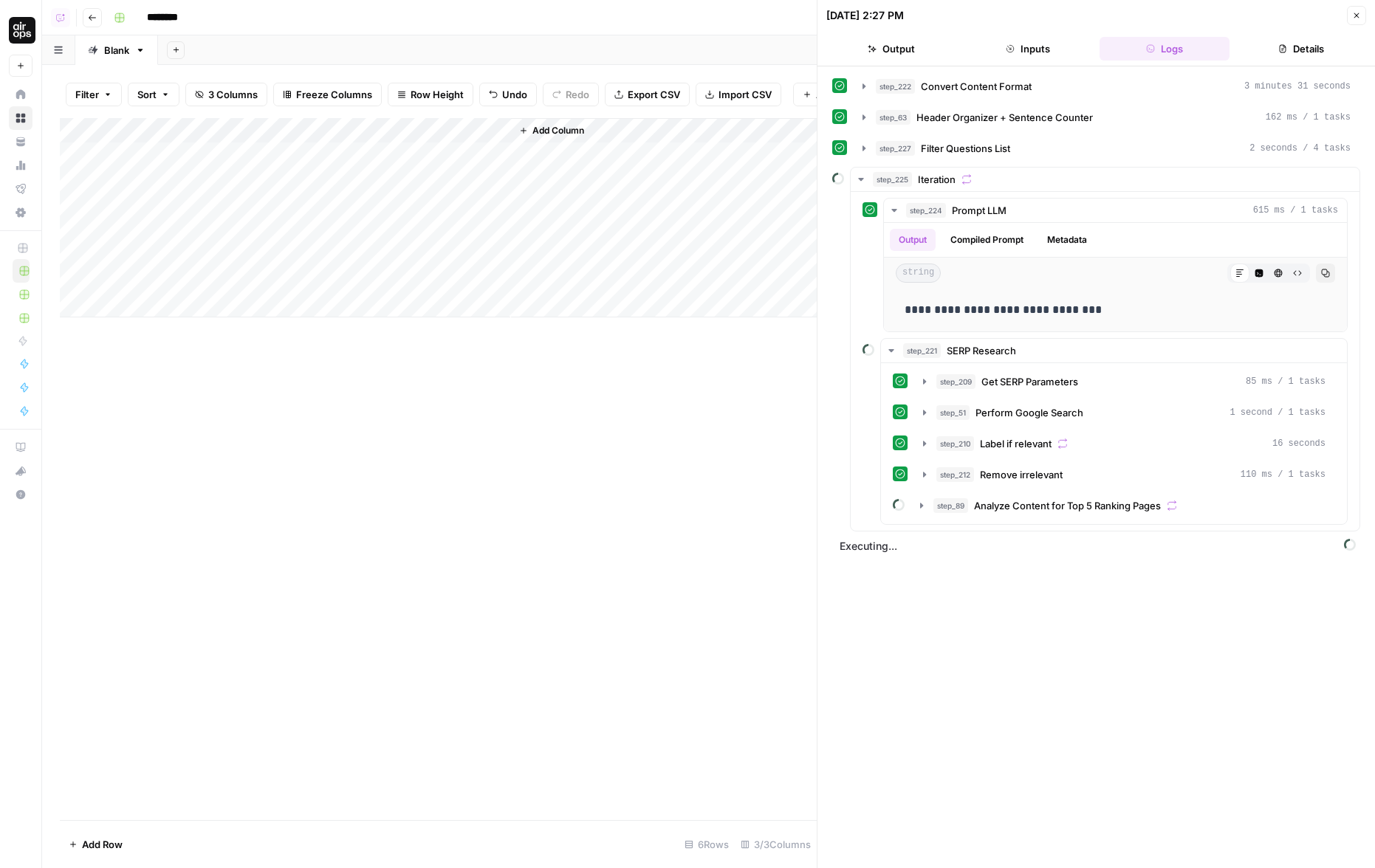
click at [540, 437] on div "Add Column" at bounding box center [438, 469] width 757 height 702
click at [1116, 18] on icon "button" at bounding box center [1356, 15] width 9 height 9
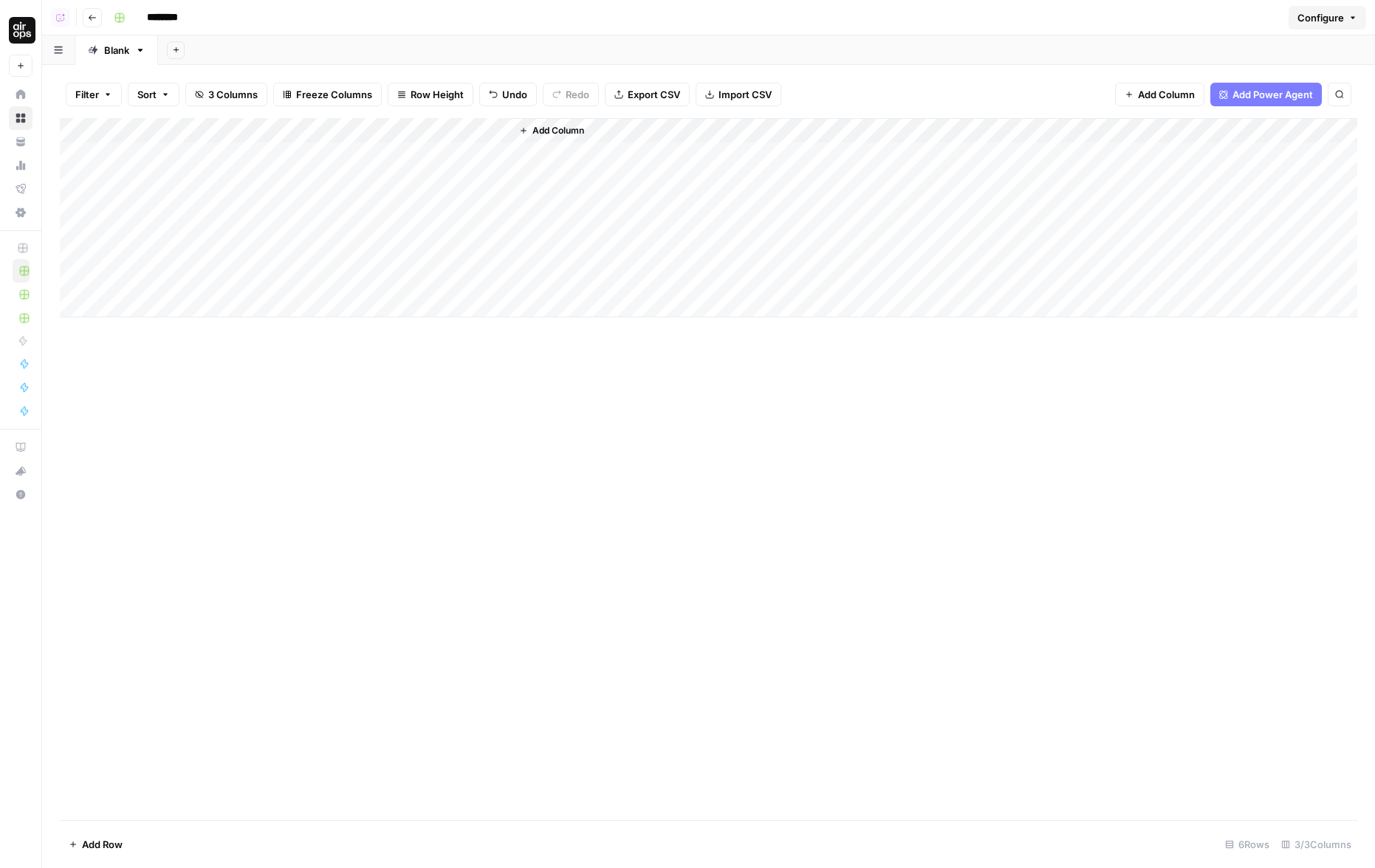
click at [527, 43] on div "Add Sheet" at bounding box center [766, 50] width 1217 height 29
click at [166, 15] on input "********" at bounding box center [181, 17] width 83 height 24
click at [191, 17] on input "**********" at bounding box center [199, 17] width 119 height 24
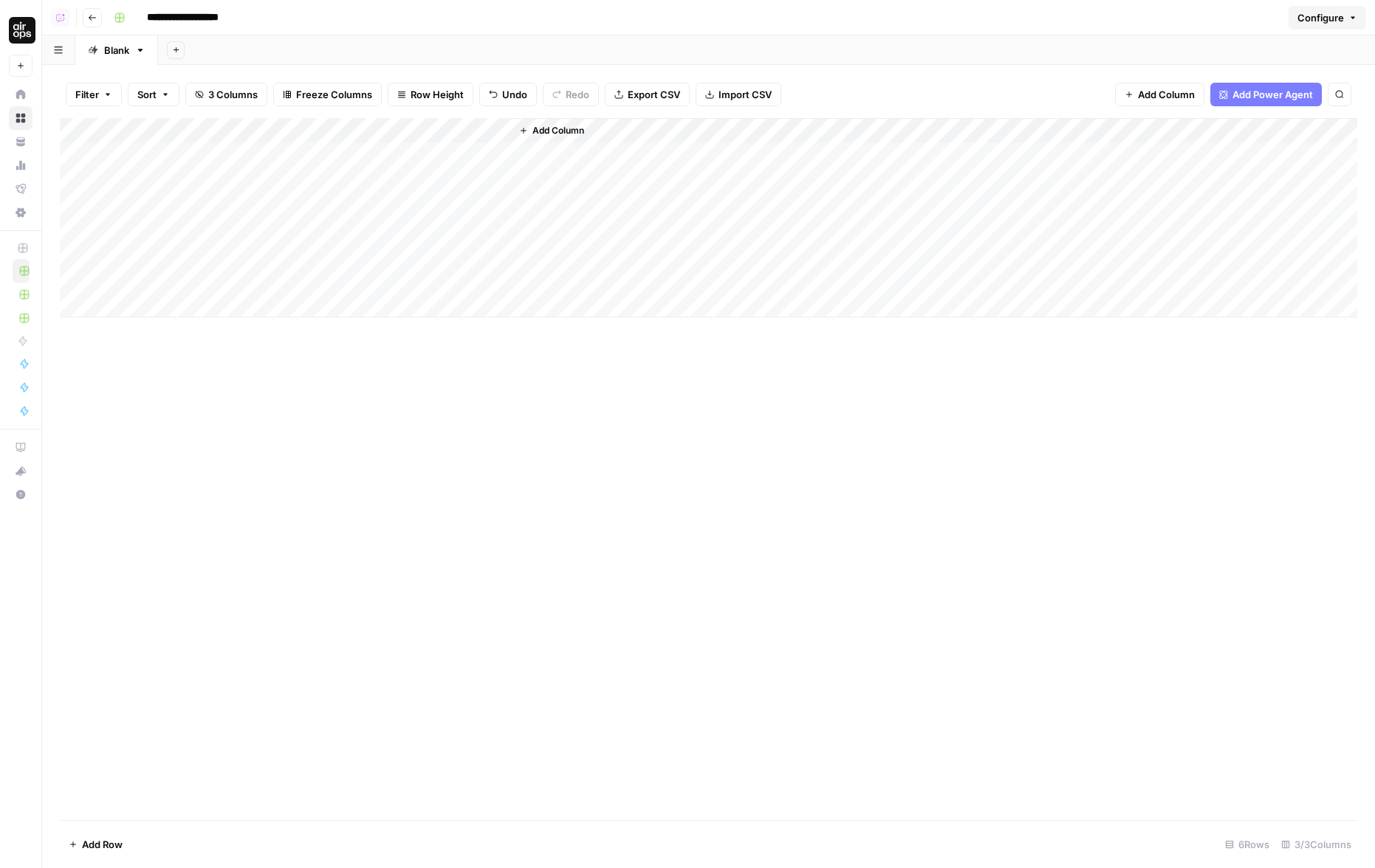
click at [191, 17] on input "**********" at bounding box center [199, 17] width 119 height 24
type input "*"
type input "**********"
click at [380, 47] on div "Add Sheet" at bounding box center [766, 50] width 1217 height 29
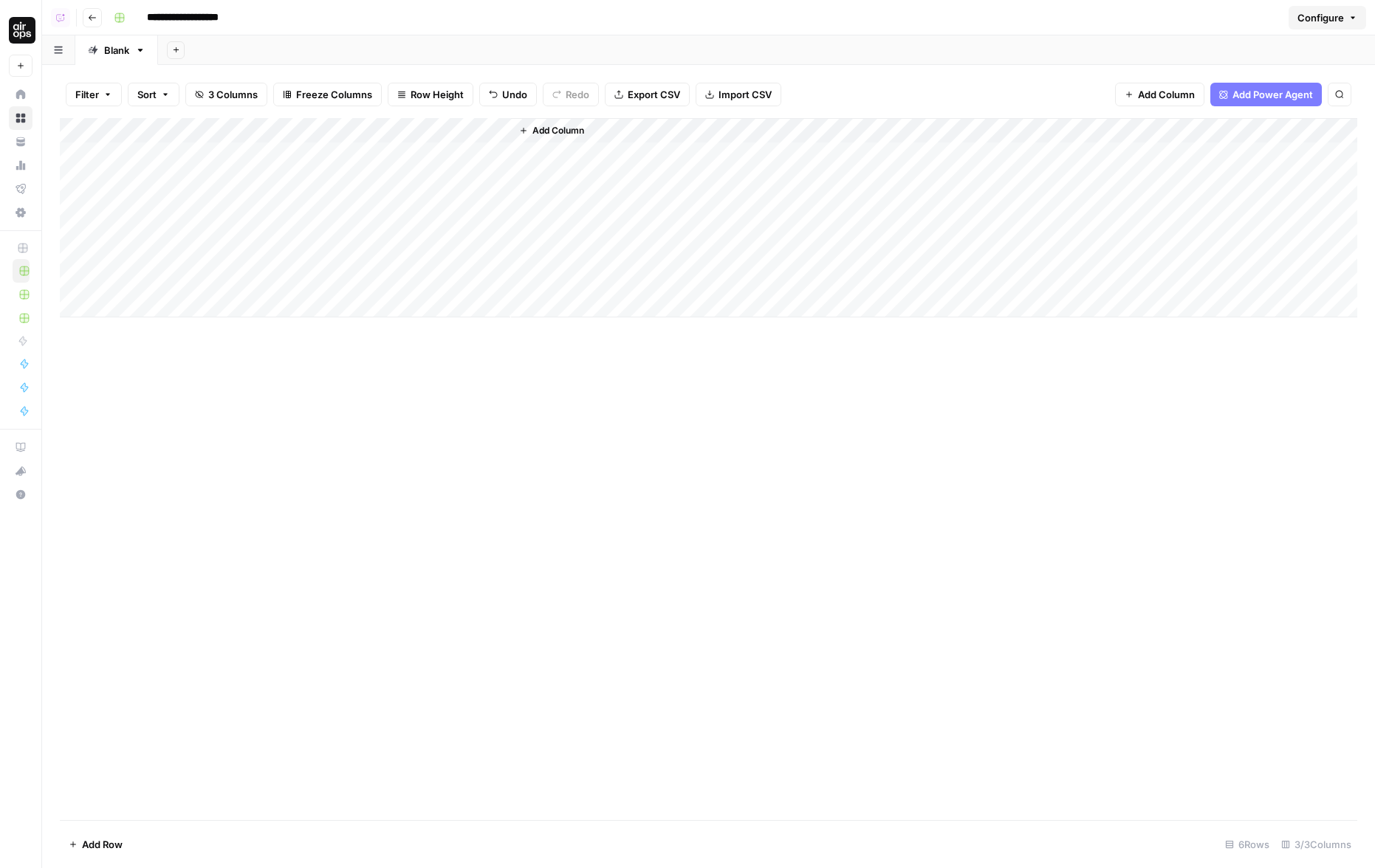
click at [397, 35] on div "Add Sheet" at bounding box center [766, 50] width 1217 height 29
click at [591, 167] on div "Add Column" at bounding box center [933, 218] width 846 height 199
click at [620, 632] on div "Add Column" at bounding box center [708, 469] width 1297 height 702
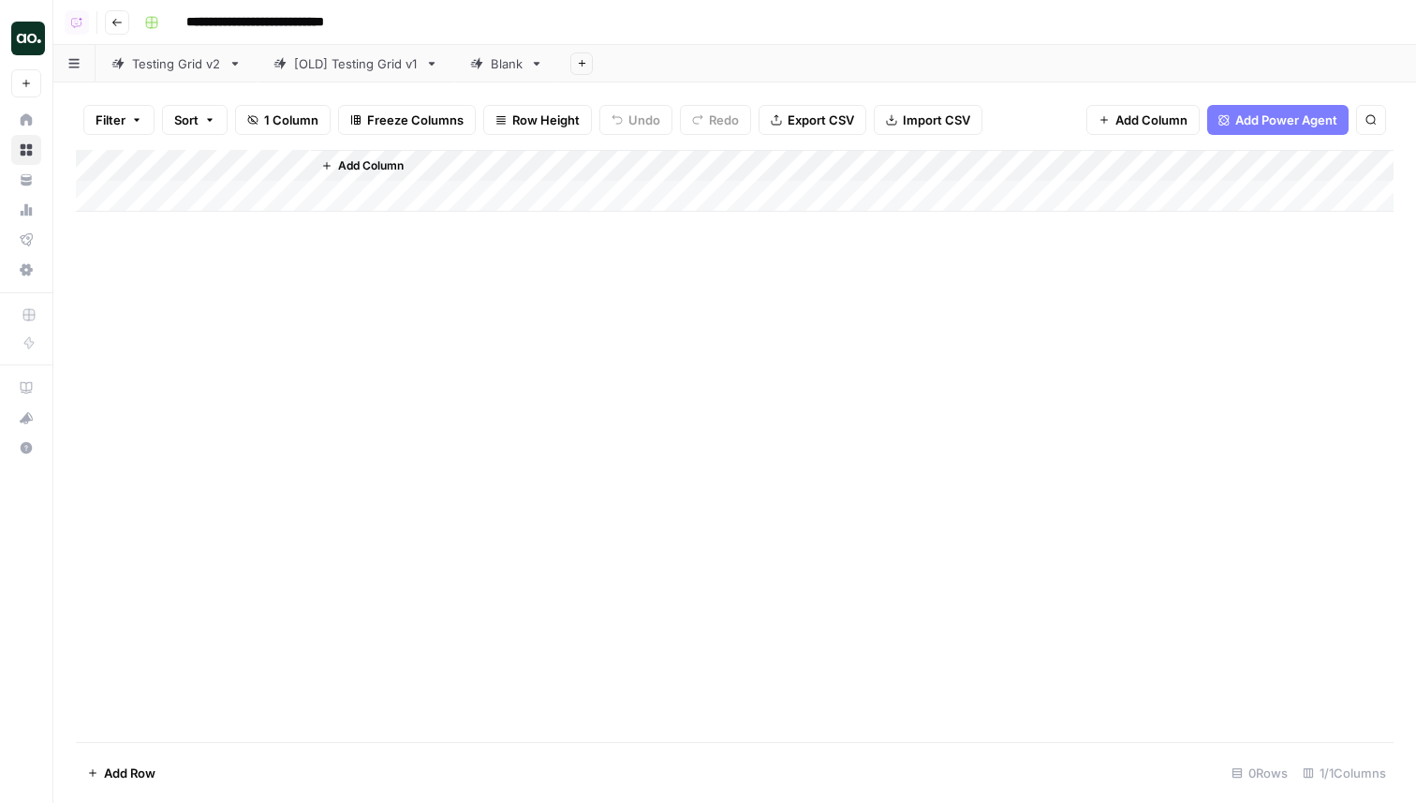
click at [204, 65] on div "Testing Grid v2" at bounding box center [176, 63] width 89 height 19
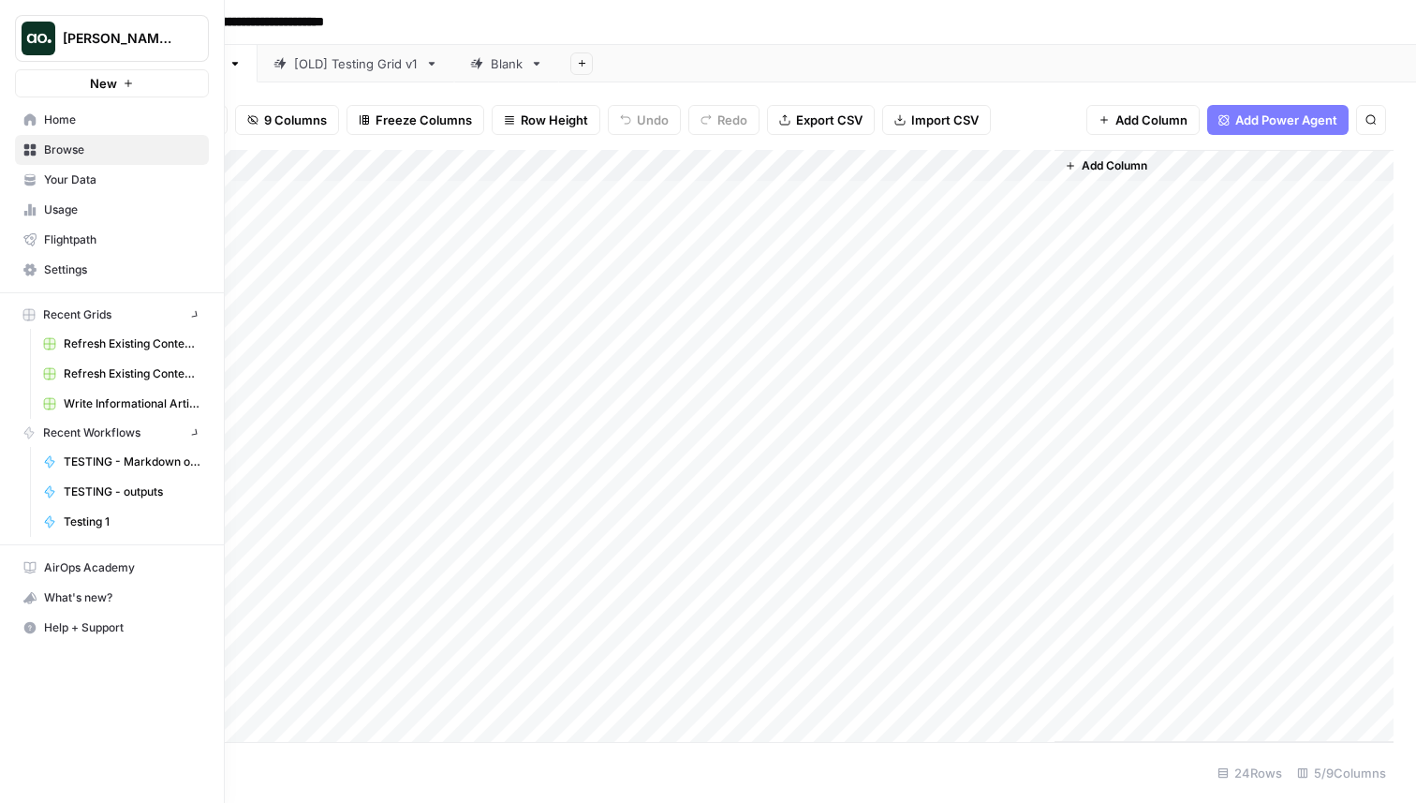
click at [102, 40] on aside "Justina testing New Home Browse Your Data Usage Flightpath Settings Recent Grid…" at bounding box center [112, 401] width 225 height 803
click at [102, 40] on span "Justina testing" at bounding box center [119, 38] width 113 height 19
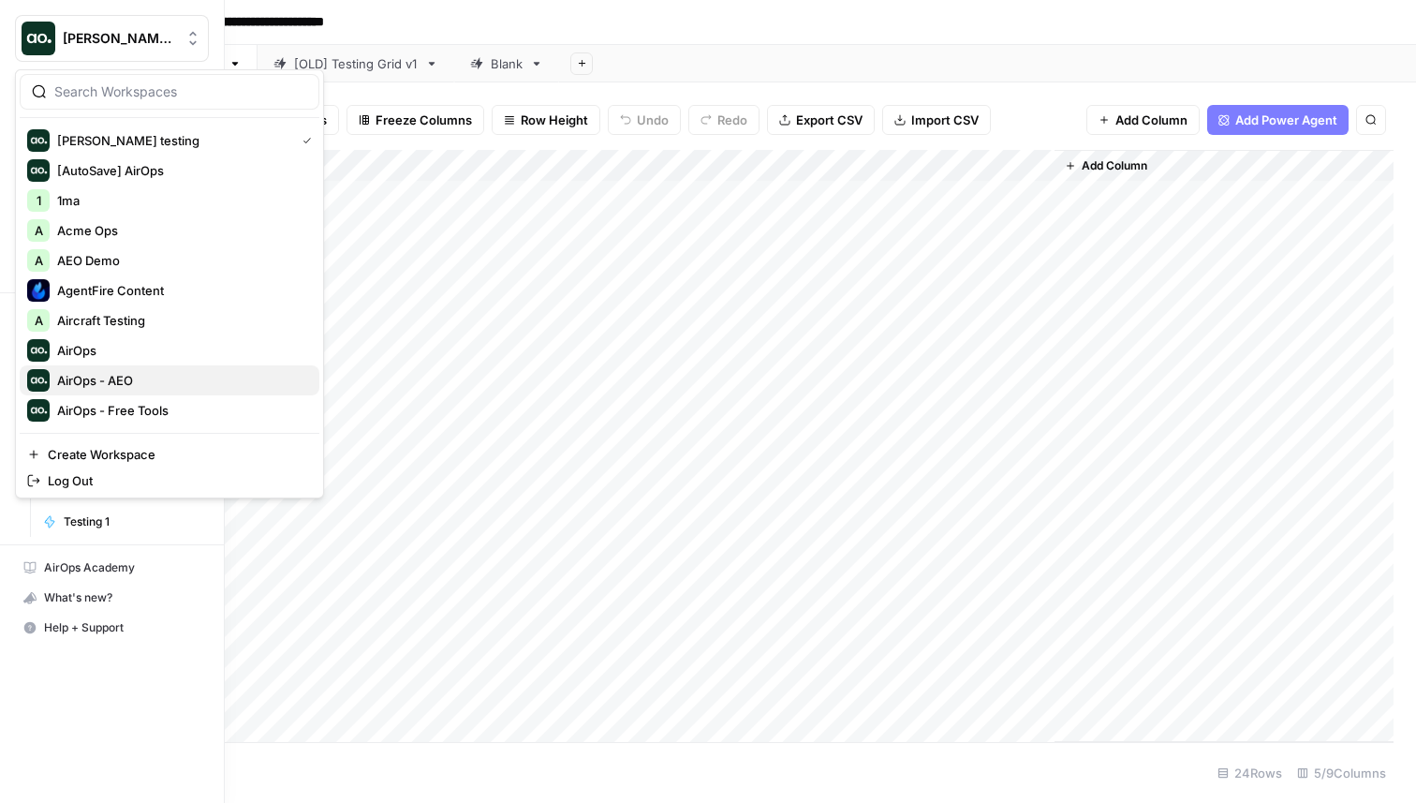
click at [124, 378] on span "AirOps - AEO" at bounding box center [180, 380] width 247 height 19
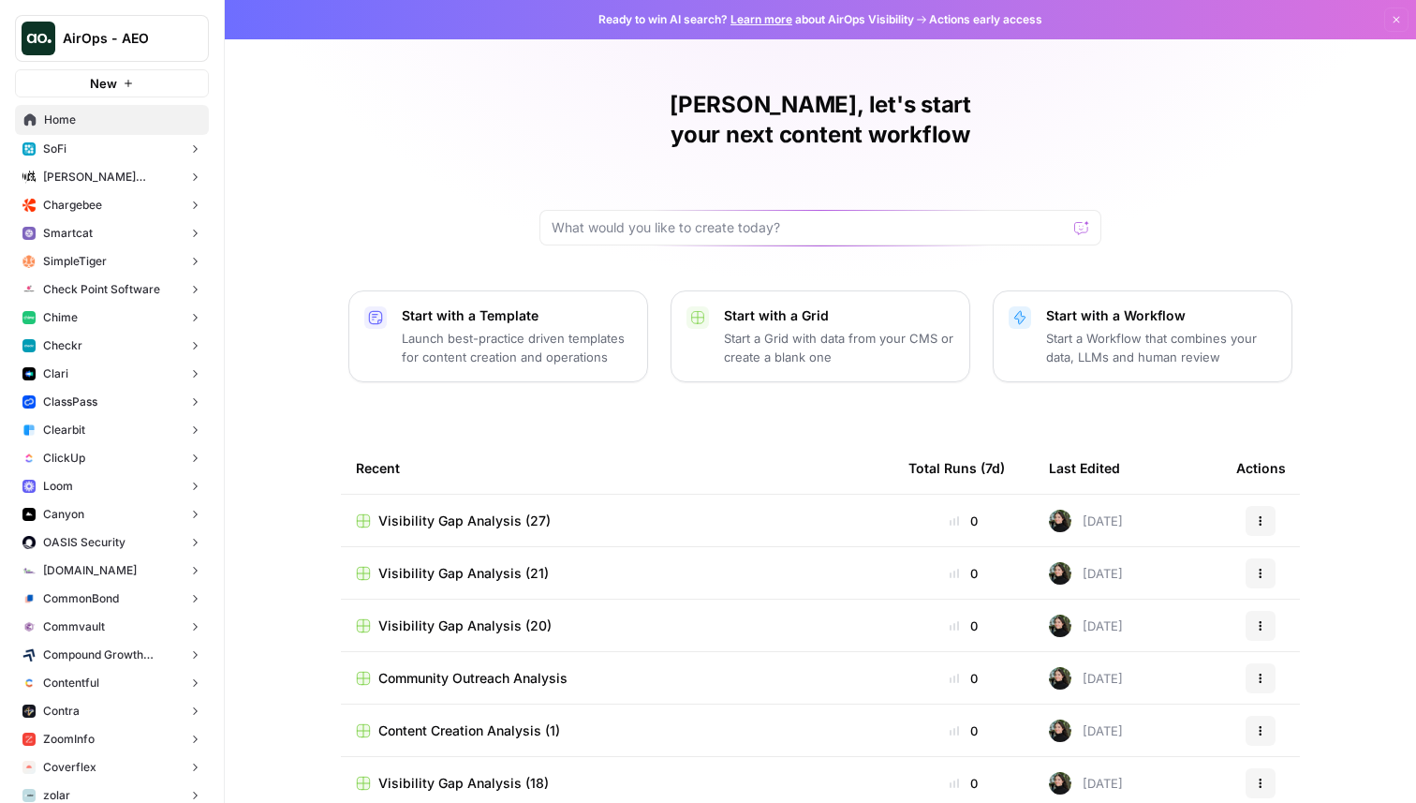
click at [63, 356] on button "Checkr" at bounding box center [112, 346] width 194 height 28
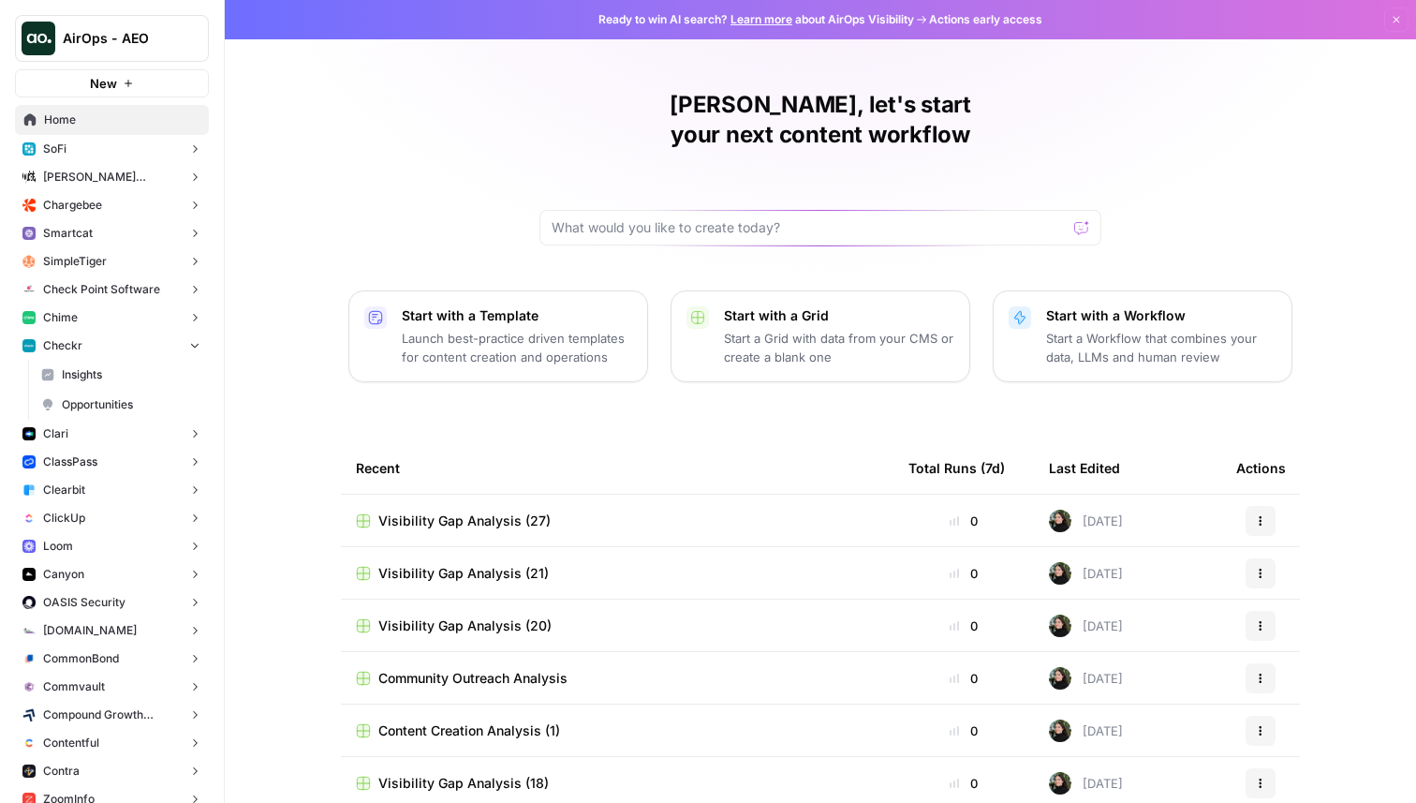
click at [107, 405] on span "Opportunities" at bounding box center [131, 404] width 139 height 17
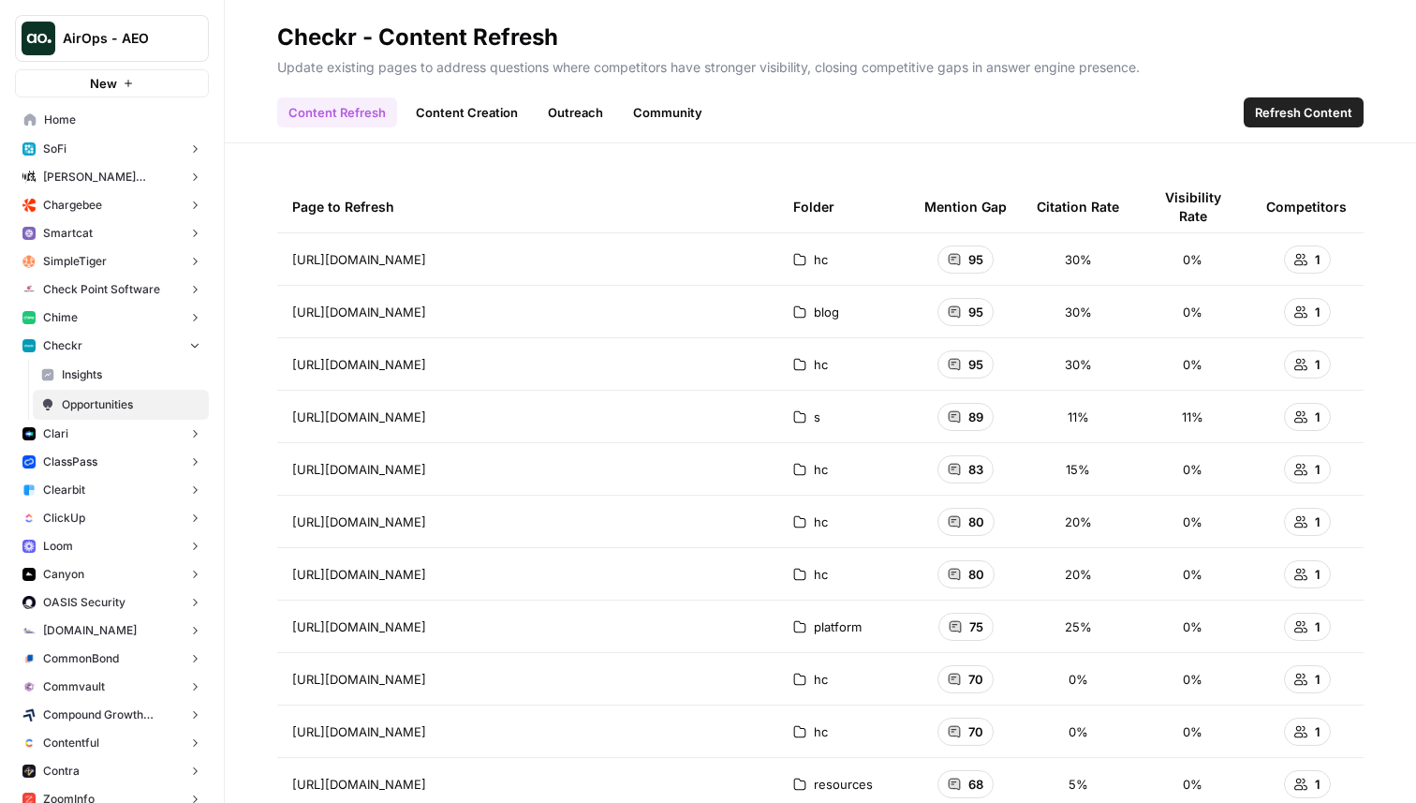
click at [1282, 114] on span "Refresh Content" at bounding box center [1303, 112] width 97 height 19
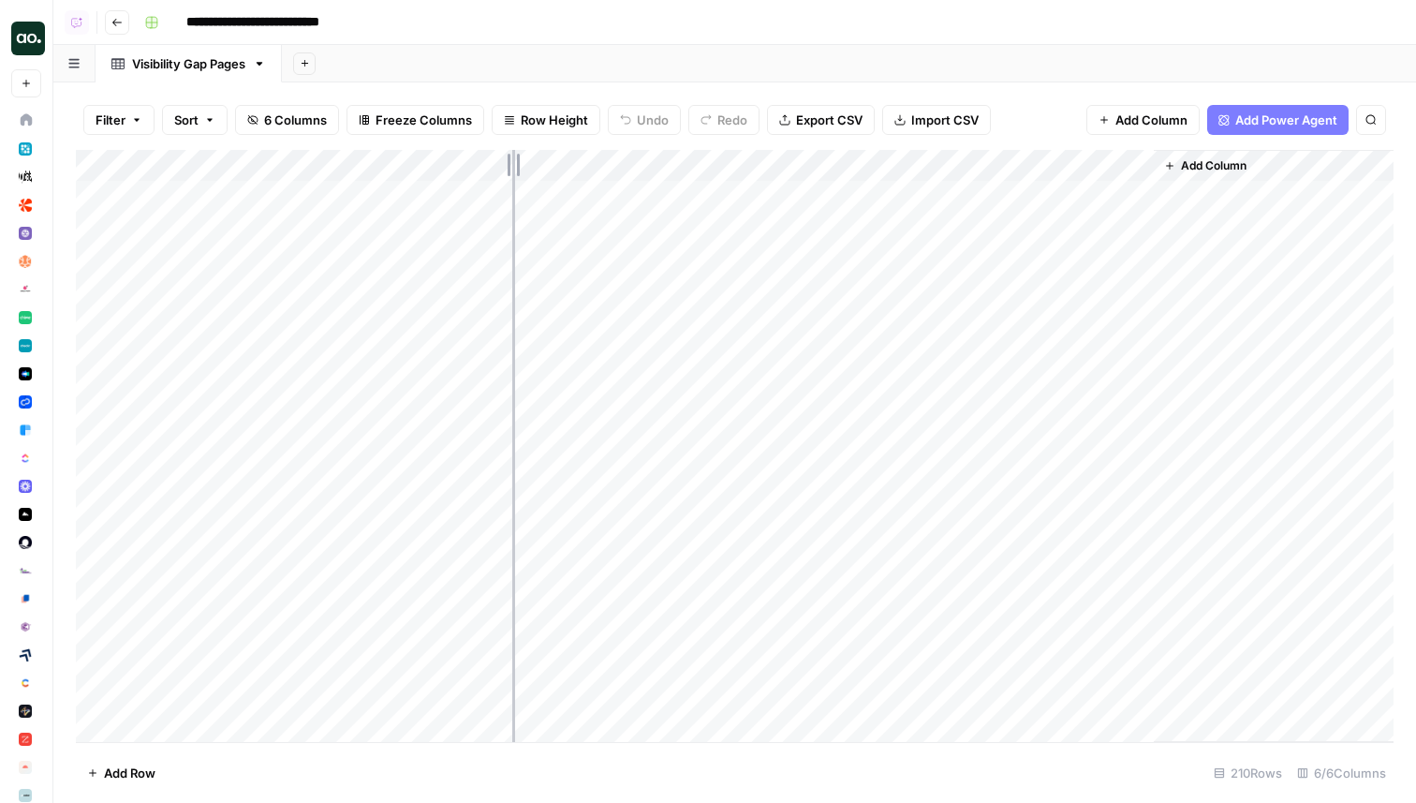
drag, startPoint x: 308, startPoint y: 170, endPoint x: 512, endPoint y: 170, distance: 204.2
click at [512, 170] on div "Add Column" at bounding box center [735, 446] width 1318 height 592
drag, startPoint x: 509, startPoint y: 165, endPoint x: 637, endPoint y: 165, distance: 127.4
click at [637, 165] on div "Add Column" at bounding box center [735, 446] width 1318 height 592
click at [107, 24] on button "Go back" at bounding box center [117, 22] width 24 height 24
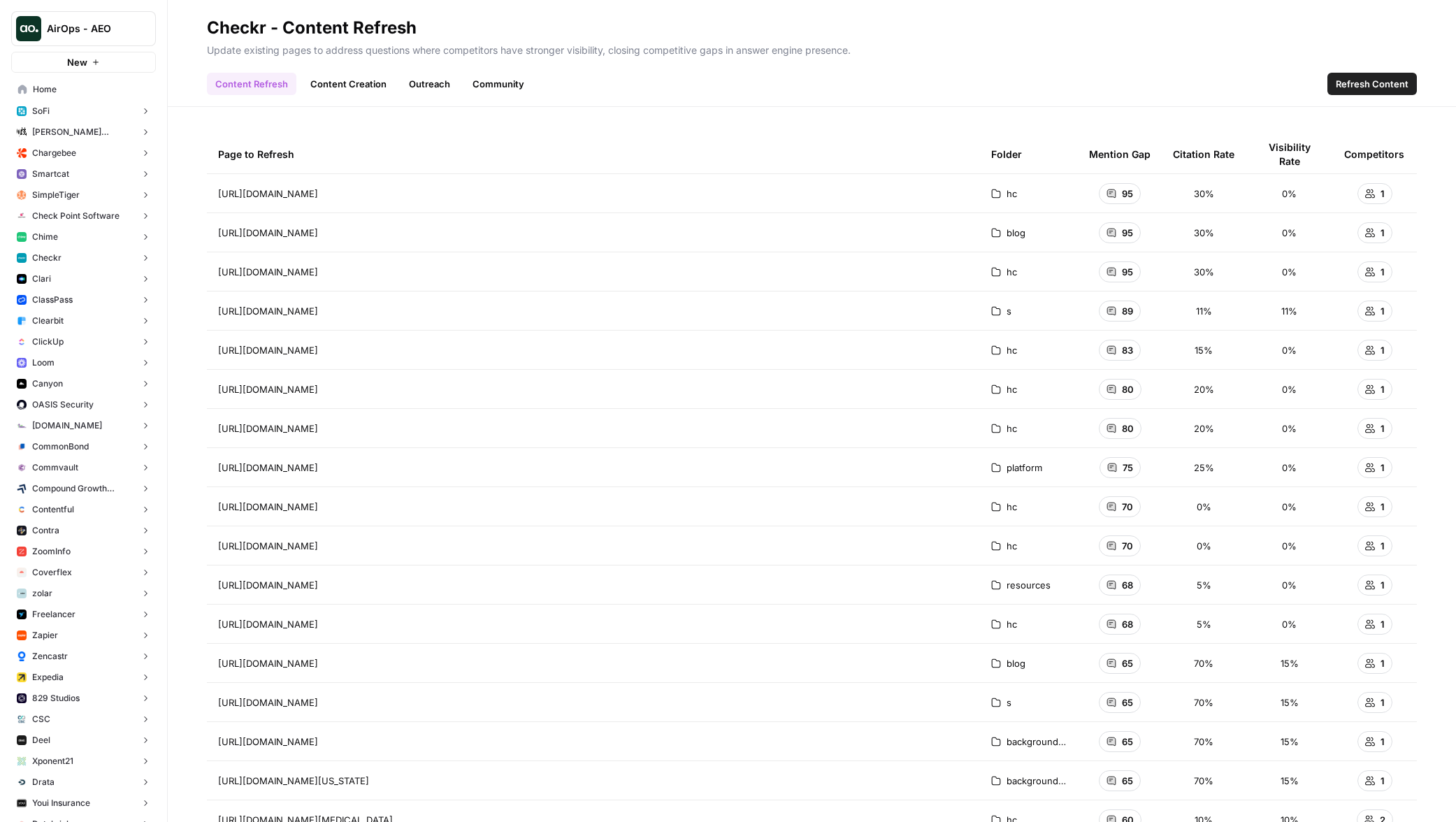
click at [1056, 84] on span "Refresh Content" at bounding box center [1372, 84] width 72 height 14
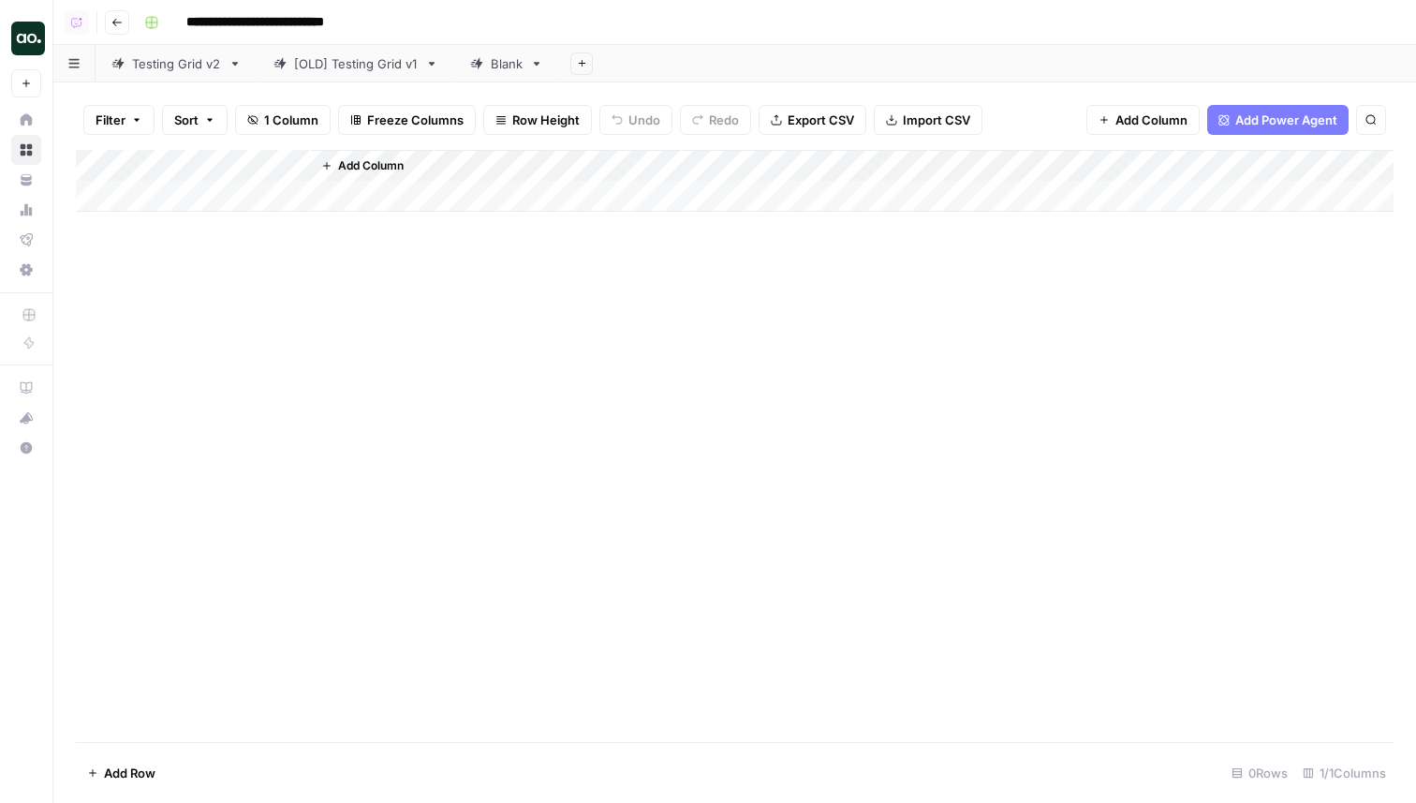
click at [118, 71] on div "Testing Grid v2" at bounding box center [166, 63] width 110 height 19
drag, startPoint x: 297, startPoint y: 195, endPoint x: 339, endPoint y: 357, distance: 167.4
click at [339, 357] on div "Add Column" at bounding box center [735, 446] width 1318 height 592
click at [214, 158] on div "Add Column" at bounding box center [735, 446] width 1318 height 592
click at [626, 224] on div "Add Column" at bounding box center [735, 446] width 1318 height 592
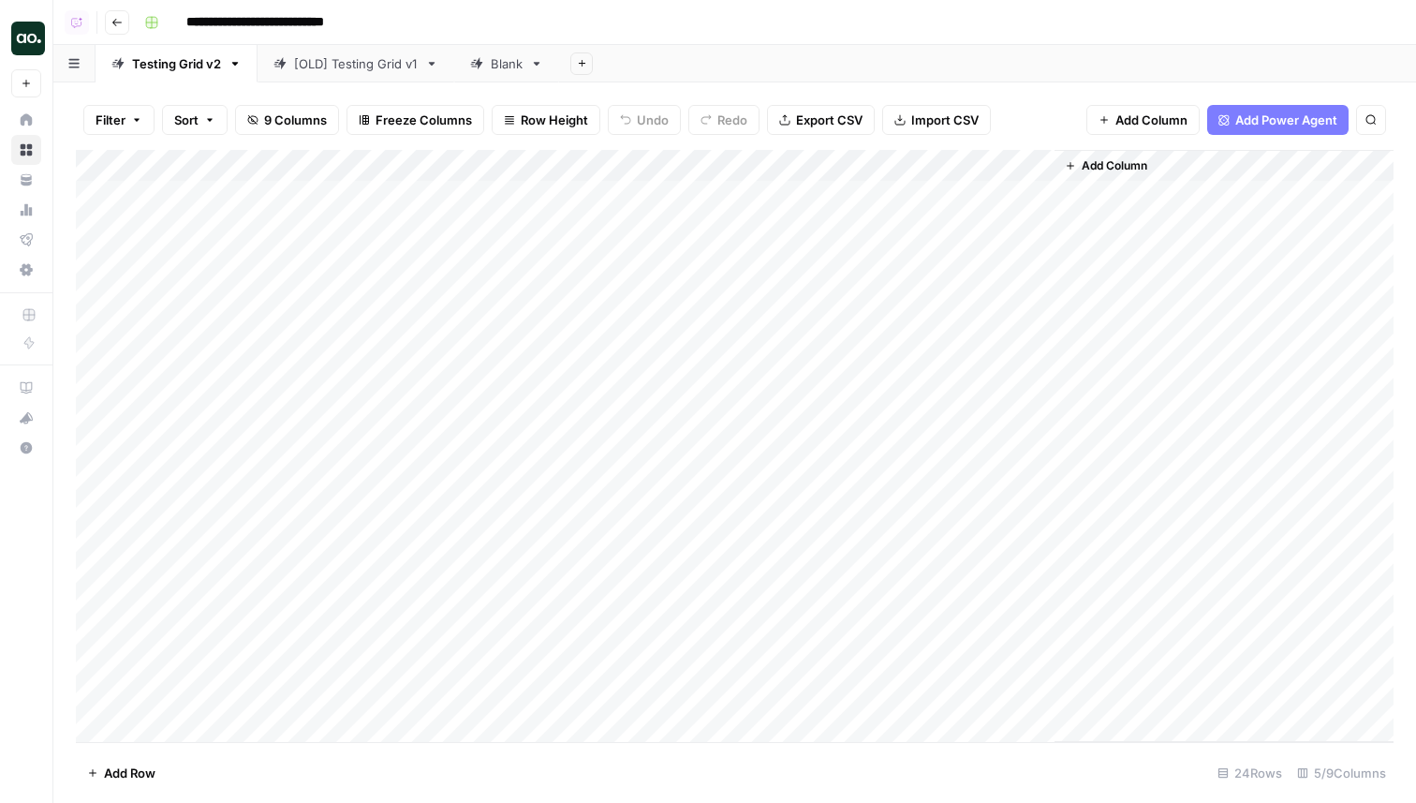
drag, startPoint x: 620, startPoint y: 195, endPoint x: 614, endPoint y: 350, distance: 155.6
click at [614, 350] on div "Add Column" at bounding box center [735, 446] width 1318 height 592
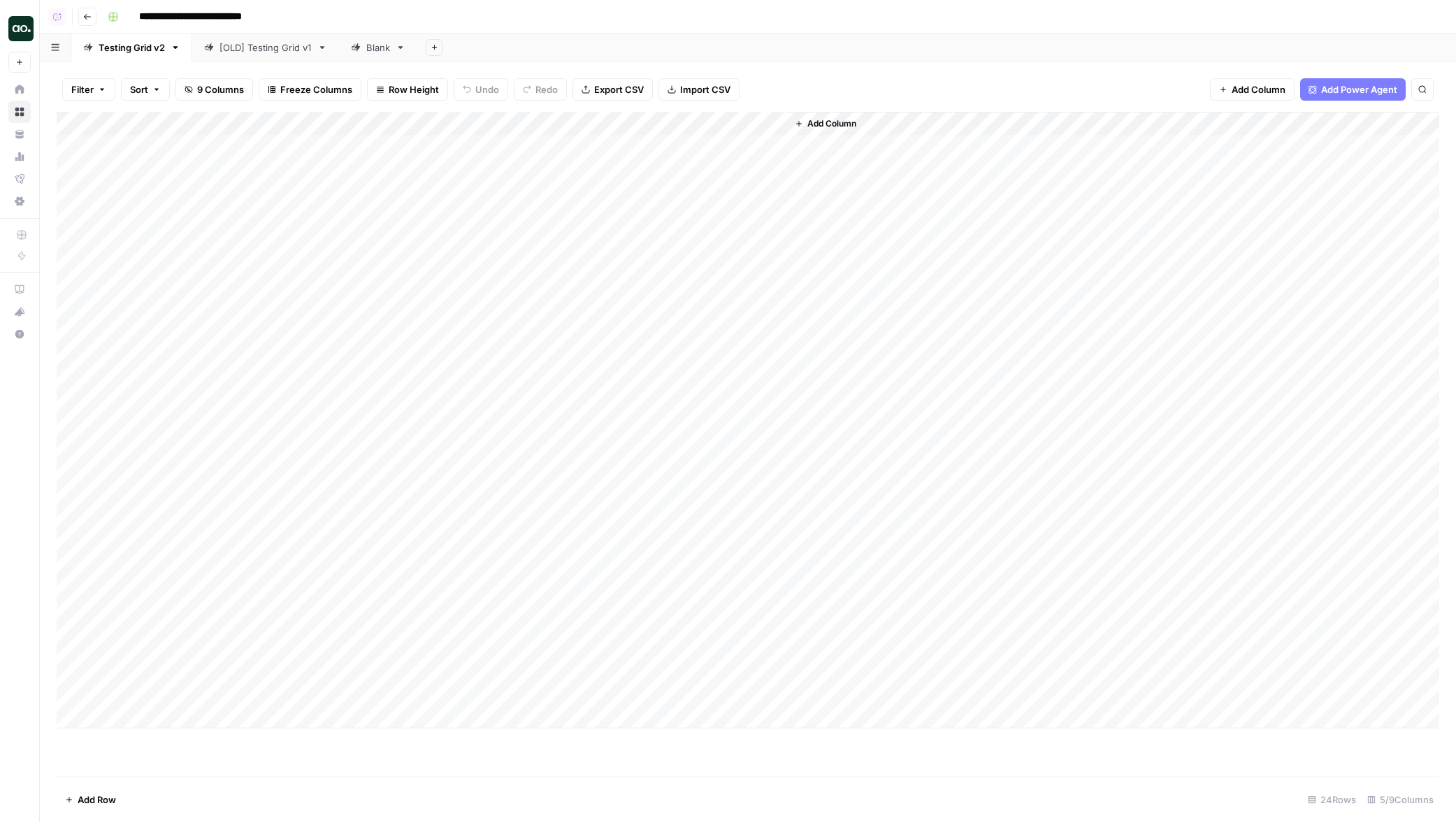
click at [554, 55] on div "Add Sheet" at bounding box center [937, 47] width 1039 height 28
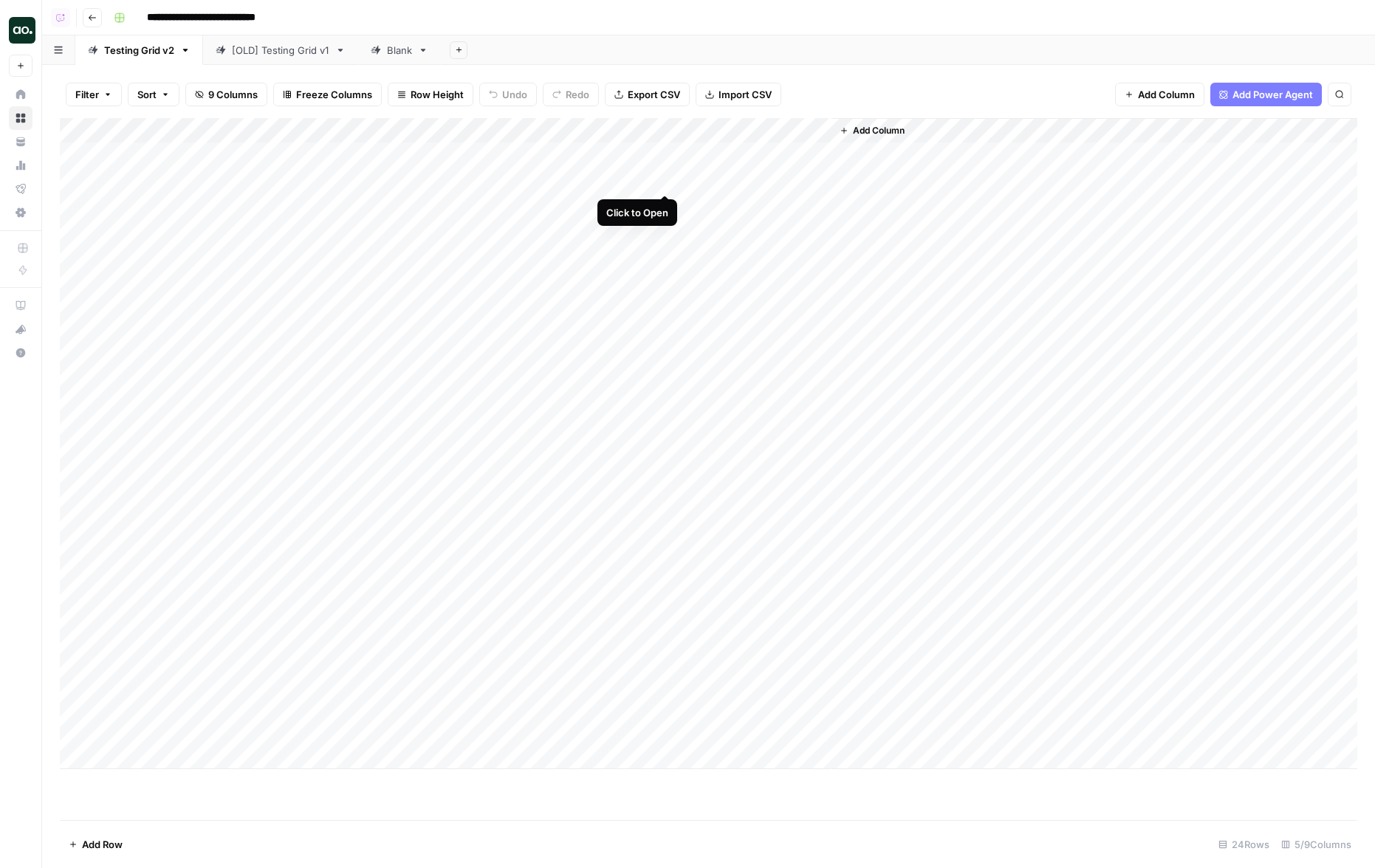
click at [664, 183] on div "Add Column" at bounding box center [708, 444] width 1297 height 651
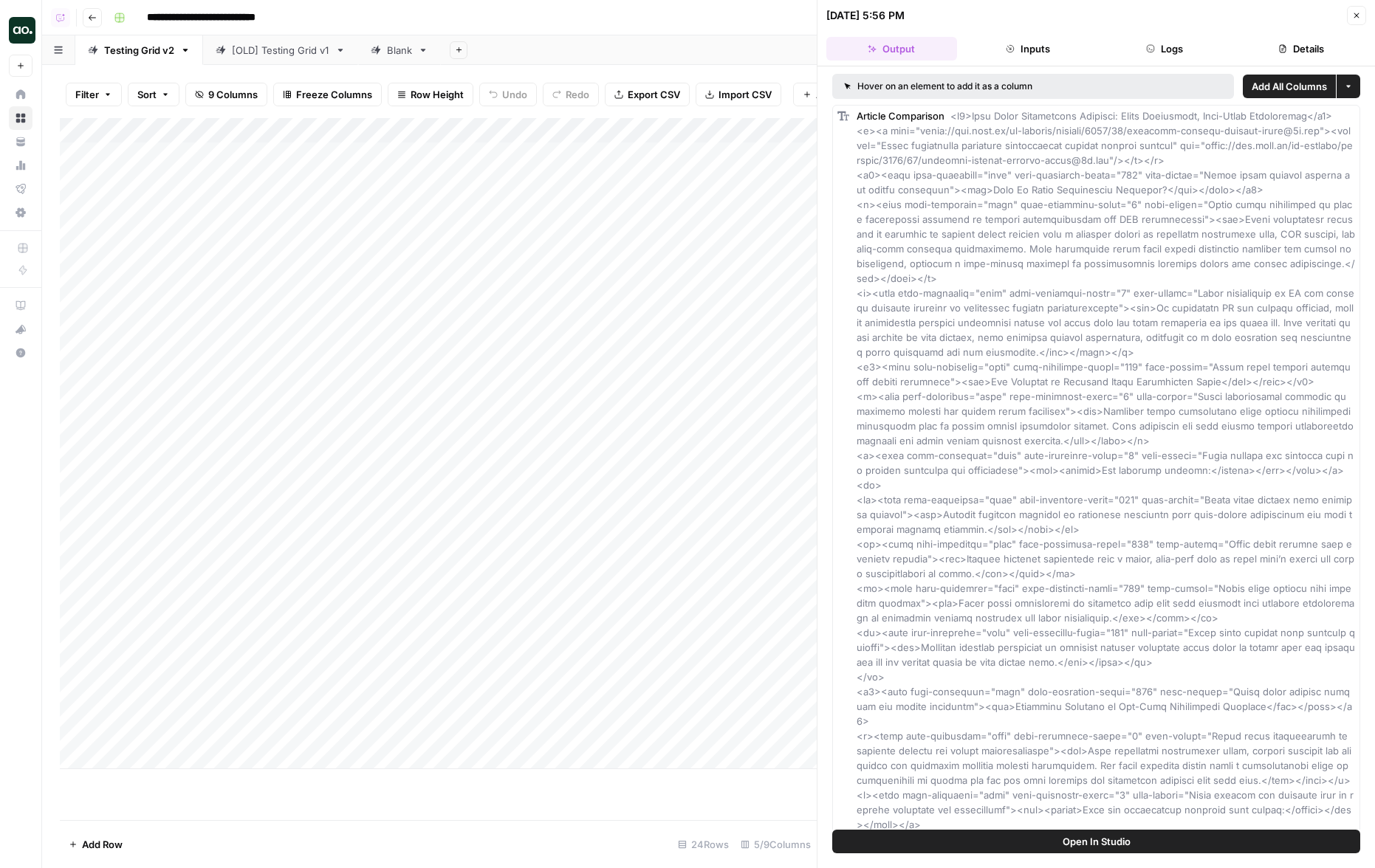
click at [1116, 40] on button "Details" at bounding box center [1301, 49] width 131 height 24
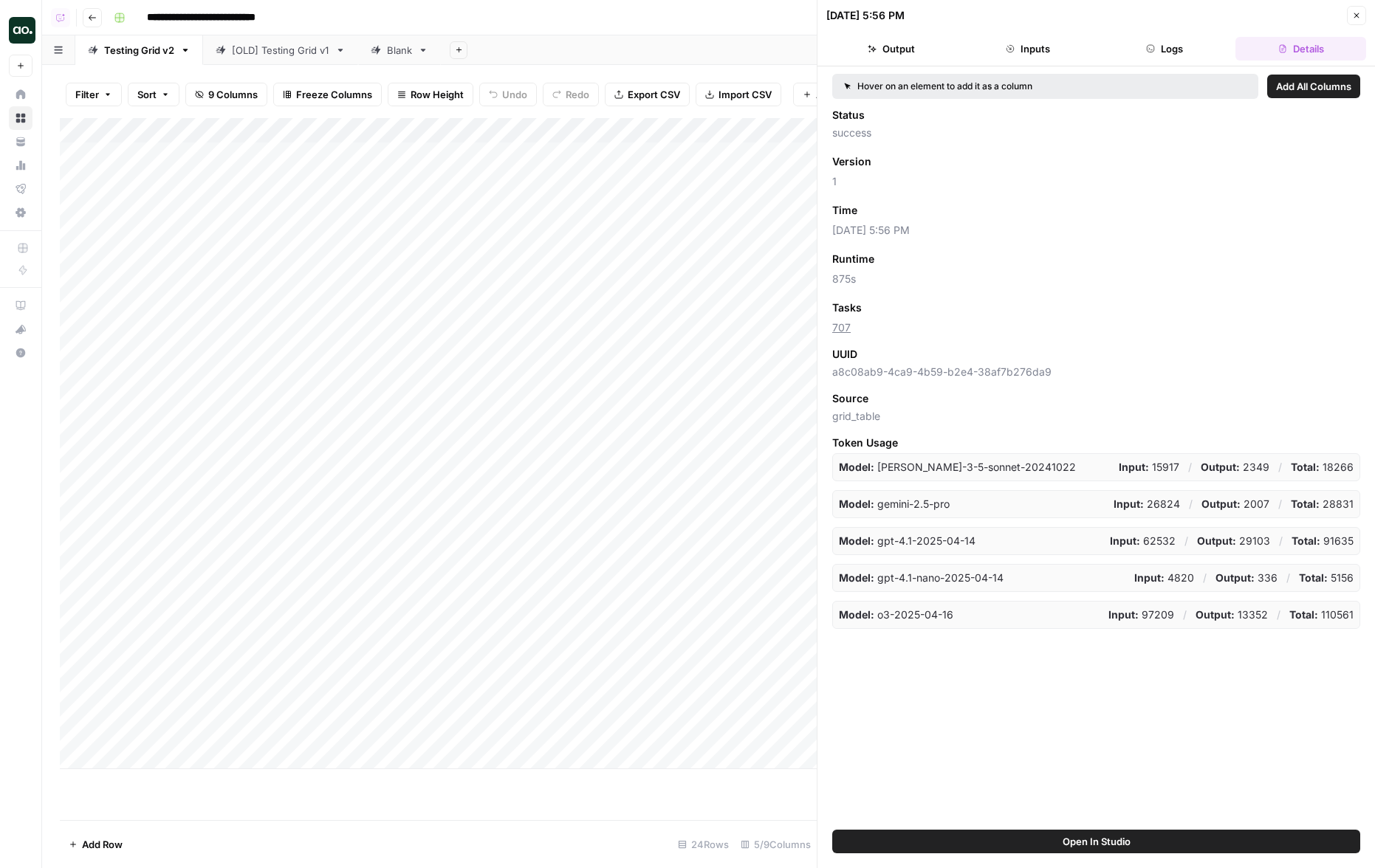
click at [900, 311] on span "Add as Column" at bounding box center [905, 307] width 64 height 13
click at [1116, 8] on button "Close" at bounding box center [1356, 15] width 19 height 19
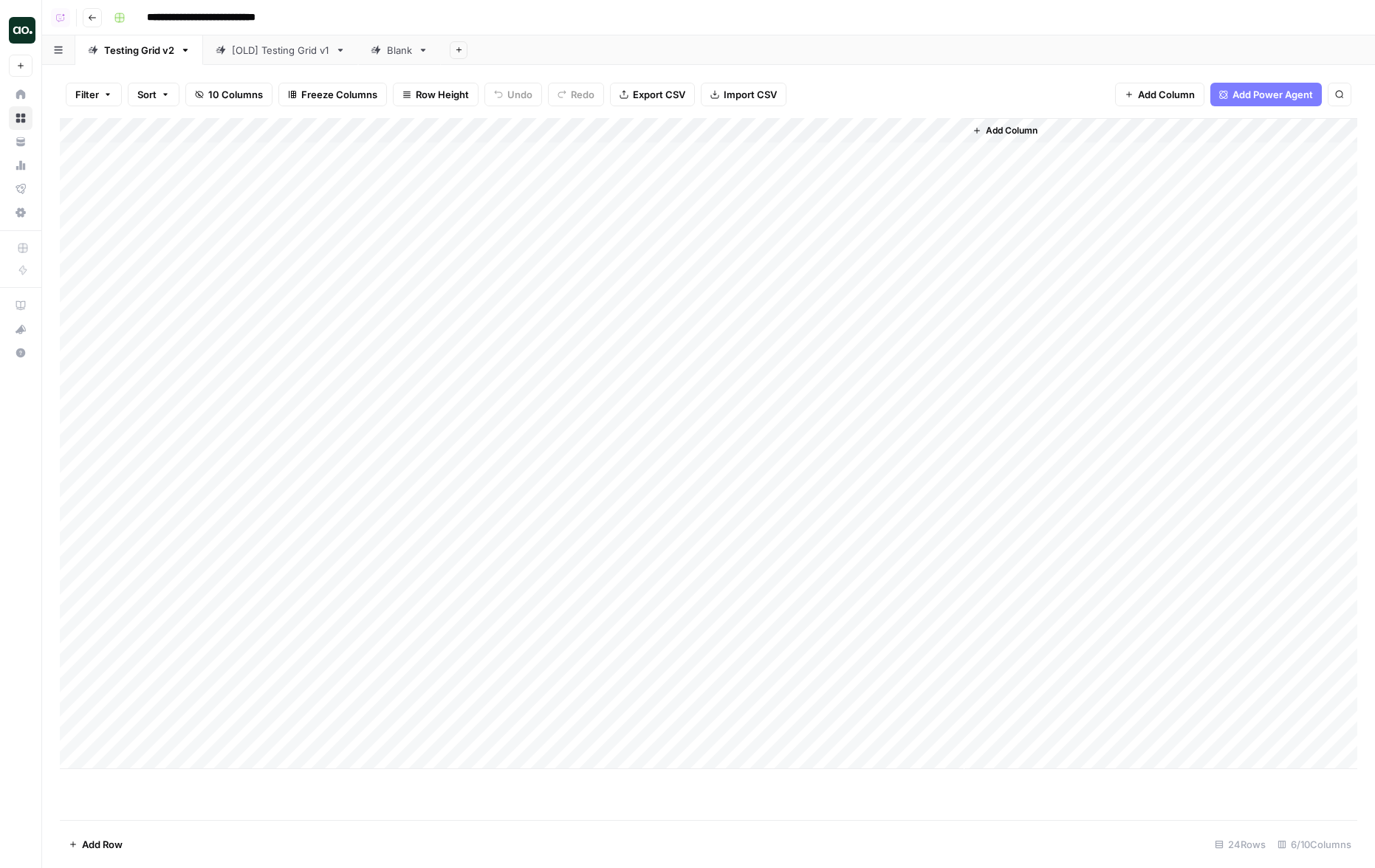
click at [659, 281] on div "Add Column" at bounding box center [708, 444] width 1297 height 651
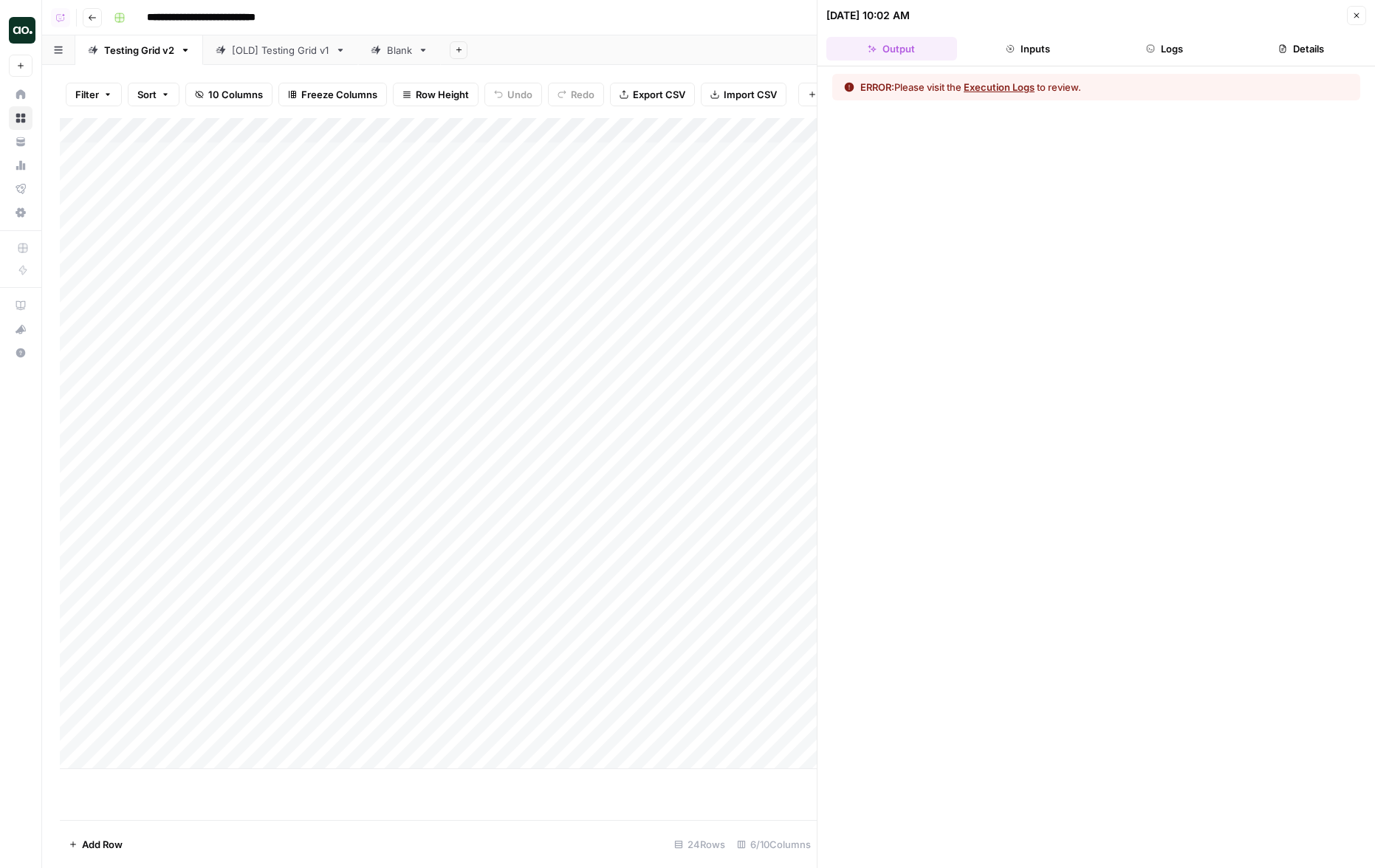
click at [1116, 35] on header "07/30/25 at 10:02 AM Close Output Inputs Logs Details" at bounding box center [1096, 33] width 557 height 66
click at [1116, 43] on button "Logs" at bounding box center [1164, 49] width 131 height 24
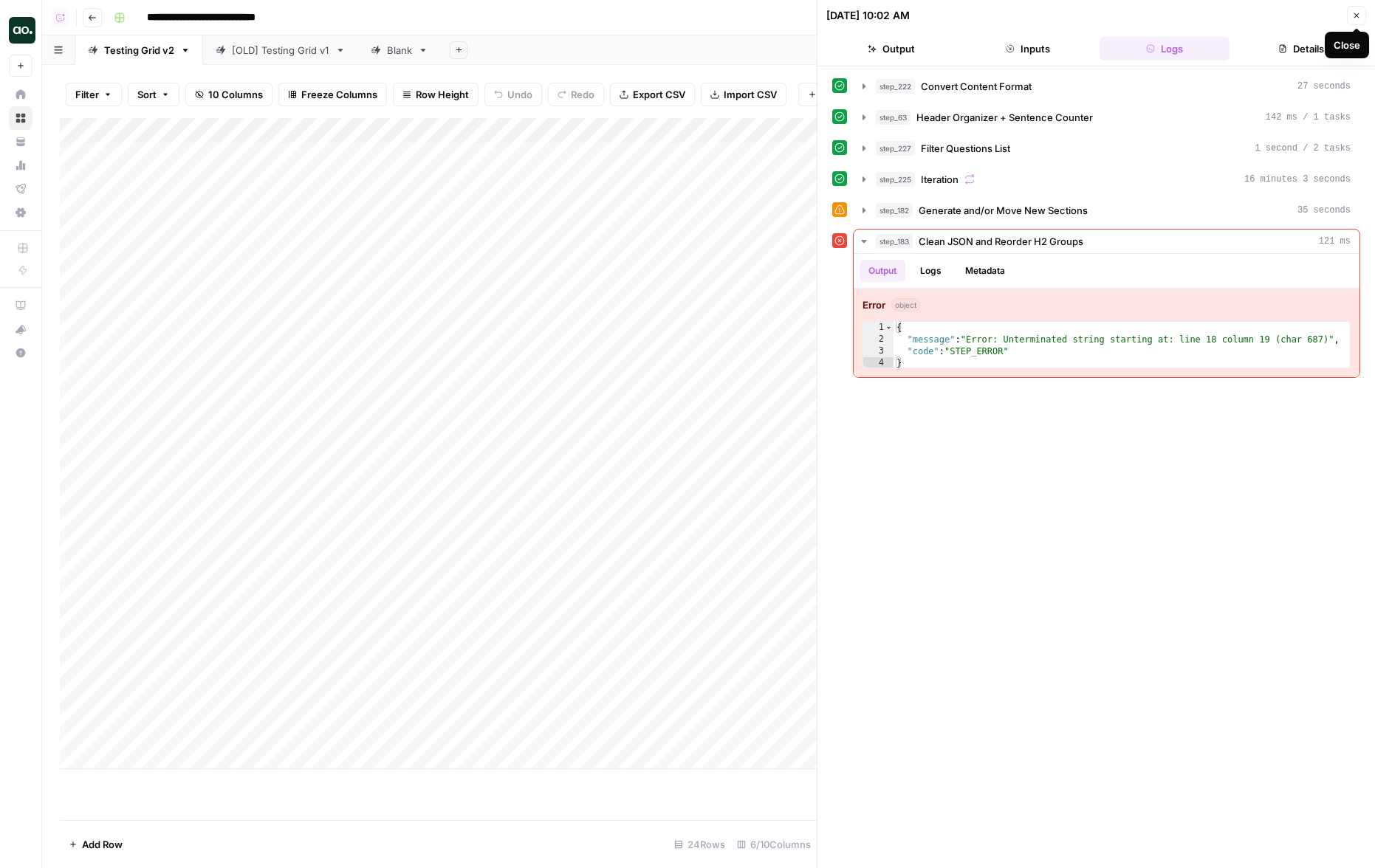
click at [1116, 14] on icon "button" at bounding box center [1356, 15] width 9 height 9
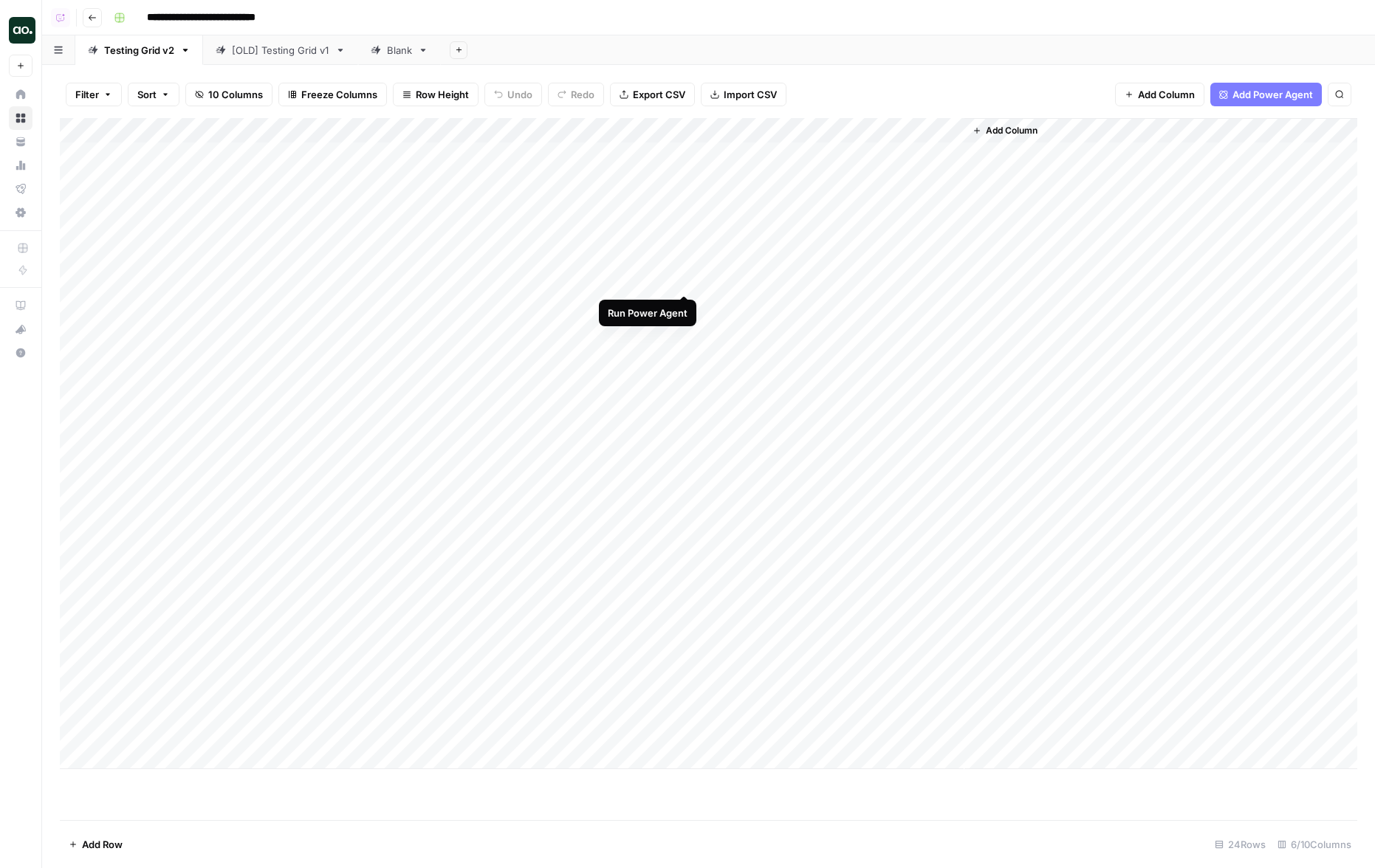
click at [681, 281] on div "Add Column" at bounding box center [708, 444] width 1297 height 651
click at [820, 127] on div "Add Column" at bounding box center [708, 444] width 1297 height 651
click at [747, 255] on span "Remove Column" at bounding box center [791, 255] width 129 height 15
click at [645, 155] on span "Delete" at bounding box center [635, 152] width 32 height 15
click at [685, 283] on div "Add Column" at bounding box center [708, 444] width 1297 height 651
